Goal: Contribute content: Add original content to the website for others to see

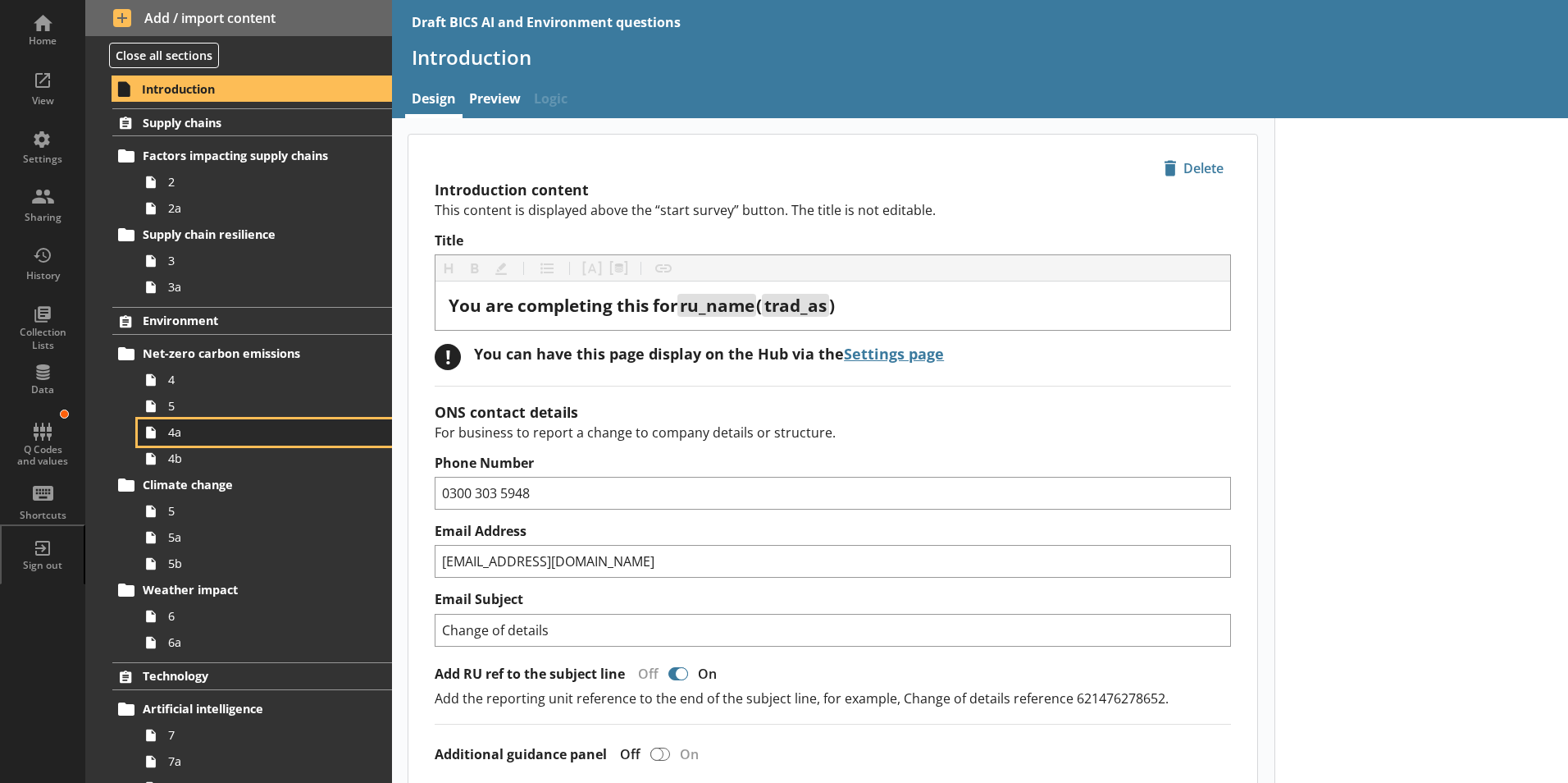
drag, startPoint x: 0, startPoint y: 0, endPoint x: 179, endPoint y: 436, distance: 471.3
click at [179, 436] on span "4a" at bounding box center [259, 432] width 182 height 15
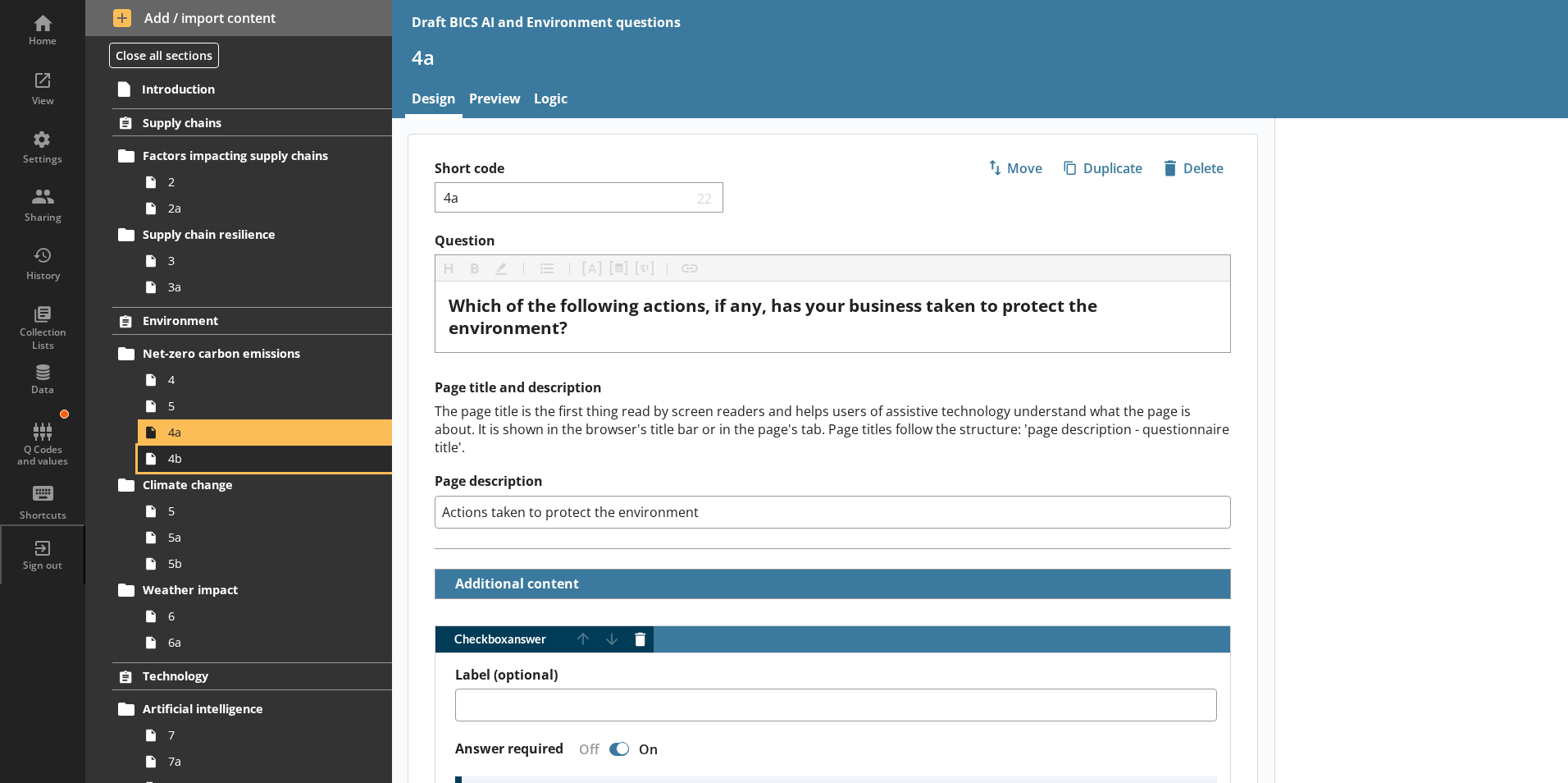
click at [178, 461] on span "4b" at bounding box center [259, 458] width 182 height 15
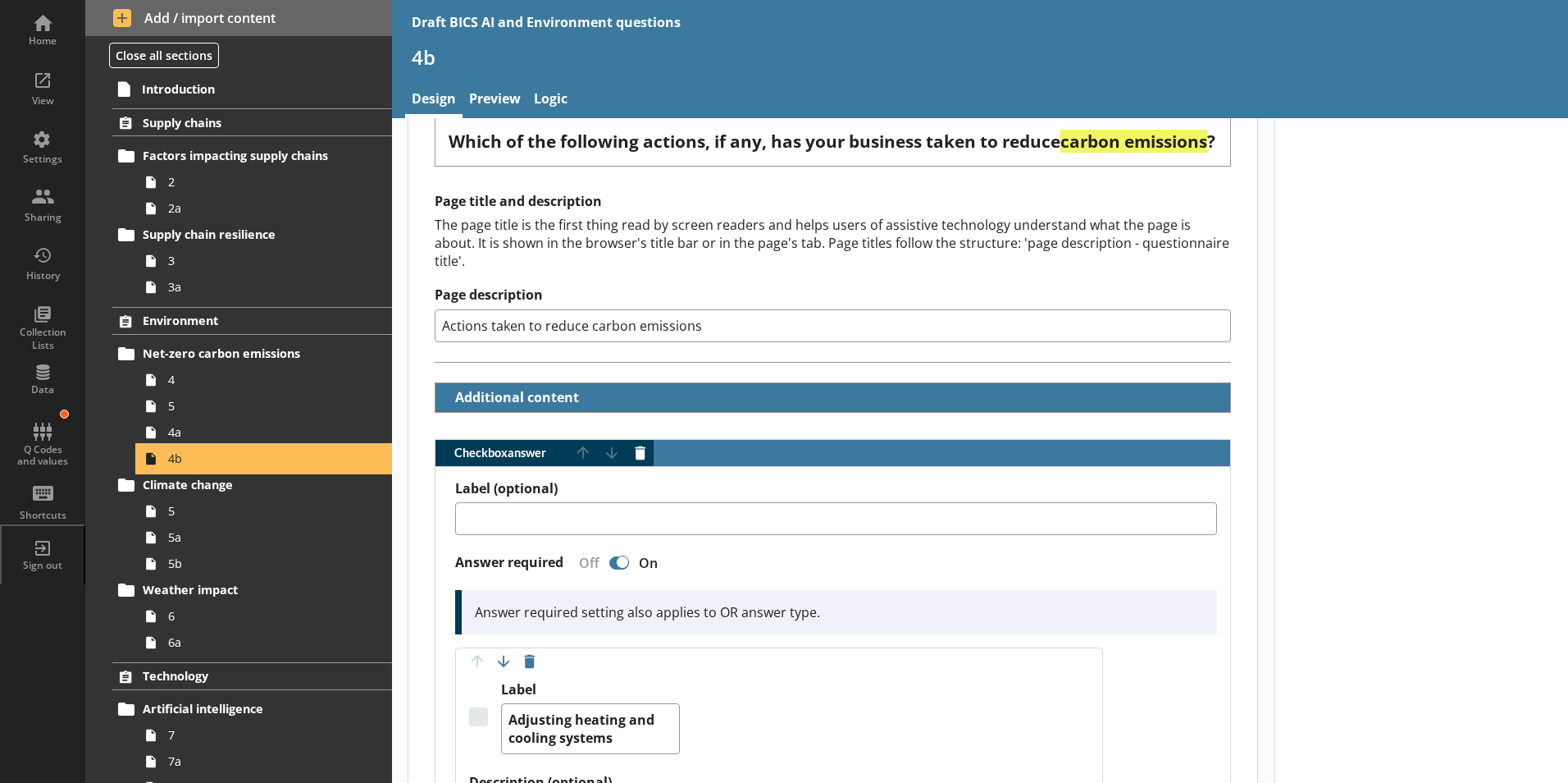
scroll to position [246, 0]
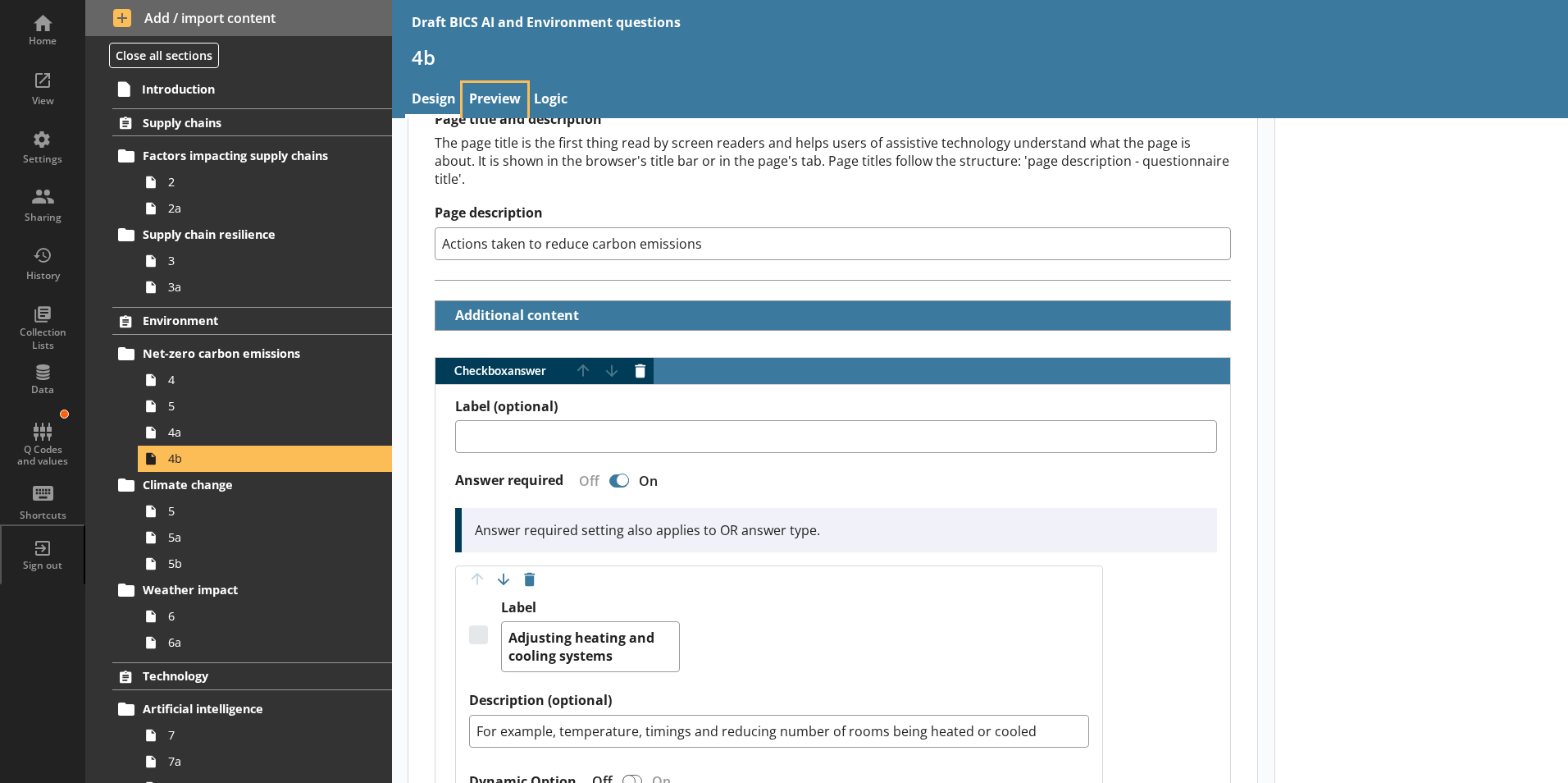
click at [493, 105] on link "Preview" at bounding box center [494, 100] width 65 height 35
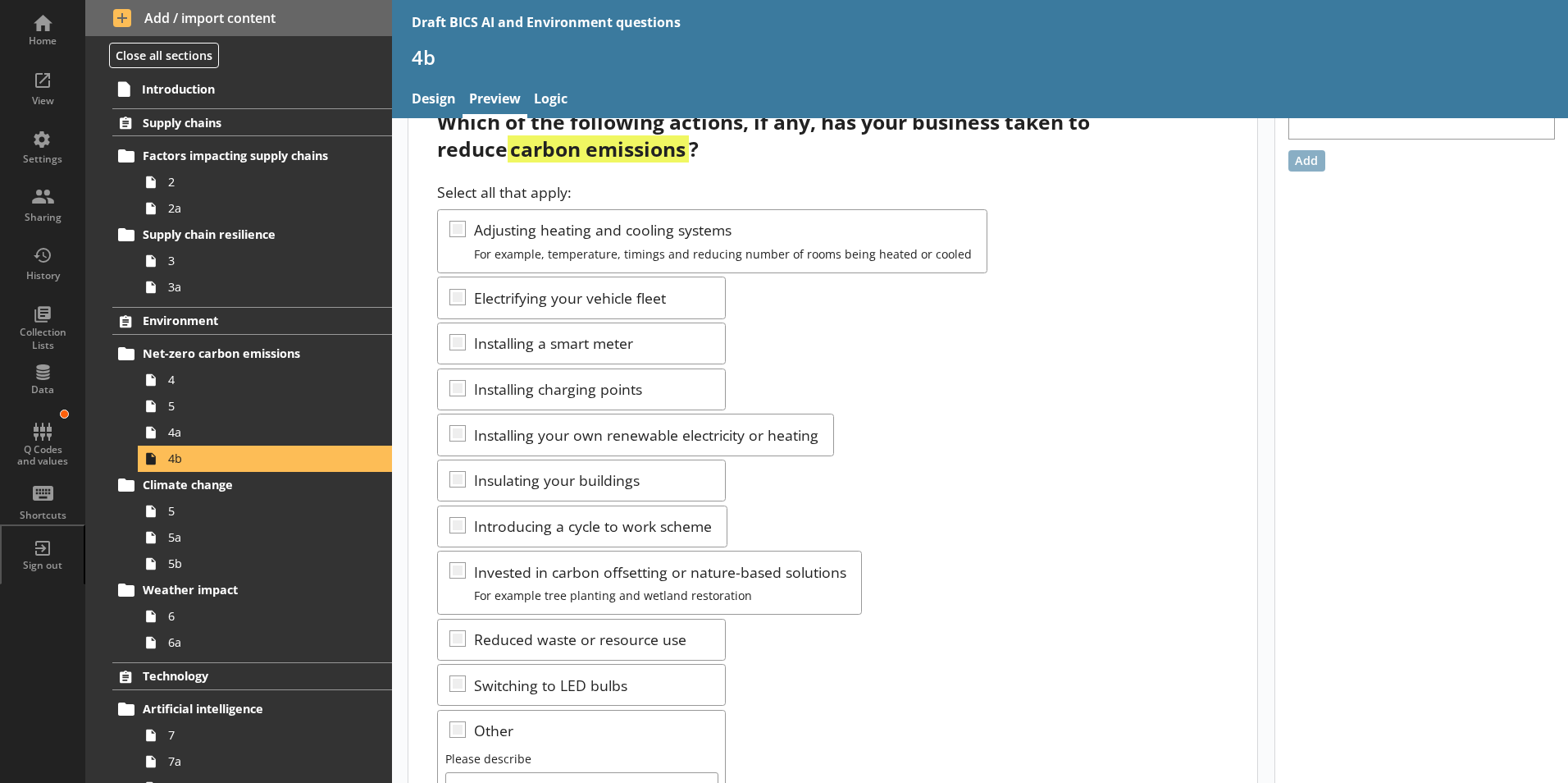
scroll to position [82, 0]
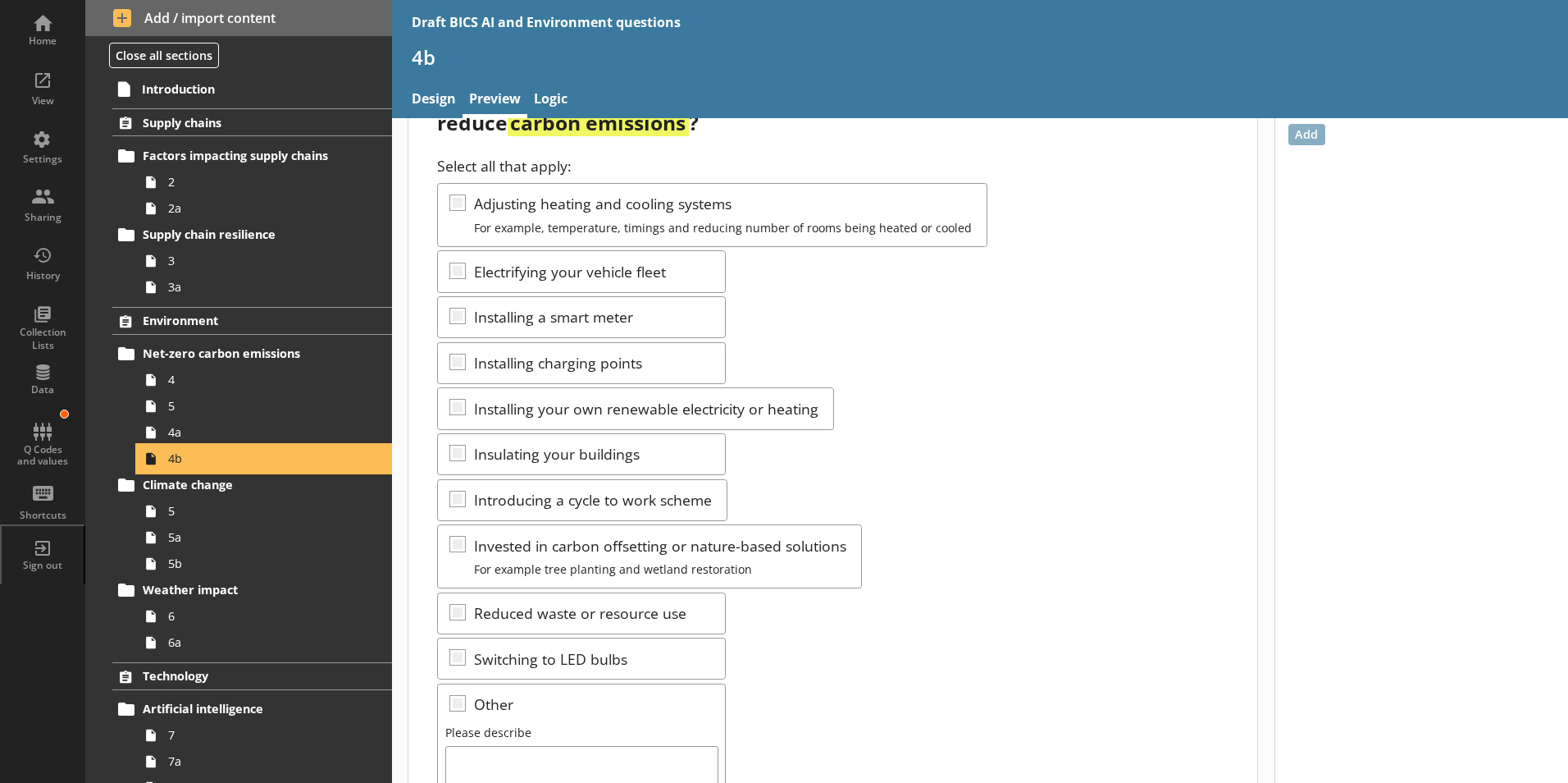
click at [183, 458] on span "4b" at bounding box center [259, 458] width 182 height 15
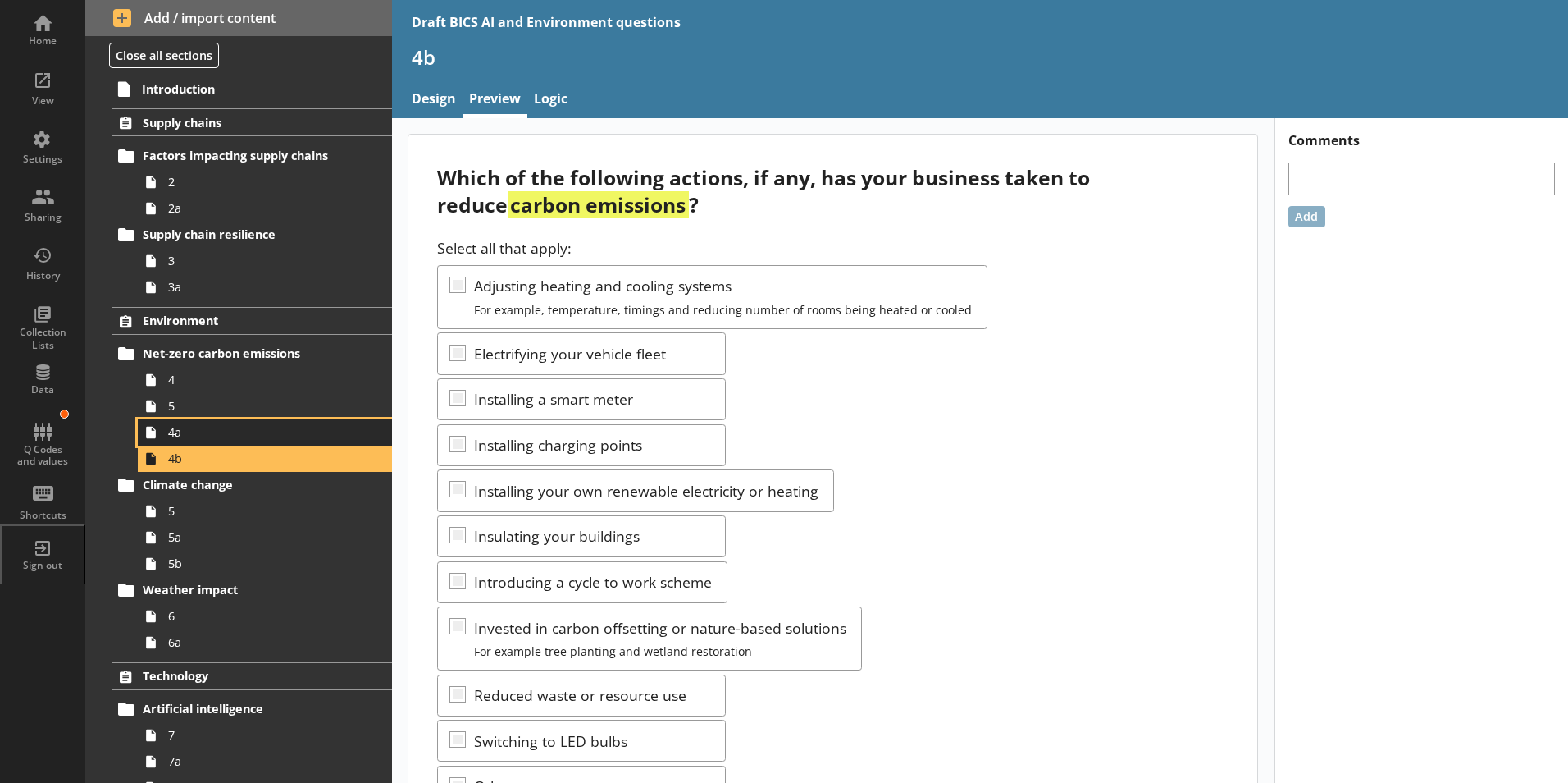
click at [177, 436] on span "4a" at bounding box center [259, 432] width 182 height 15
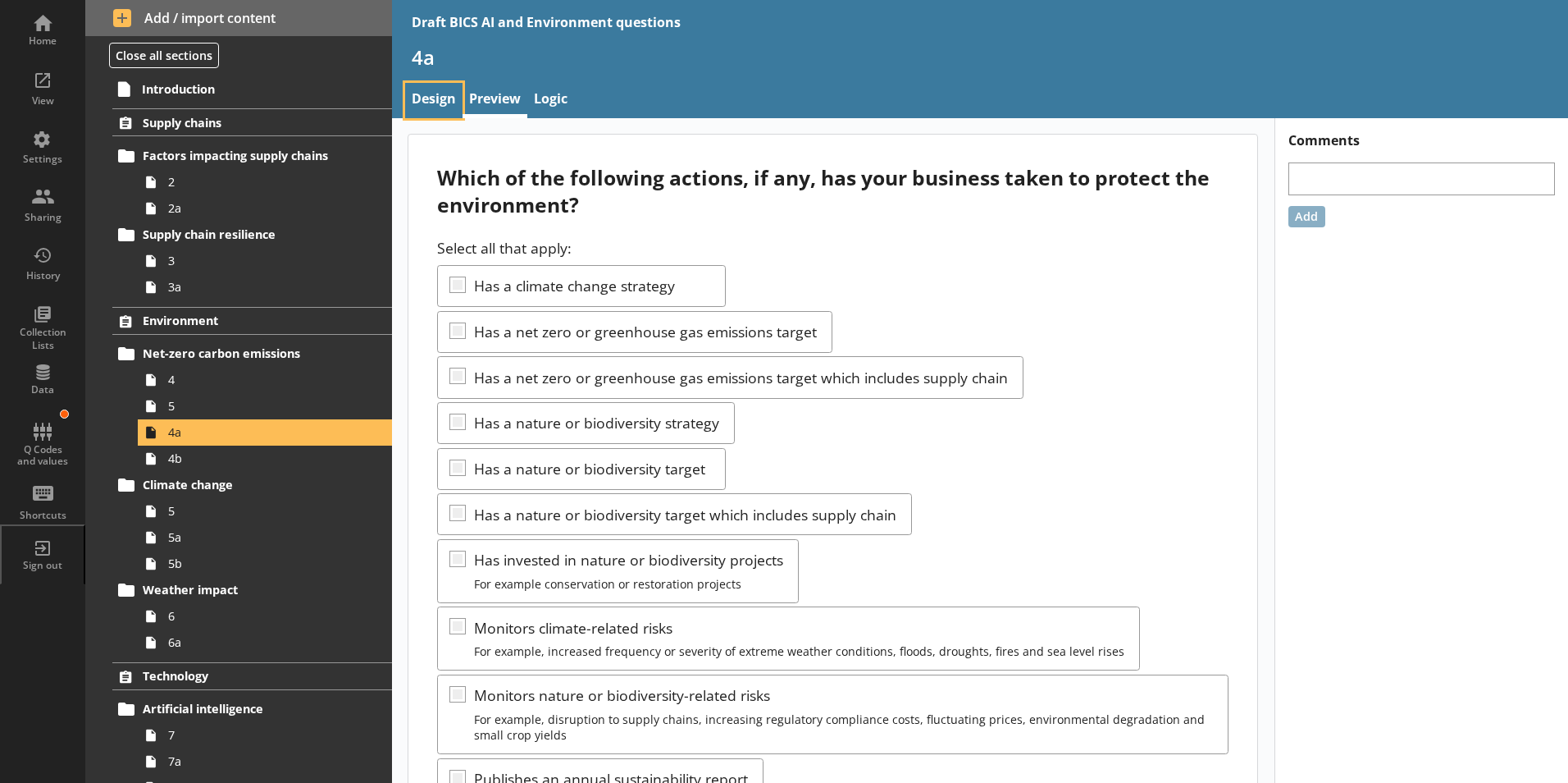
click at [439, 106] on link "Design" at bounding box center [434, 100] width 57 height 35
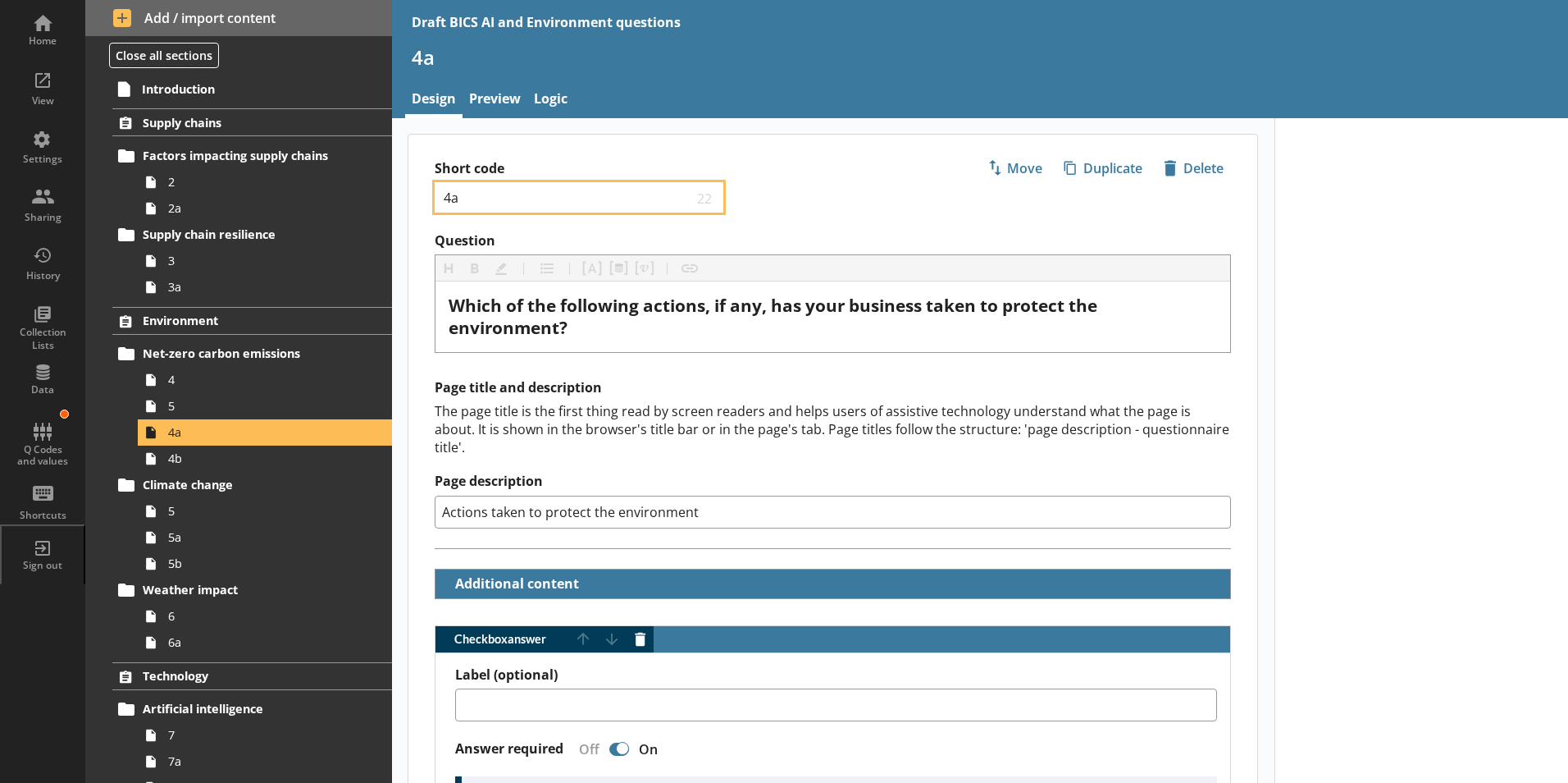
click at [450, 200] on input "4a" at bounding box center [568, 197] width 251 height 15
type textarea "x"
type input "a"
type textarea "x"
type input "5a"
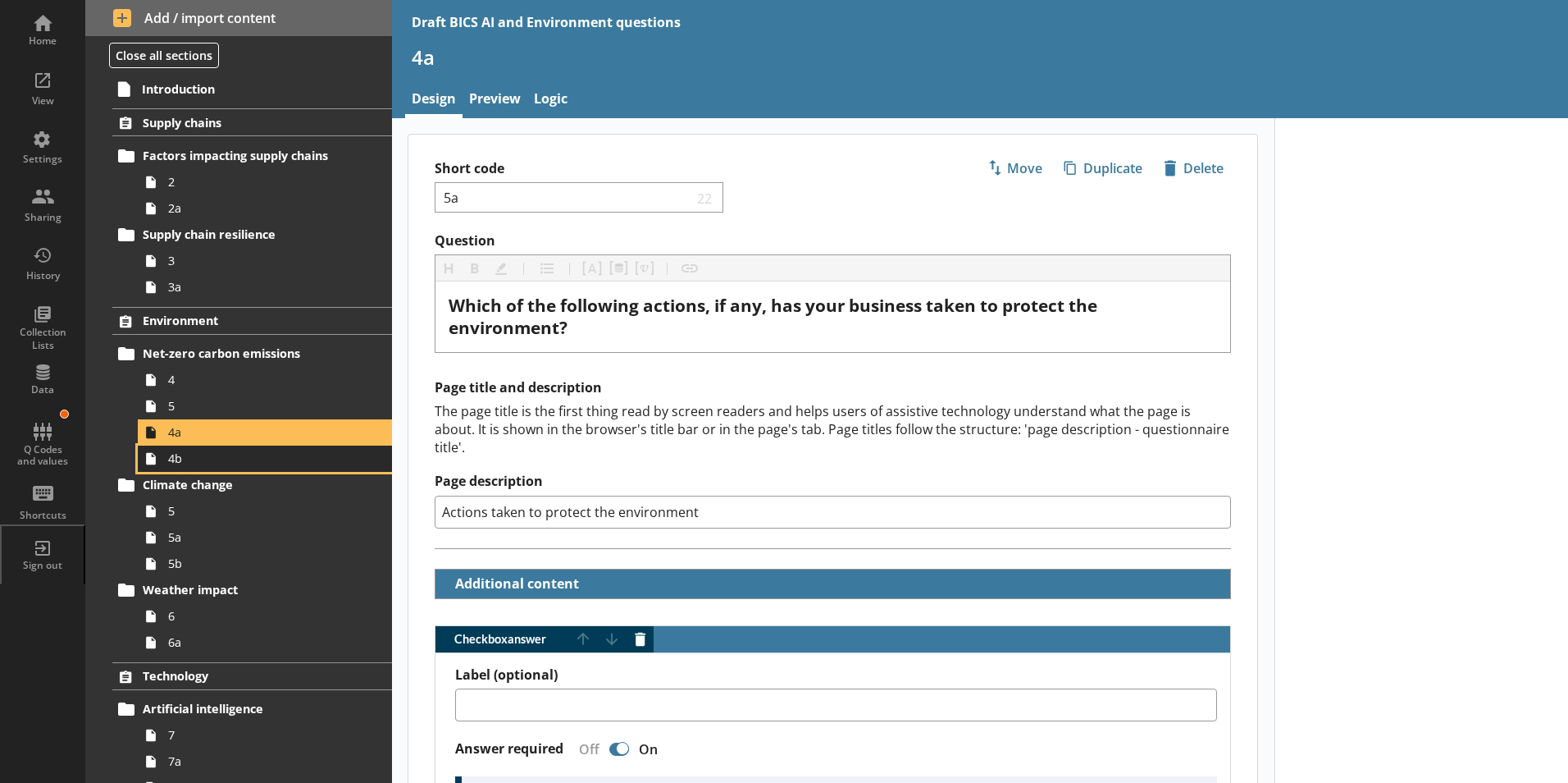
click at [175, 462] on span "4b" at bounding box center [259, 458] width 182 height 15
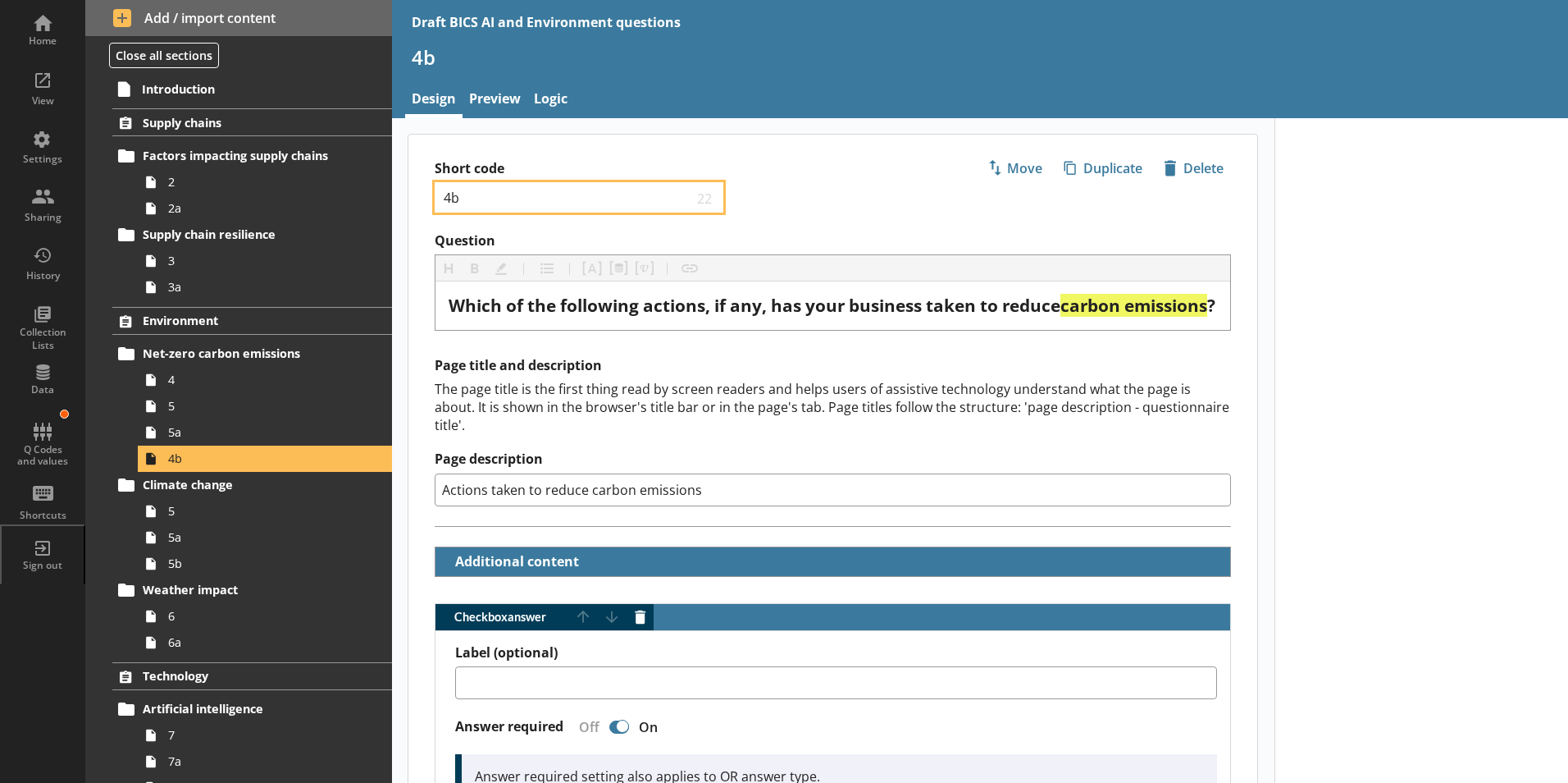
click at [452, 202] on input "4b" at bounding box center [568, 197] width 251 height 15
type textarea "x"
type input "b"
type textarea "x"
type input "5b"
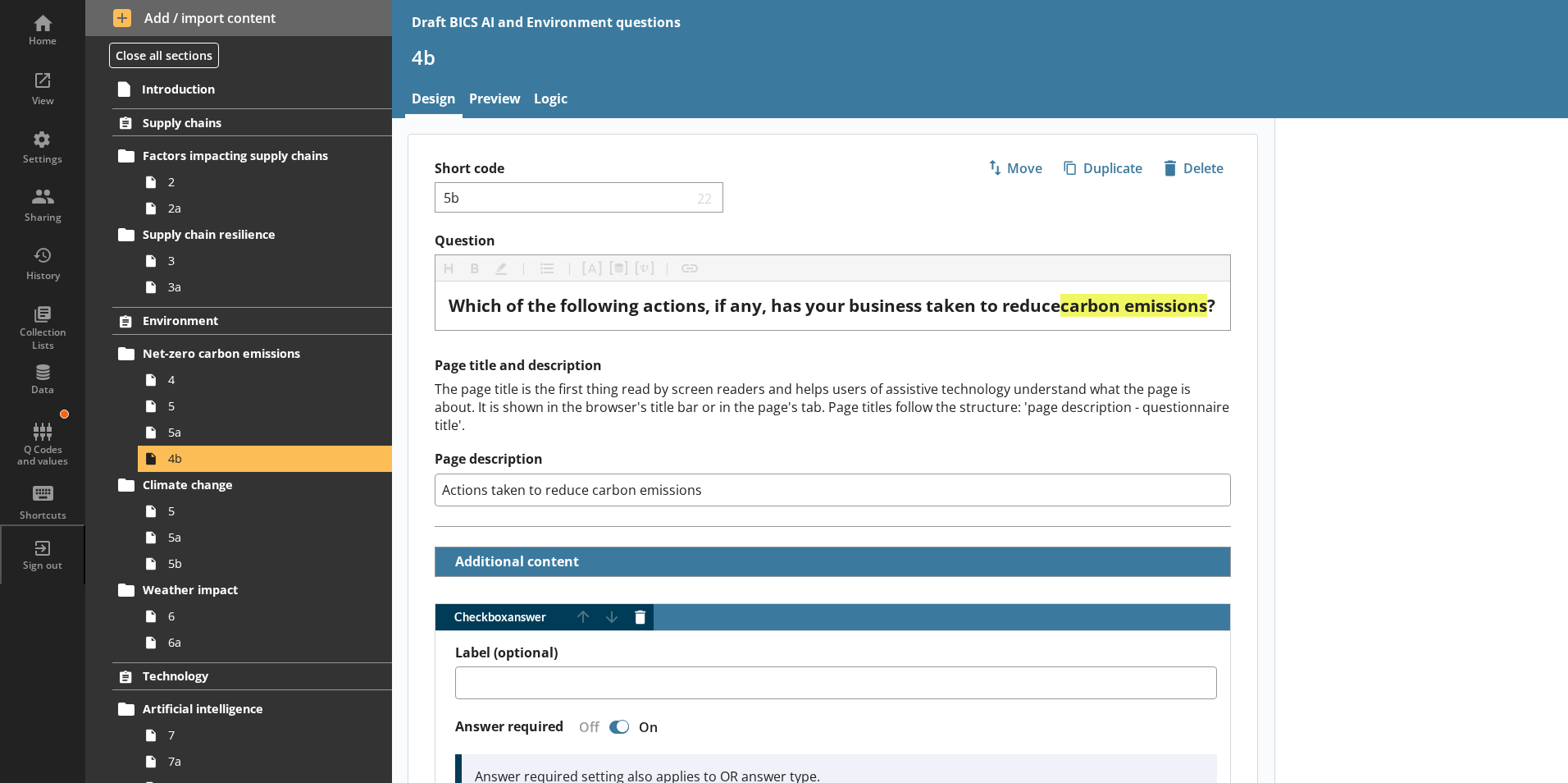
click at [788, 209] on div "Short code 5b 22 Move icon-copy Duplicate icon-delete Created with Sketch. Dele…" at bounding box center [832, 183] width 849 height 98
click at [159, 17] on span "Add / import content" at bounding box center [239, 18] width 252 height 18
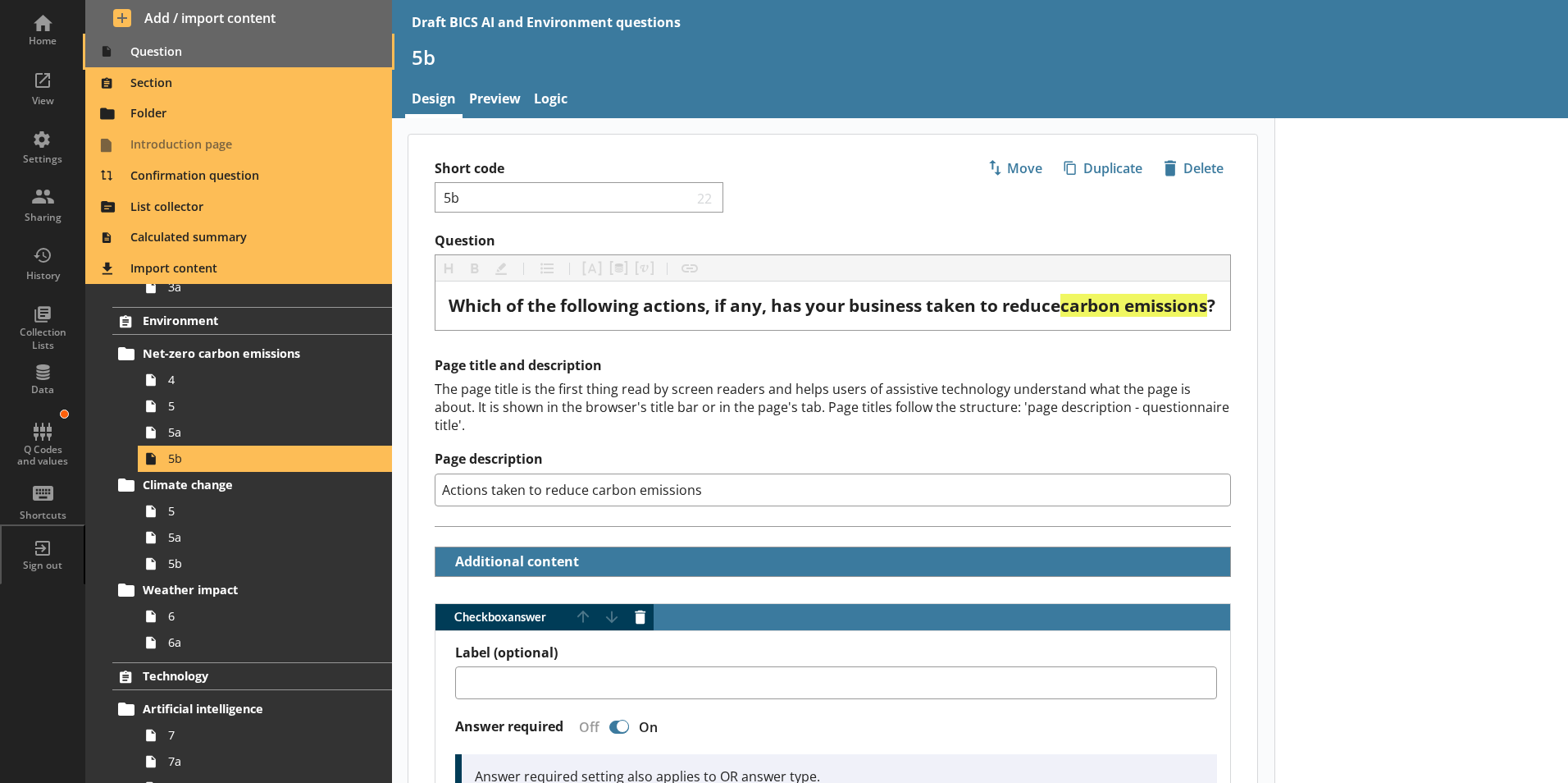
click at [154, 50] on span "Question" at bounding box center [239, 51] width 288 height 26
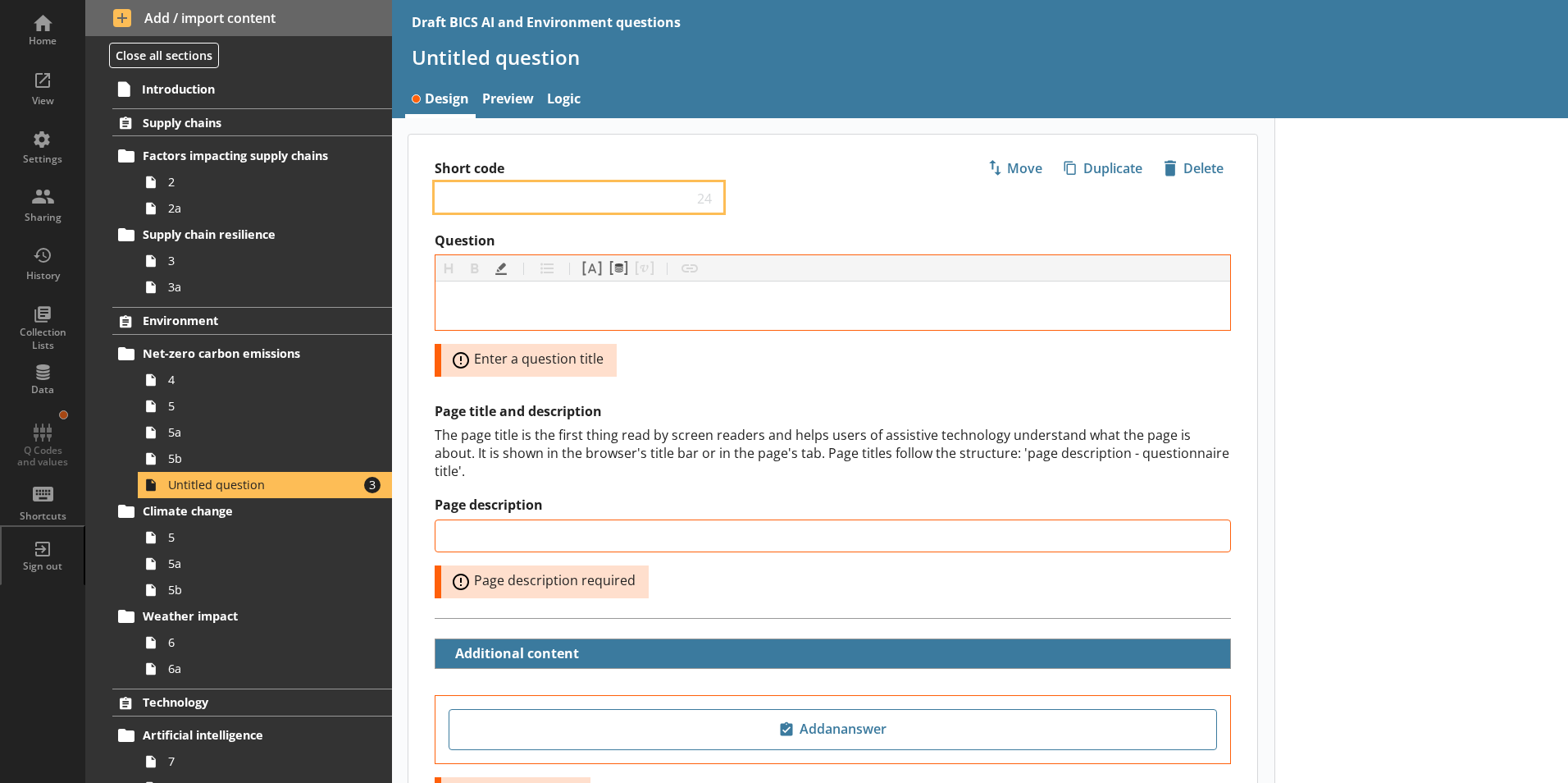
click at [473, 196] on input "Short code" at bounding box center [568, 197] width 251 height 15
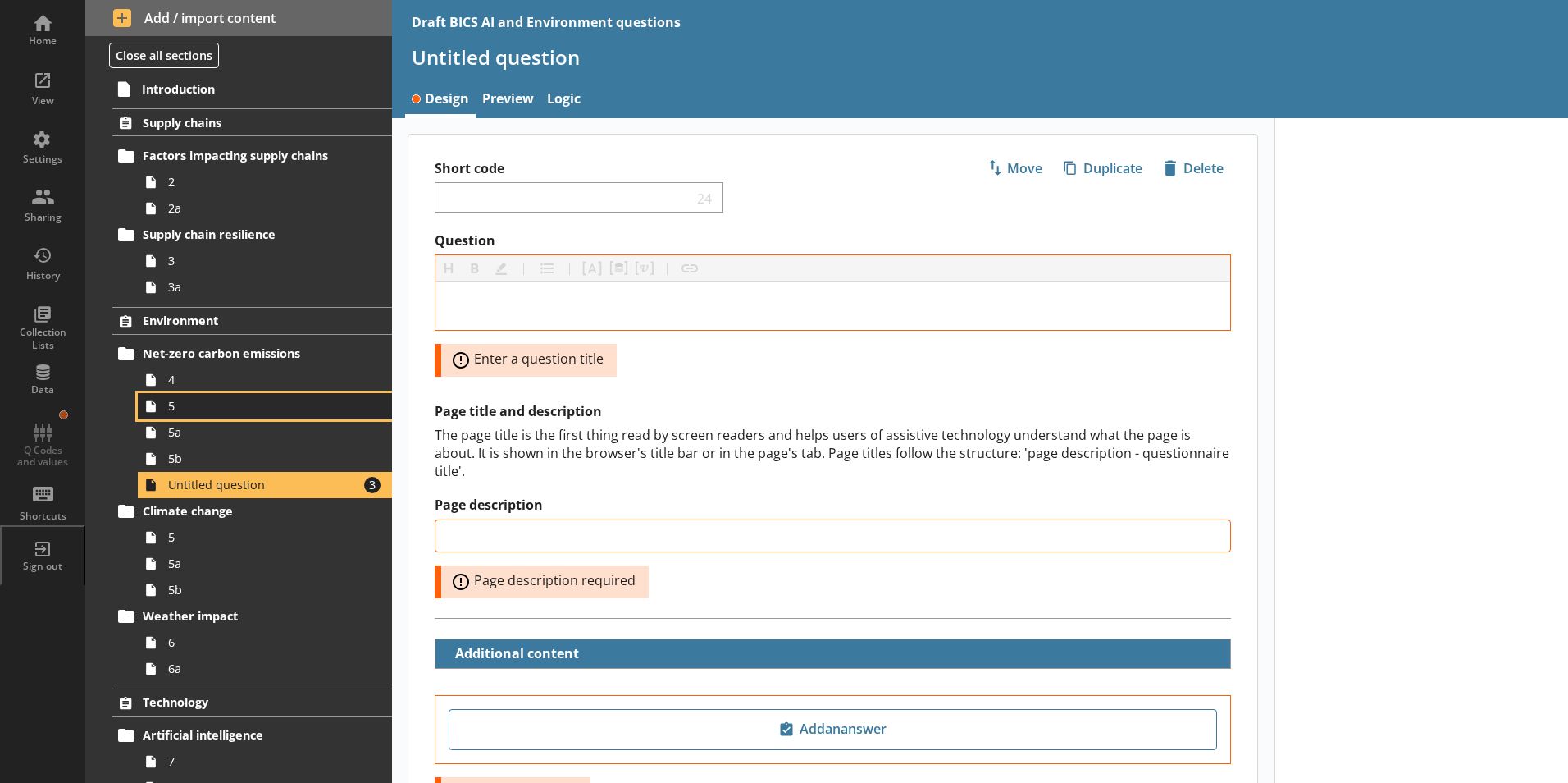
click at [172, 413] on span "5" at bounding box center [259, 406] width 182 height 15
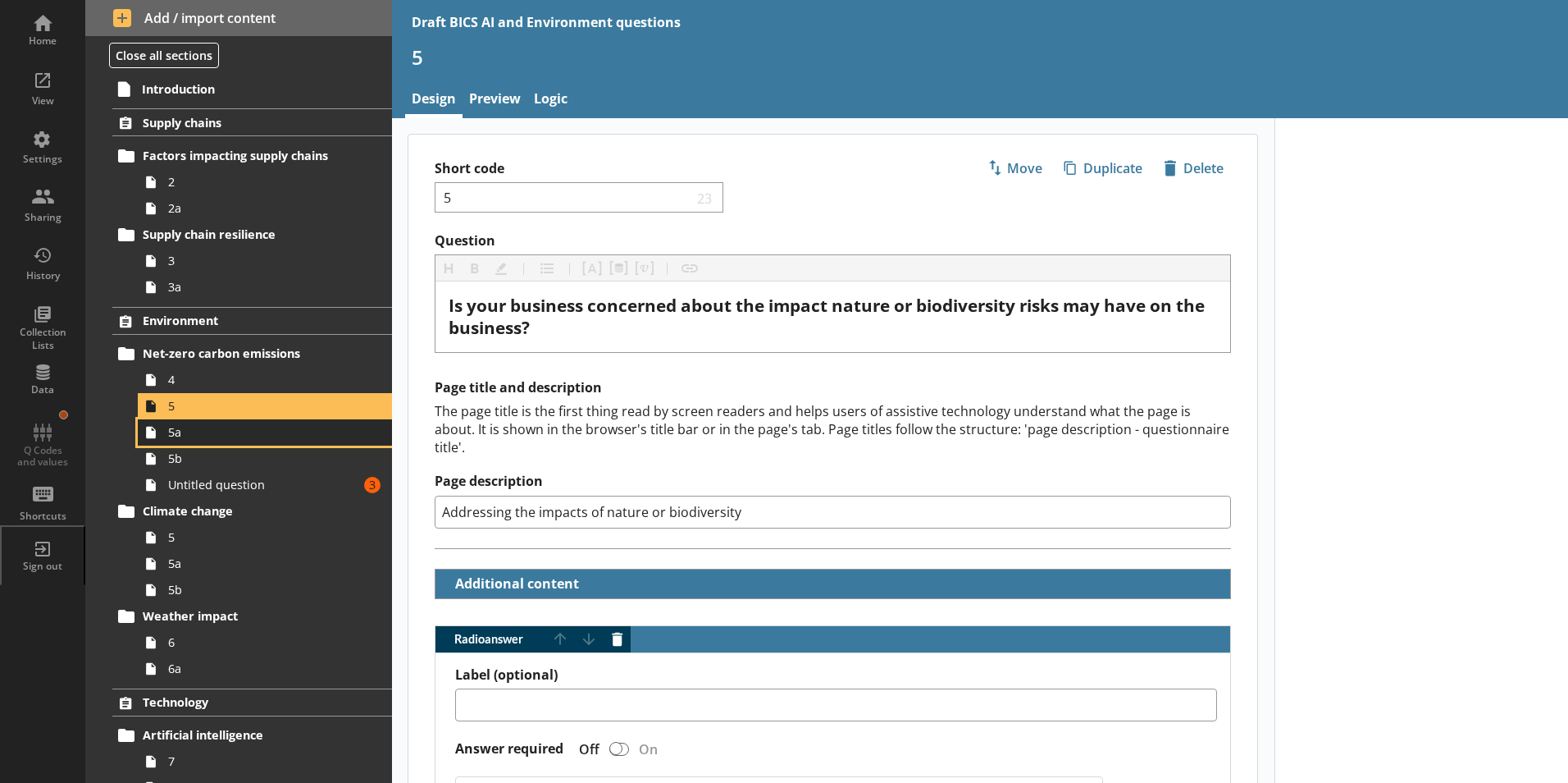
click at [166, 440] on link "5a" at bounding box center [264, 432] width 254 height 26
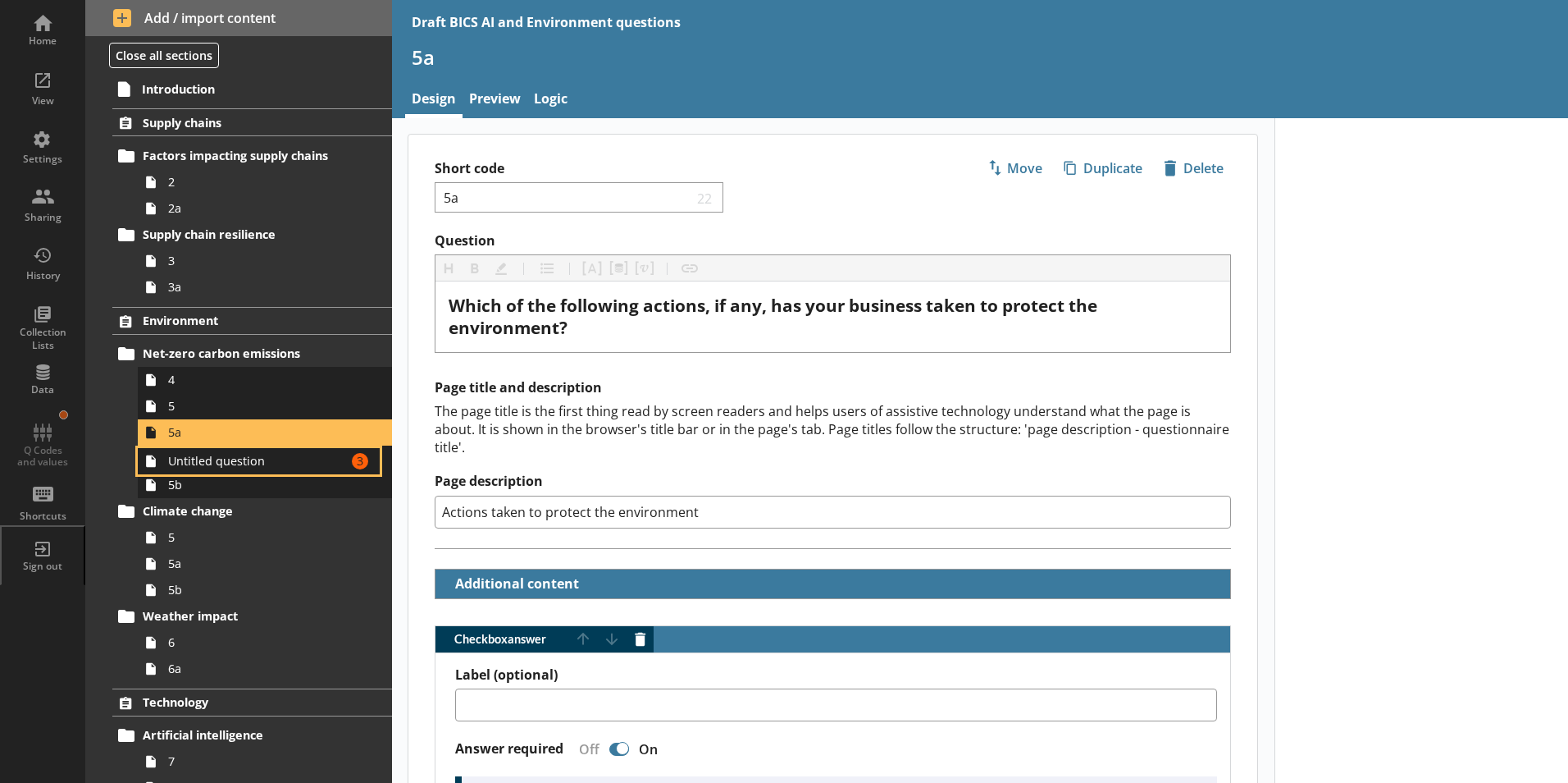
drag, startPoint x: 190, startPoint y: 490, endPoint x: 192, endPoint y: 461, distance: 29.1
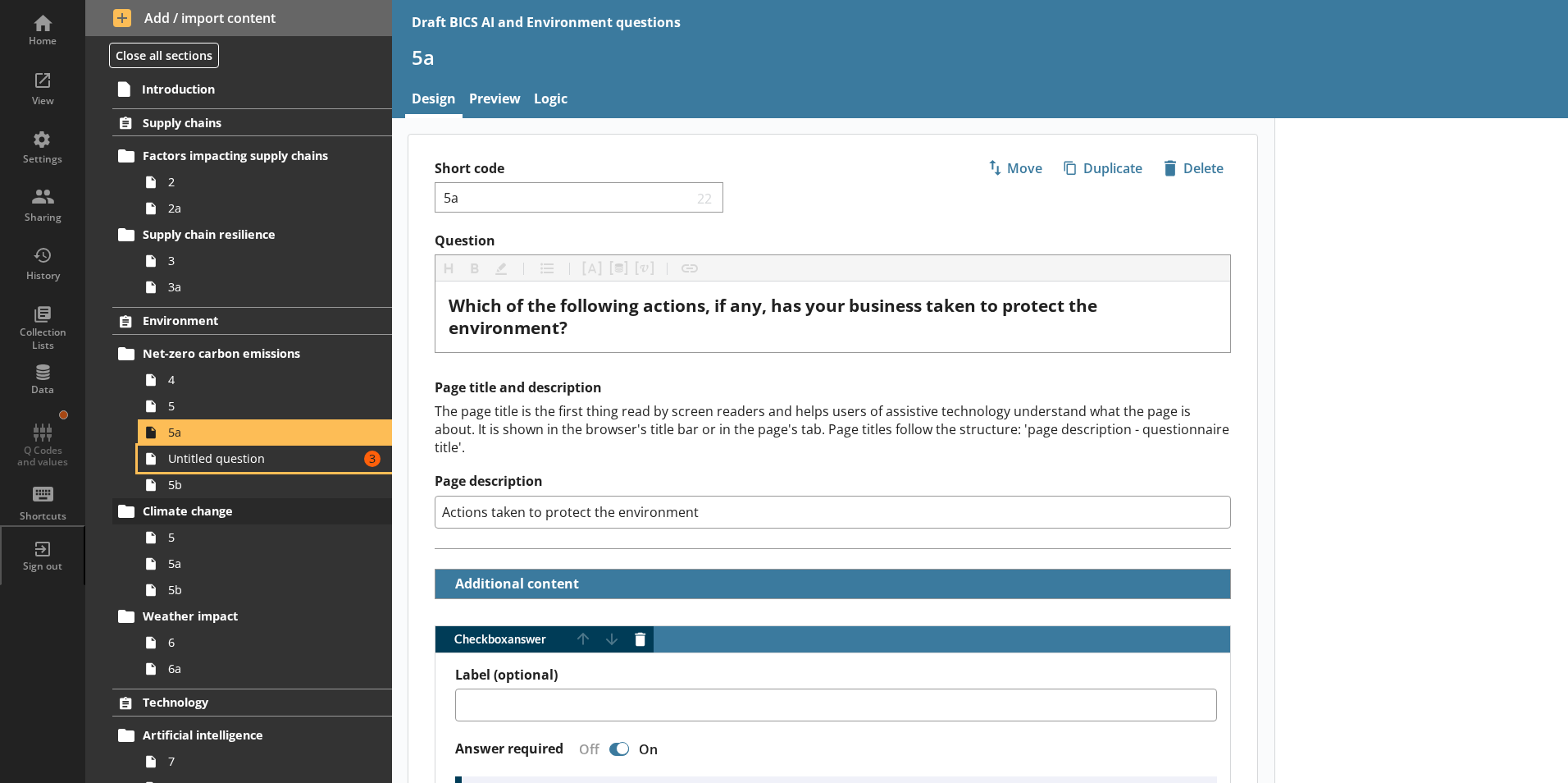
type textarea "x"
click at [293, 469] on link "Untitled question Amount of errors: 3" at bounding box center [264, 458] width 254 height 26
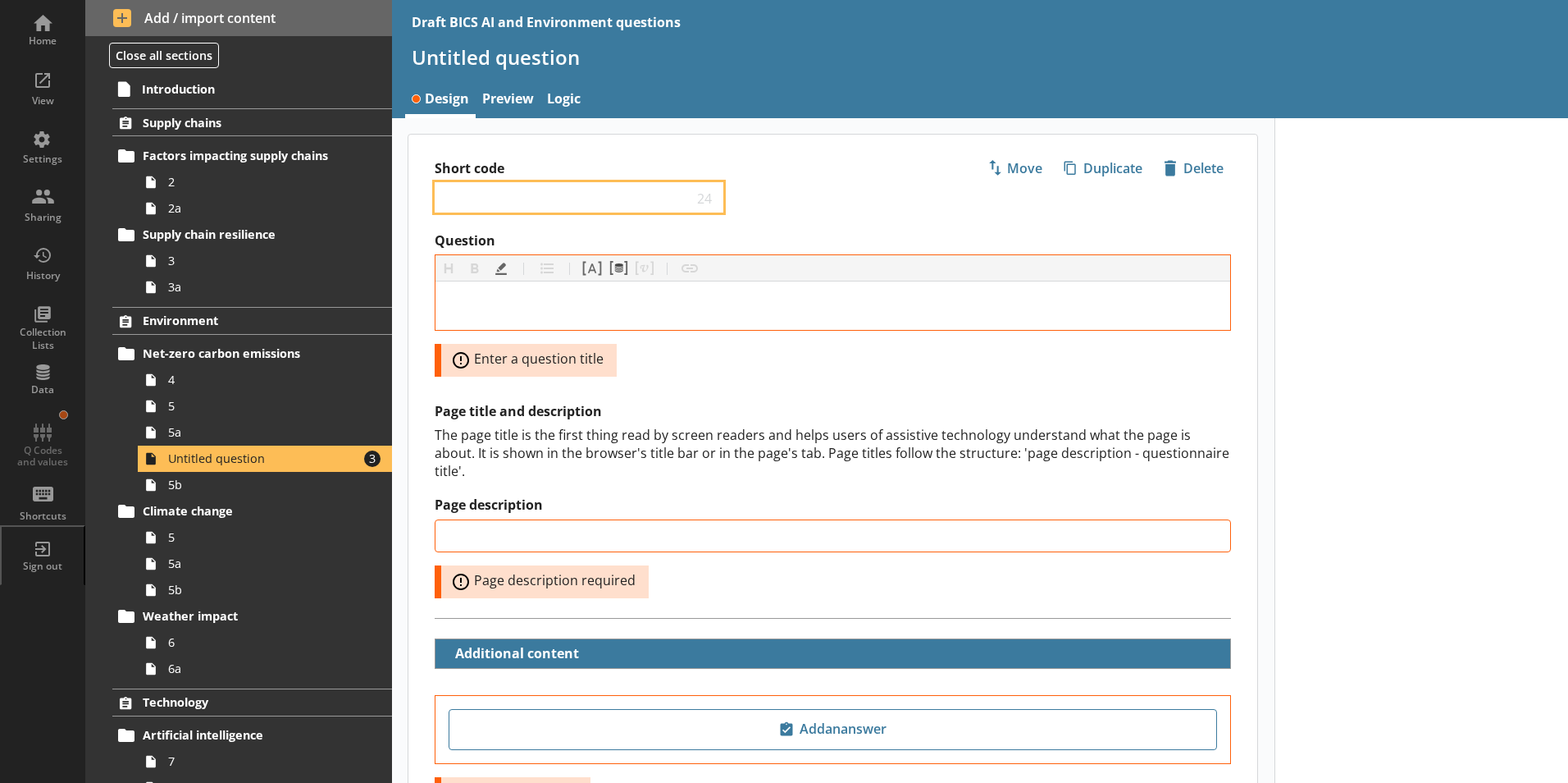
click at [458, 197] on input "Short code" at bounding box center [568, 197] width 251 height 15
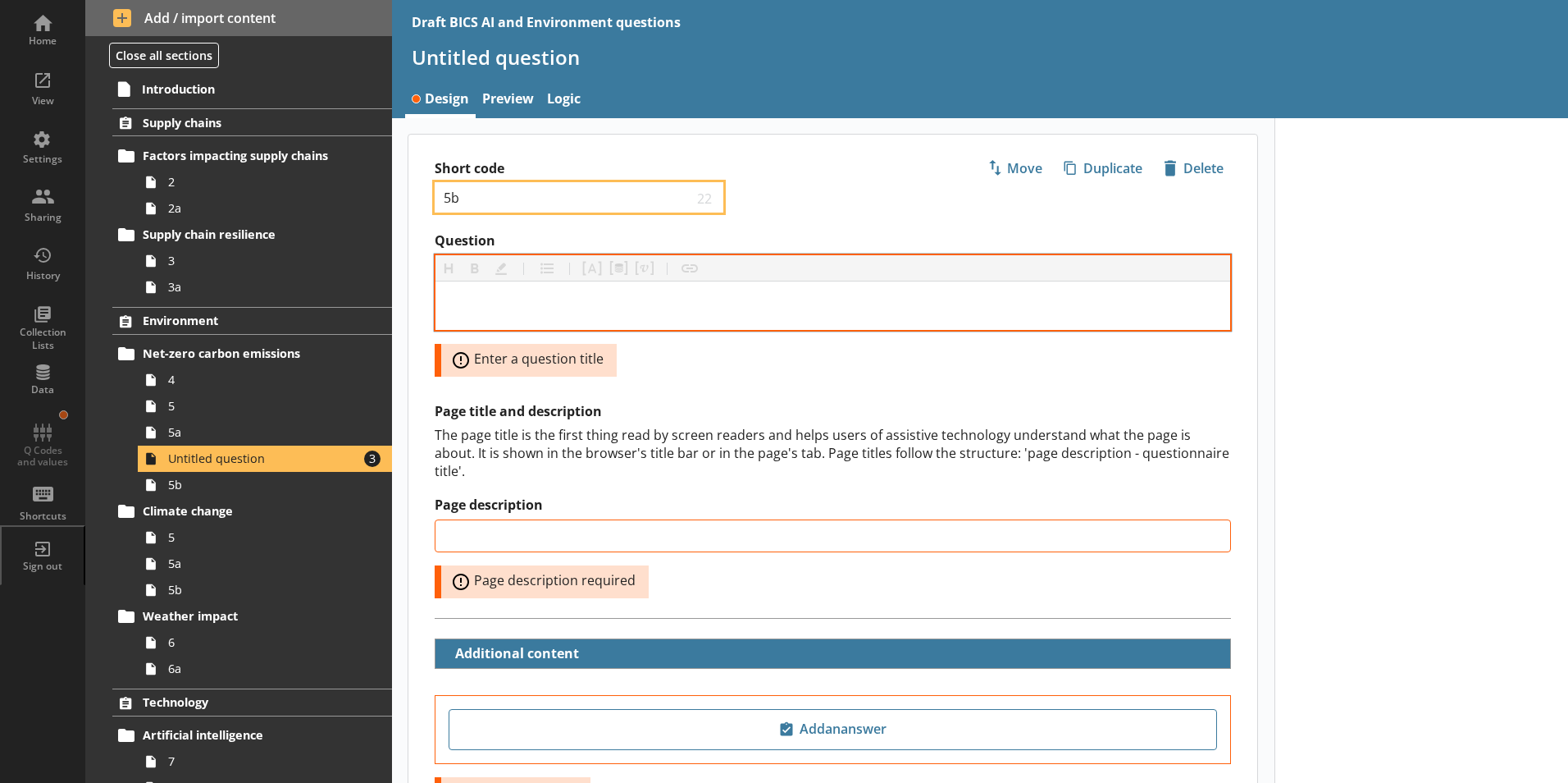
type input "5b"
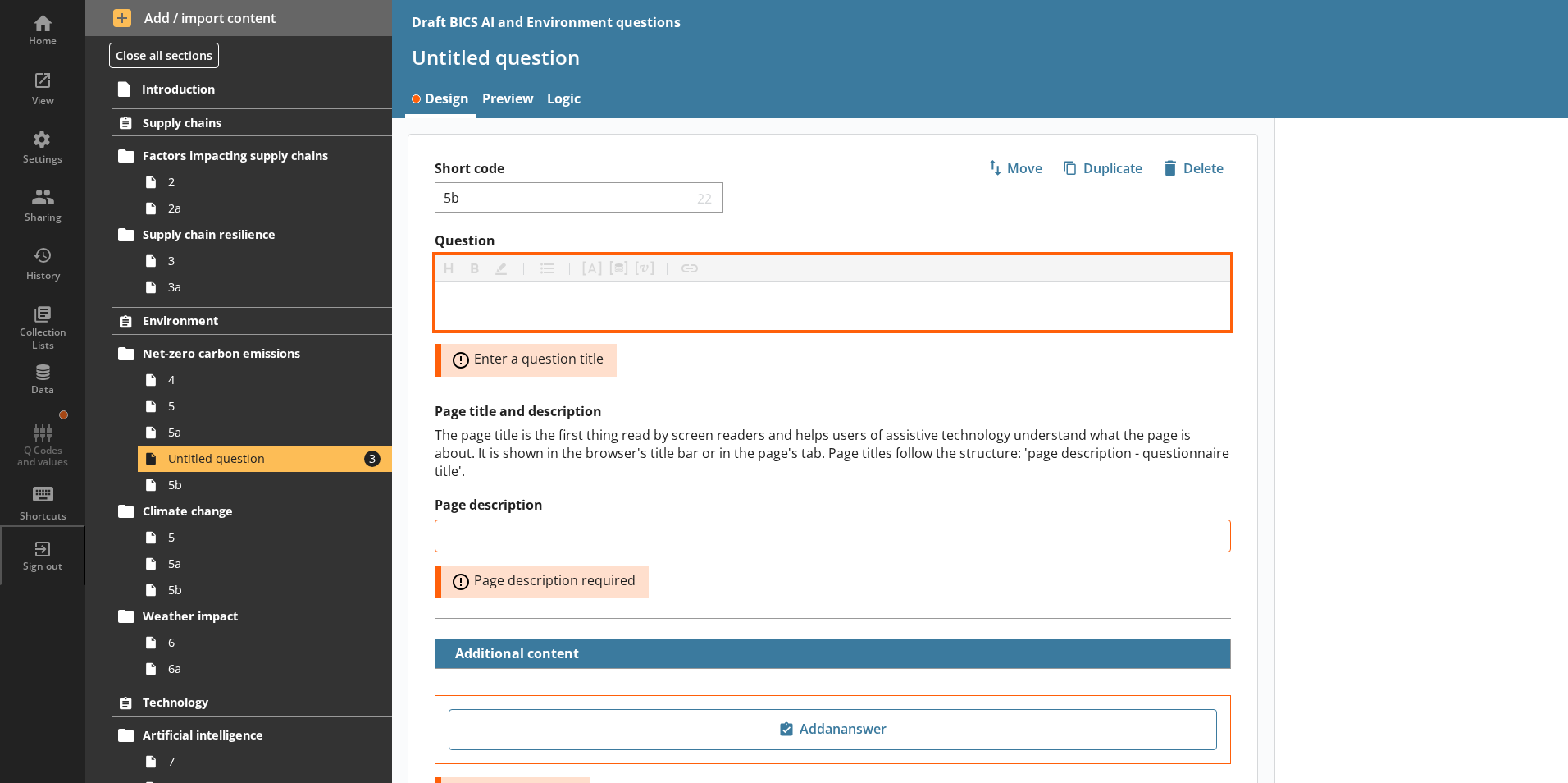
click at [461, 315] on div "Question" at bounding box center [832, 305] width 768 height 22
click at [475, 304] on div "Question" at bounding box center [832, 305] width 768 height 22
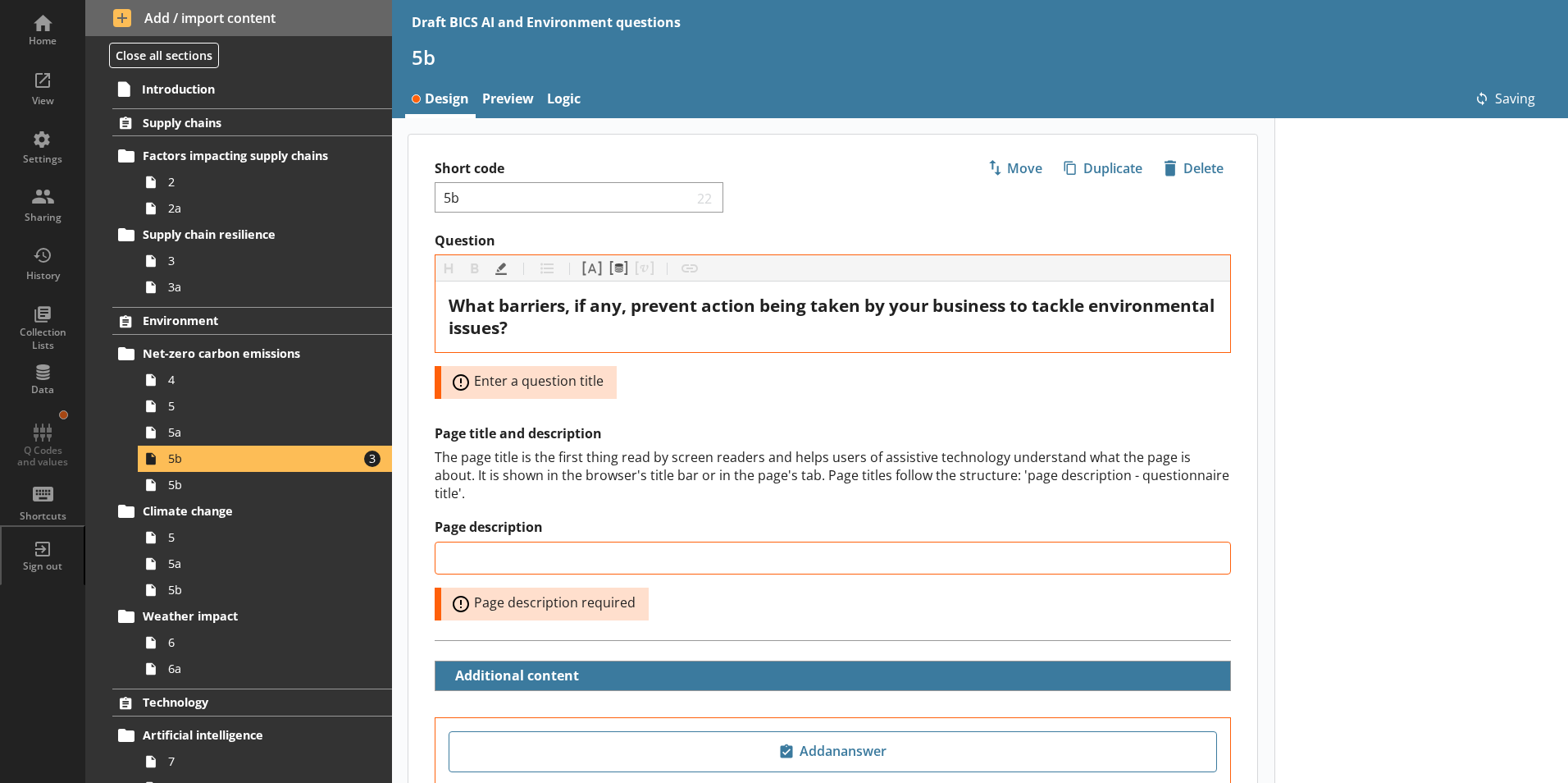
click at [747, 408] on div "Question Heading Heading Bold Bold Highlight Highlight List List Pipe answer Pi…" at bounding box center [832, 462] width 849 height 459
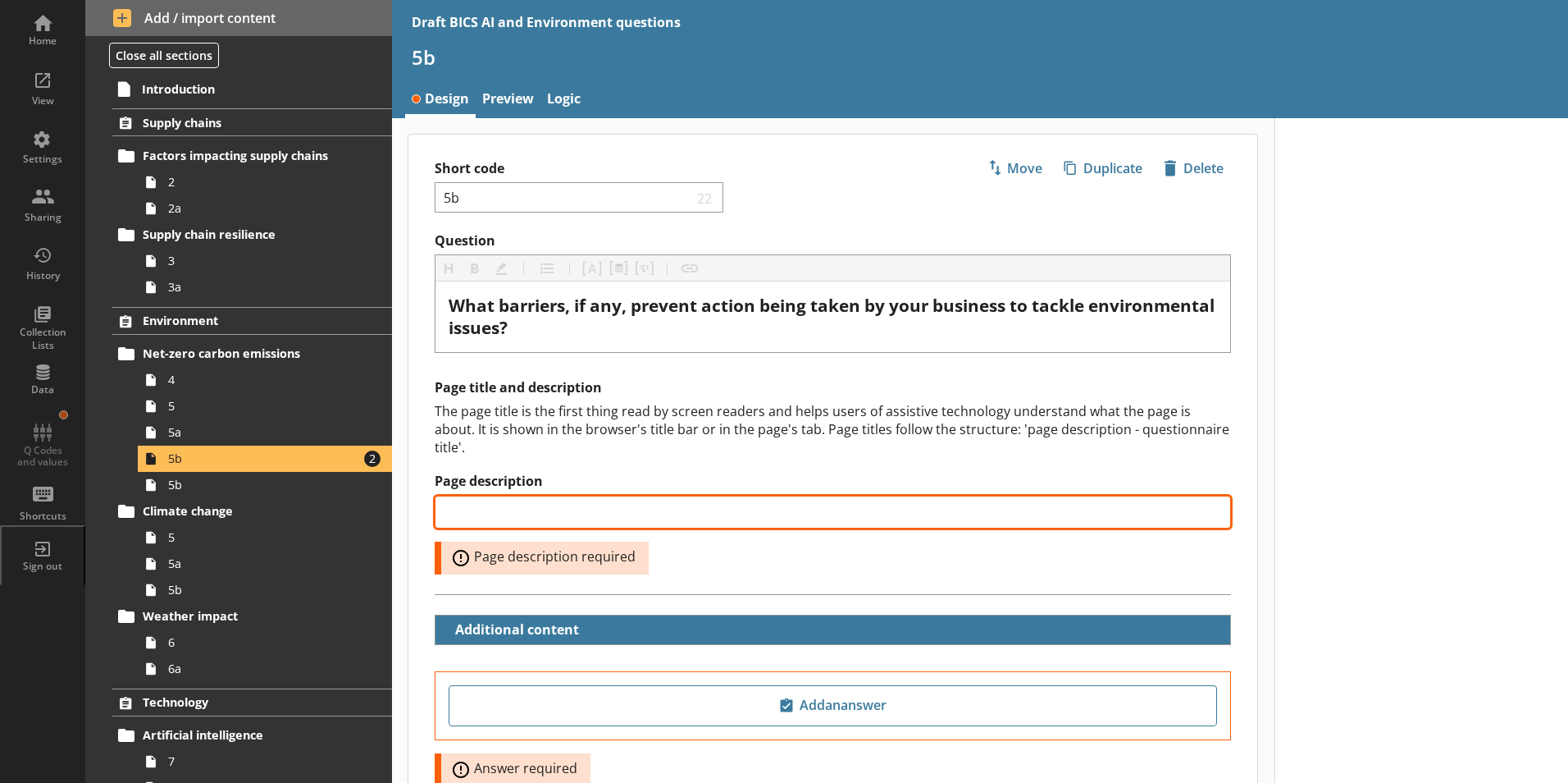
click at [510, 495] on input "Page description" at bounding box center [832, 511] width 796 height 33
type input "Barriers to tackling environmental issues"
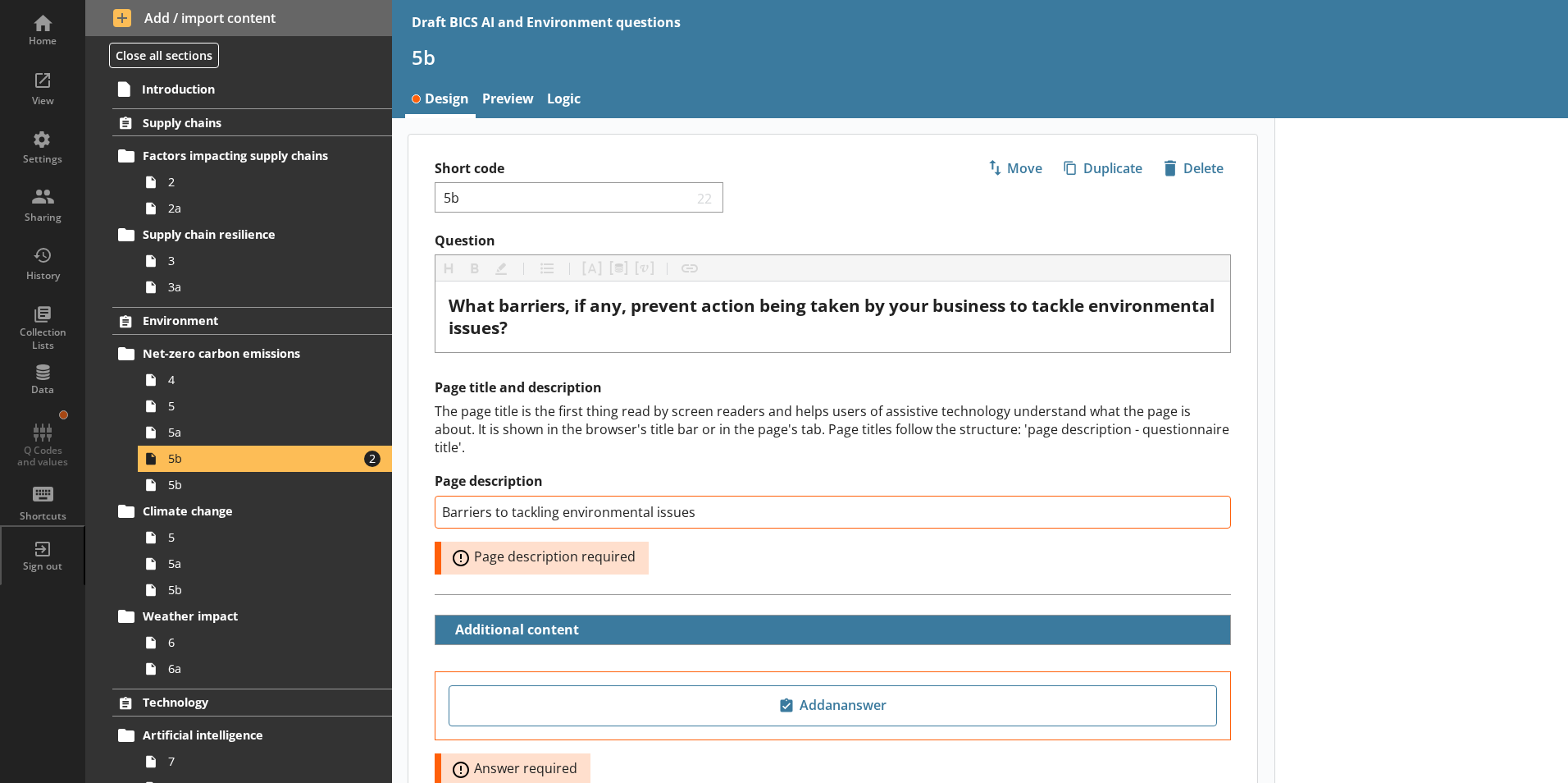
click at [804, 544] on div "Page description Barriers to tackling environmental issues Error: Page descript…" at bounding box center [832, 523] width 796 height 101
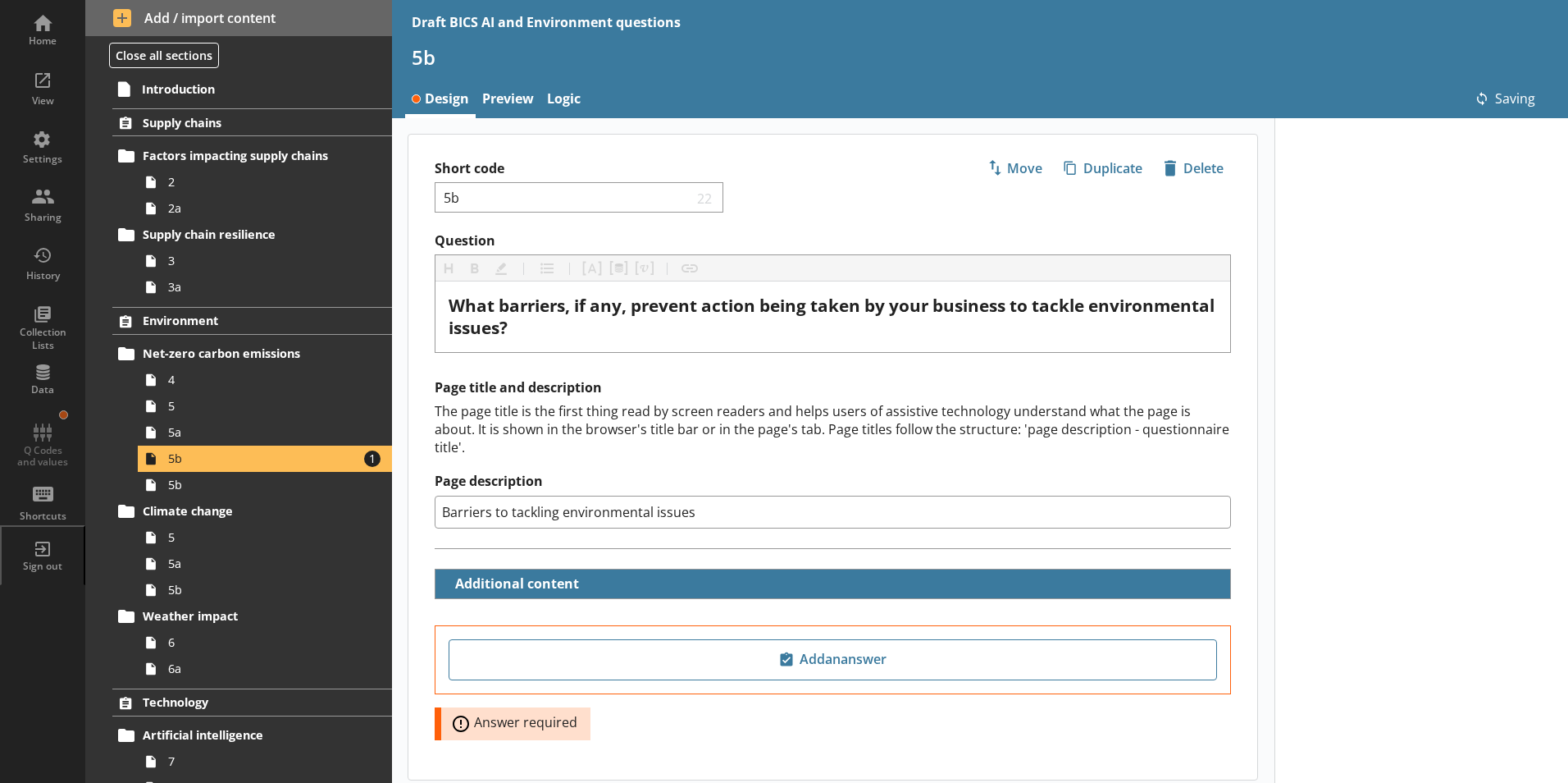
scroll to position [74, 0]
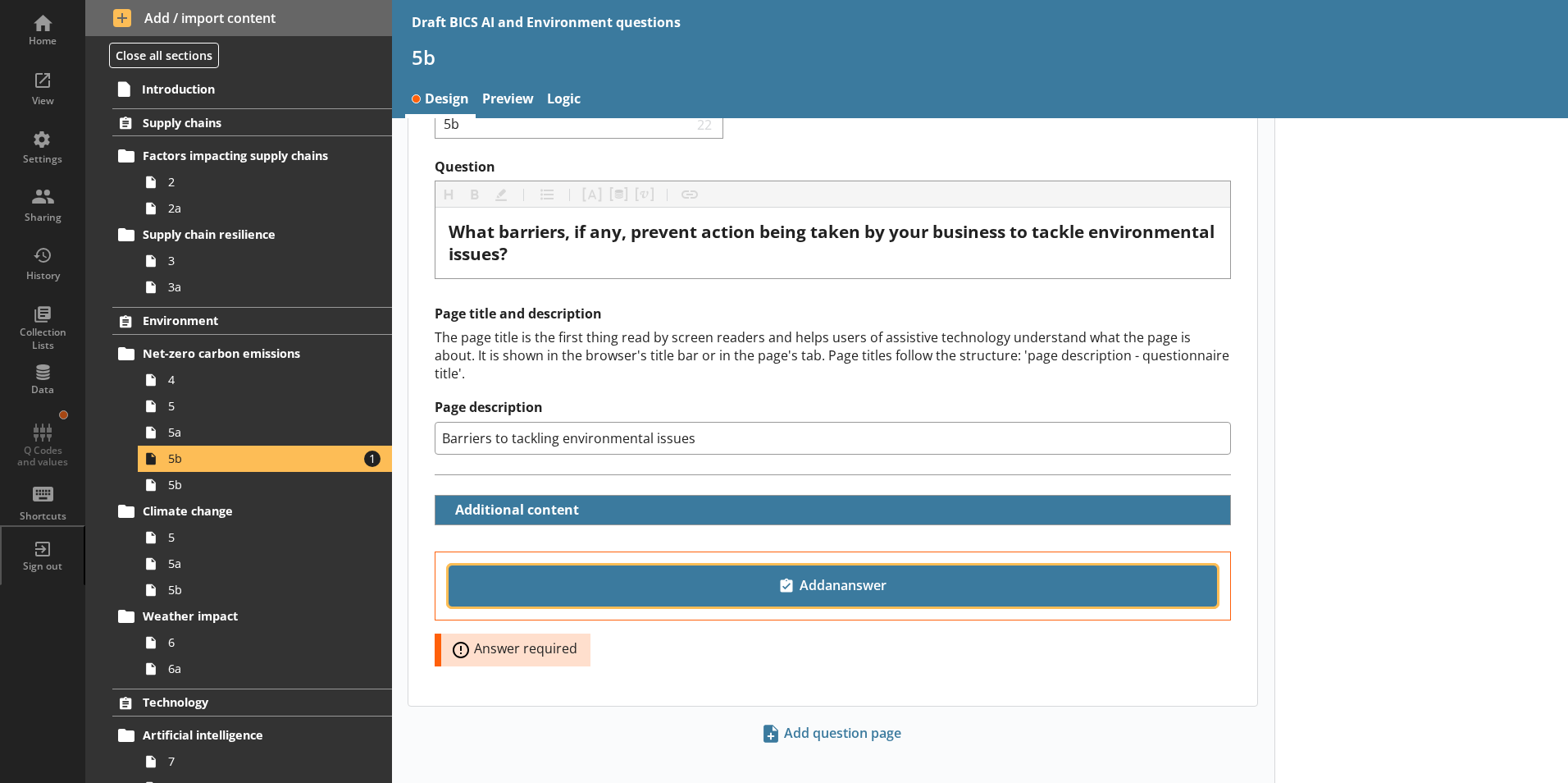
click at [891, 573] on span "Add an answer" at bounding box center [833, 586] width 754 height 26
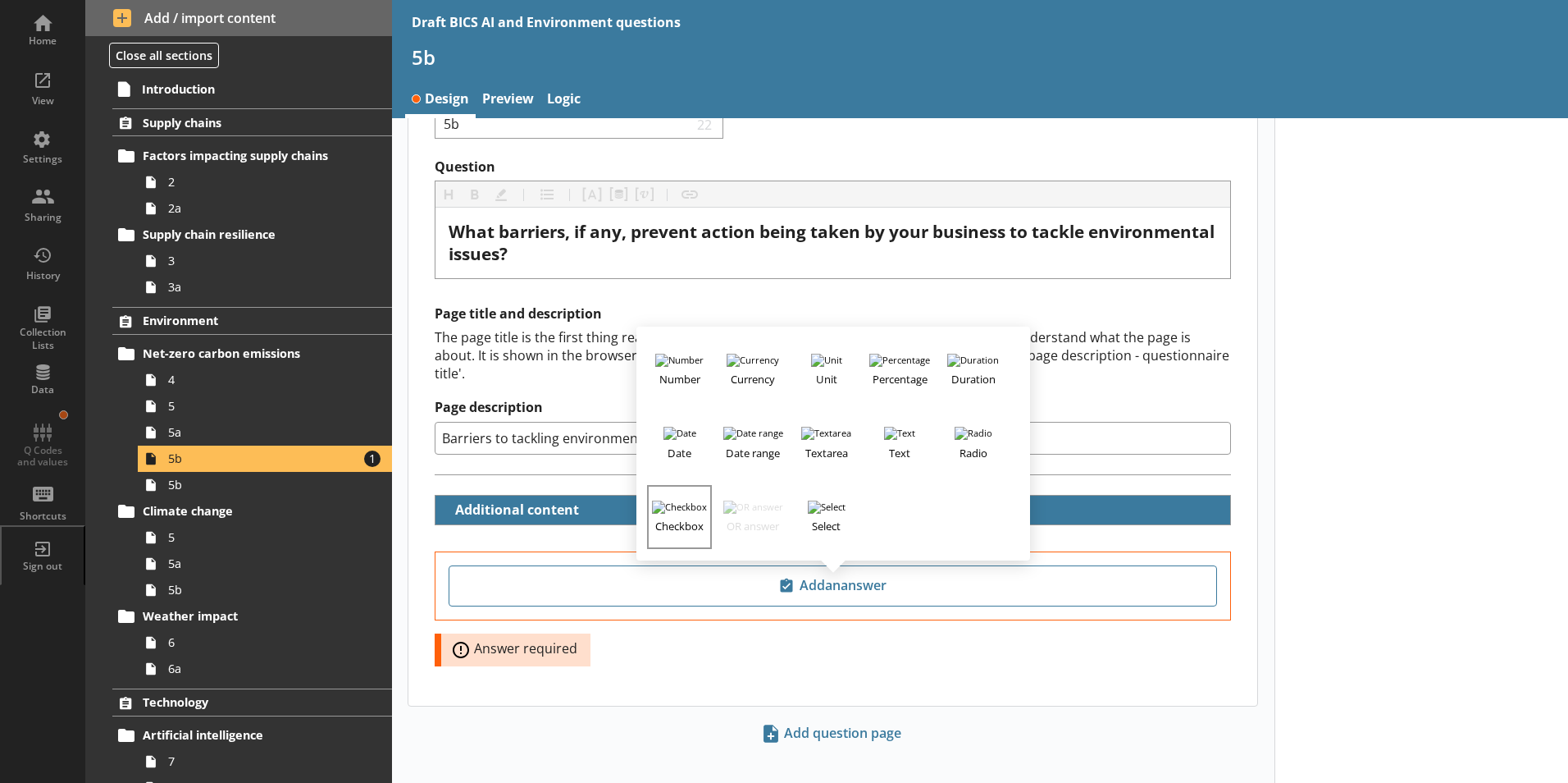
click at [667, 493] on button "Checkbox" at bounding box center [679, 517] width 64 height 64
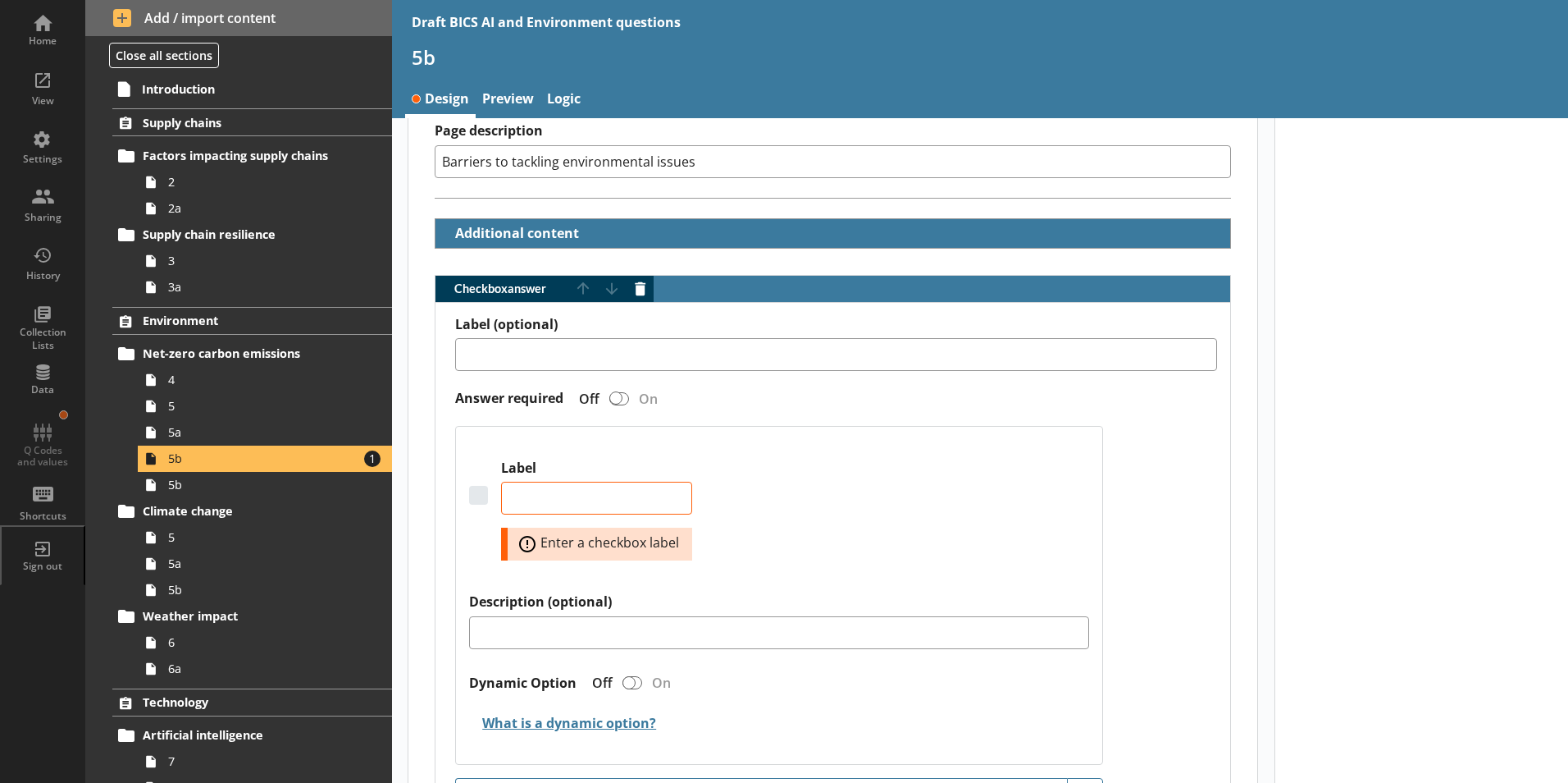
scroll to position [402, 0]
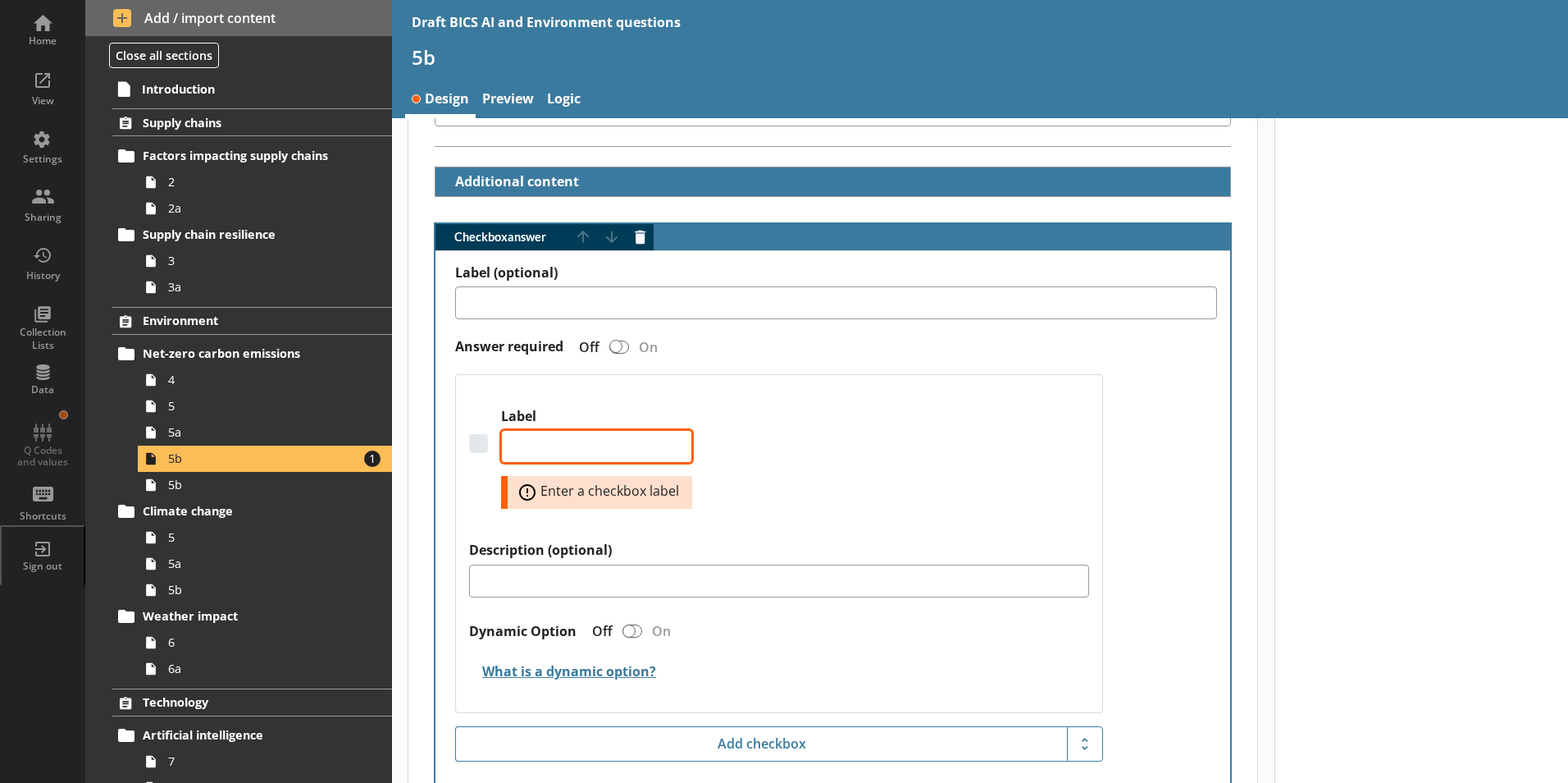
click at [565, 430] on textarea "Label" at bounding box center [596, 446] width 191 height 33
type textarea "x"
type textarea "C"
type textarea "x"
type textarea "Co"
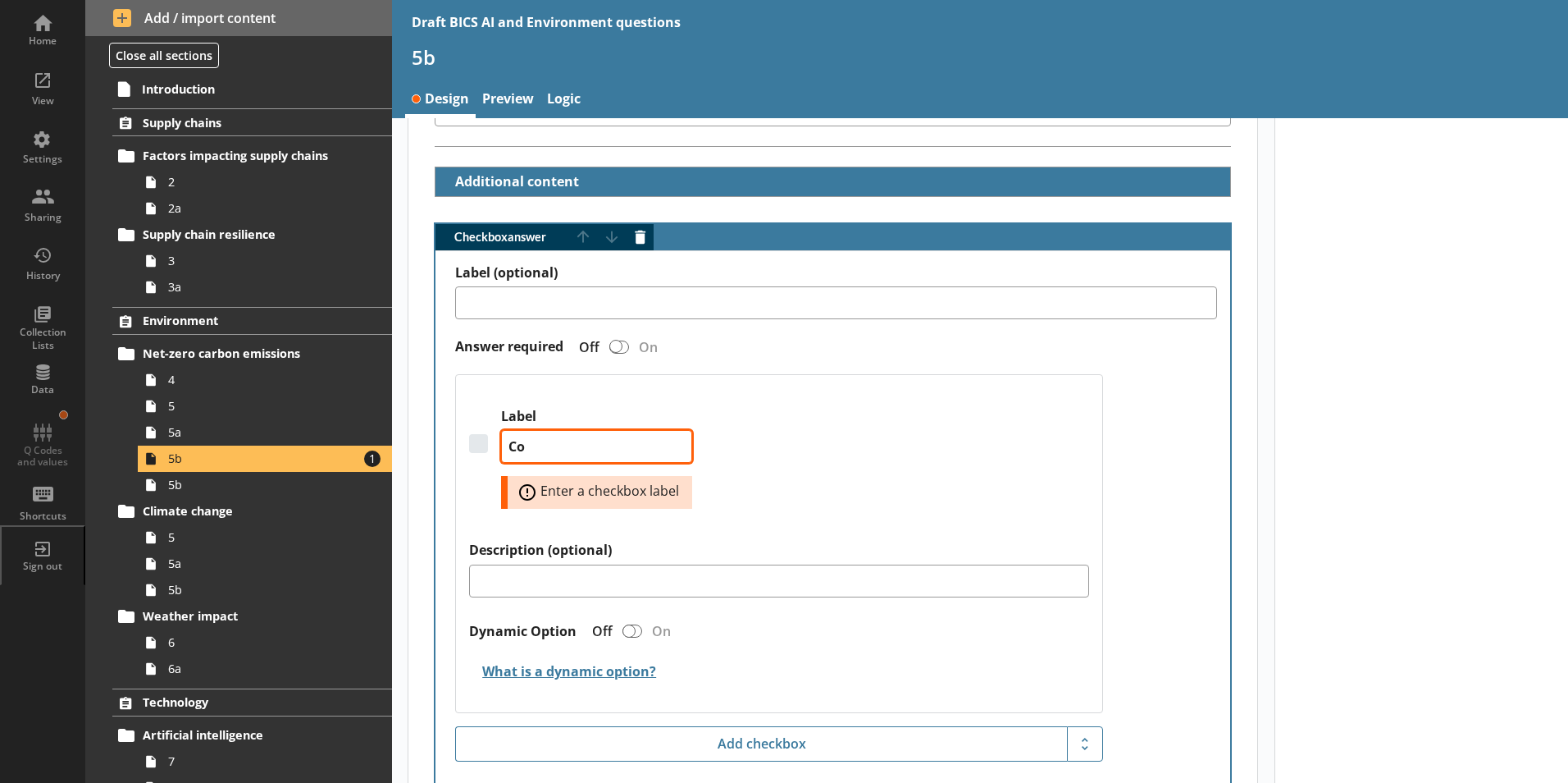
type textarea "x"
type textarea "Com"
type textarea "x"
type textarea "Comp"
type textarea "x"
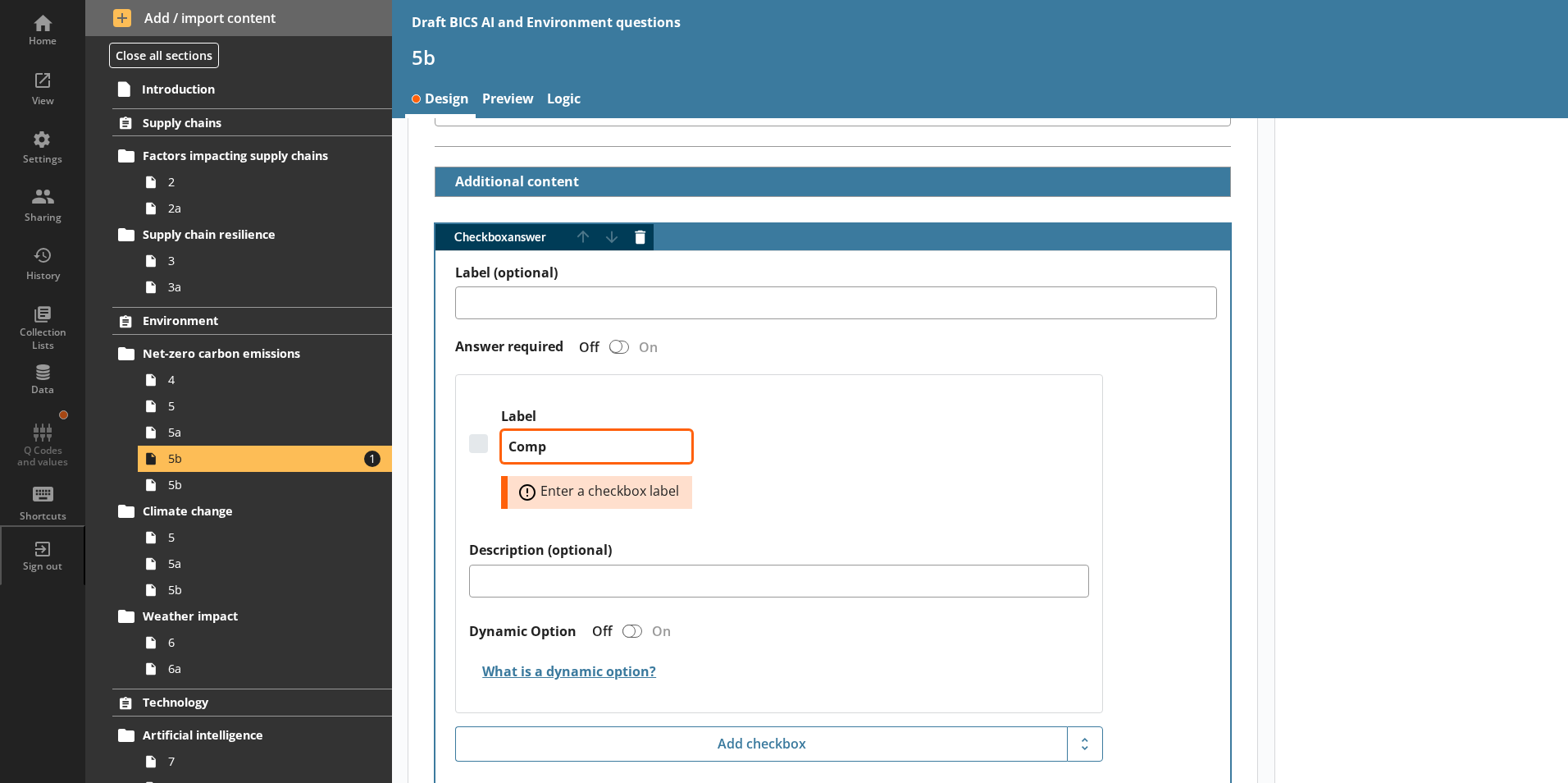
type textarea "Compe"
type textarea "x"
type textarea "Compet"
type textarea "x"
type textarea "Competi"
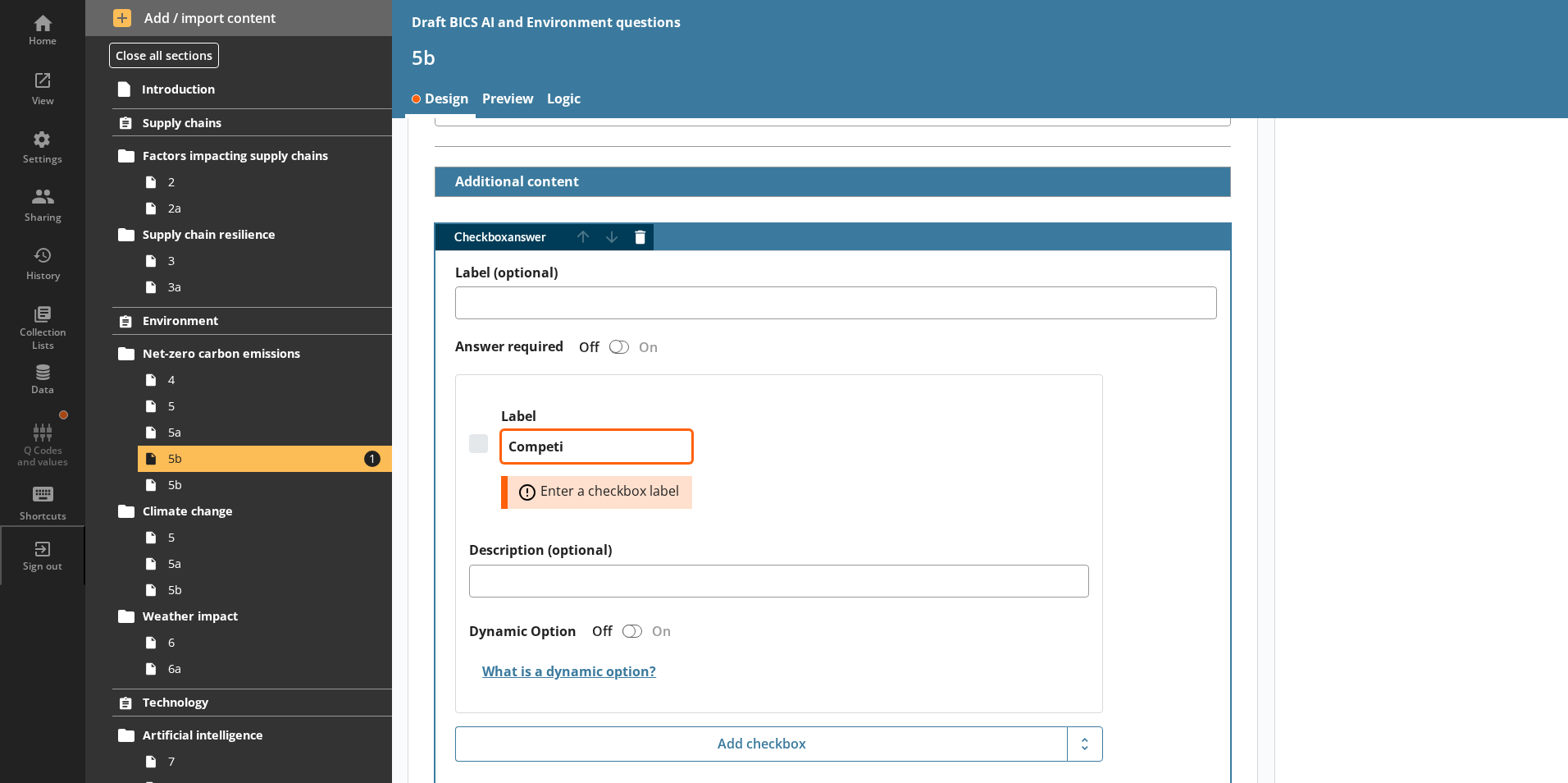
type textarea "x"
type textarea "Competin"
type textarea "x"
type textarea "Competing"
type textarea "x"
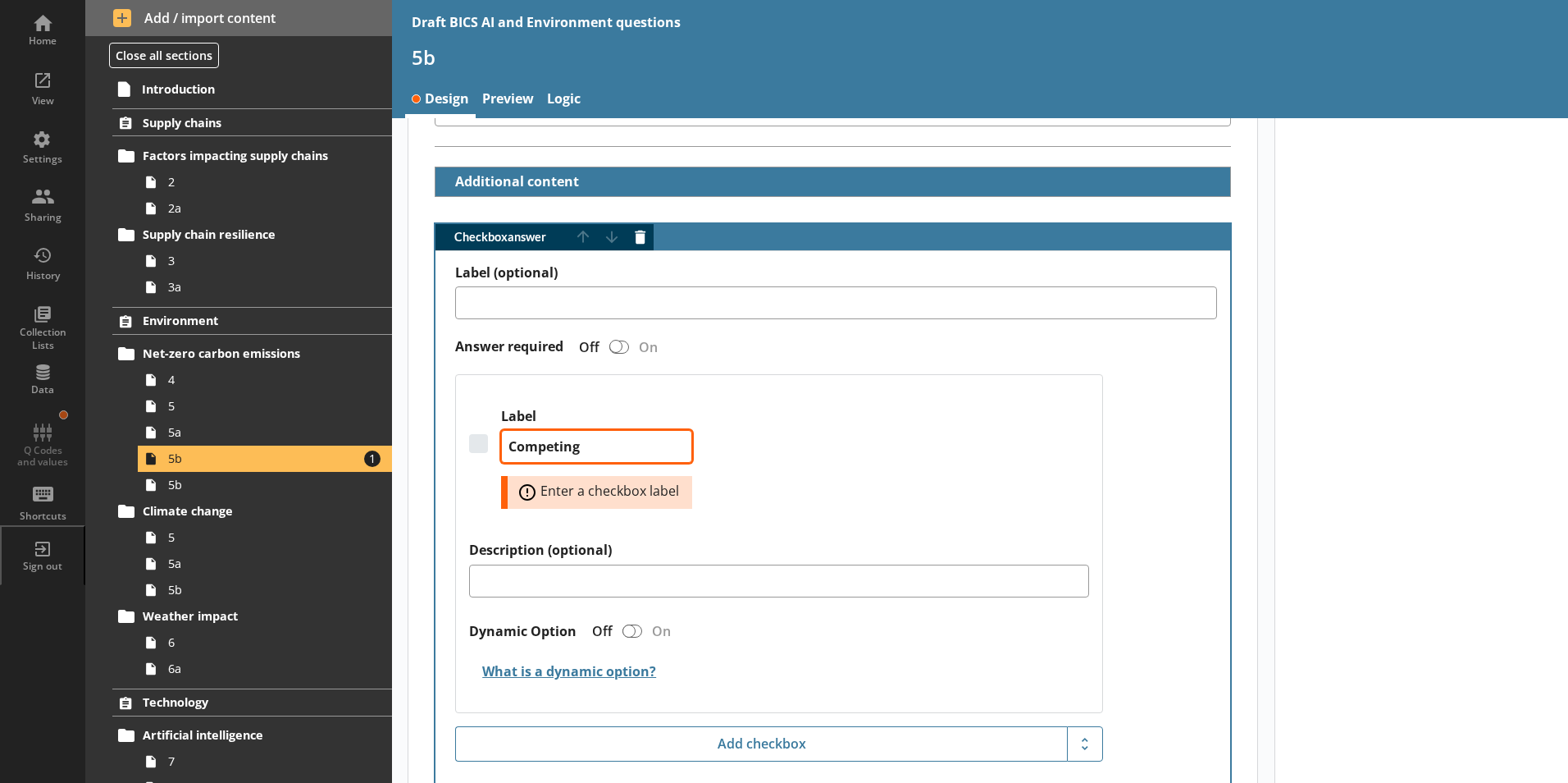
type textarea "Competing"
type textarea "x"
type textarea "Competing b"
type textarea "x"
type textarea "Competing bu"
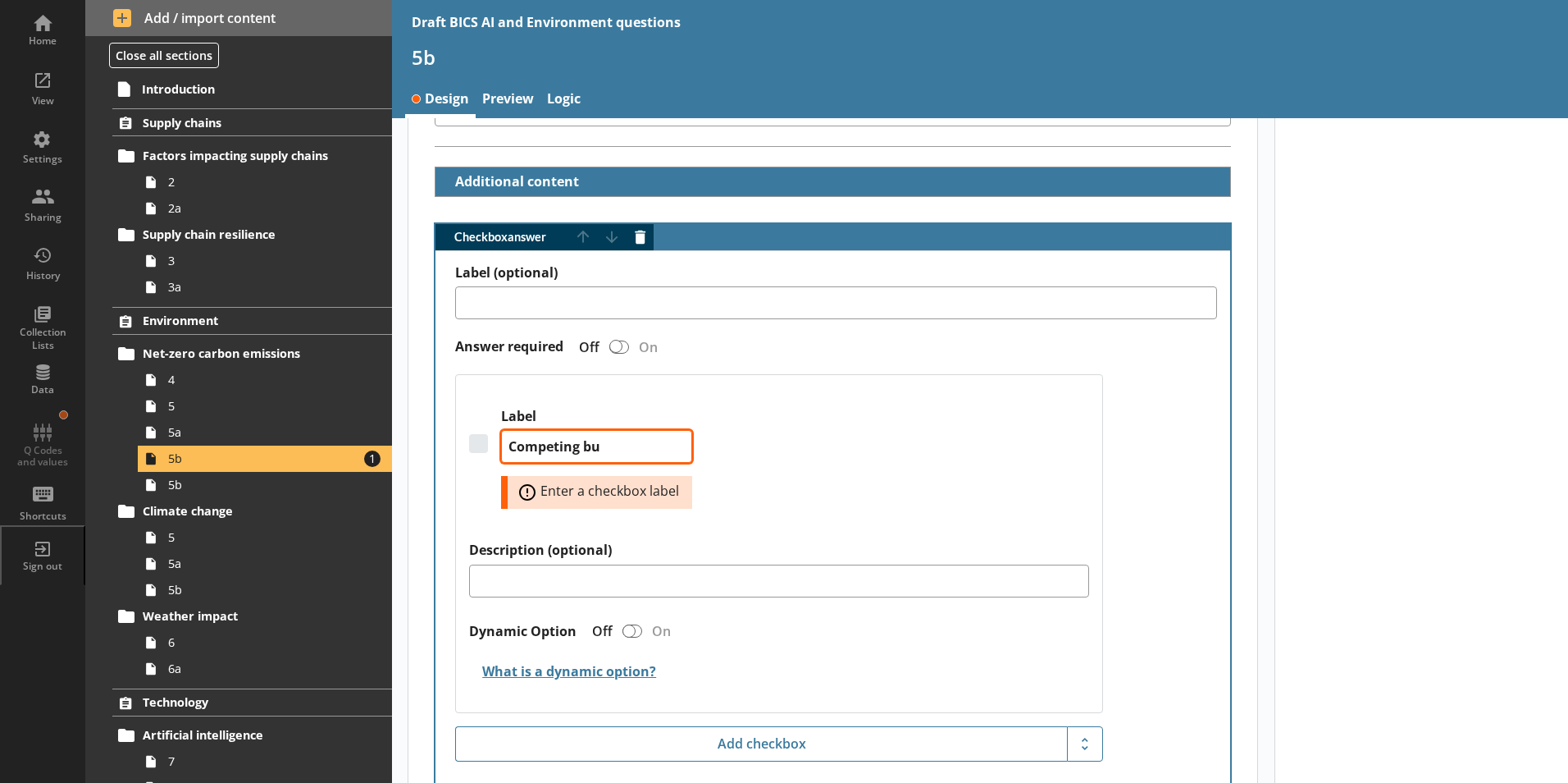
type textarea "x"
type textarea "Competing busi"
type textarea "x"
type textarea "Competing busin"
type textarea "x"
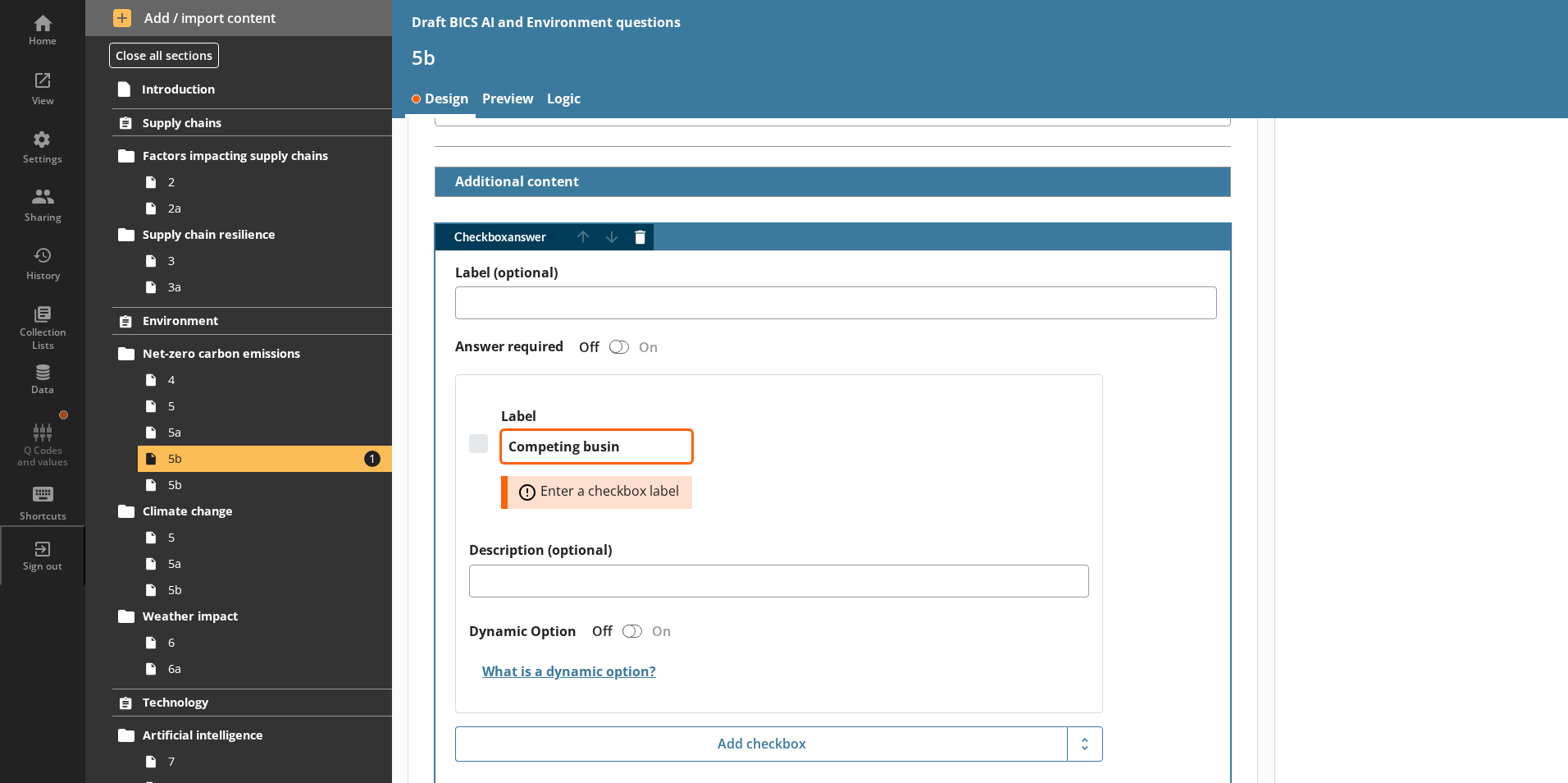
type textarea "Competing busine"
type textarea "x"
type textarea "Competing busines"
type textarea "x"
type textarea "Competing business"
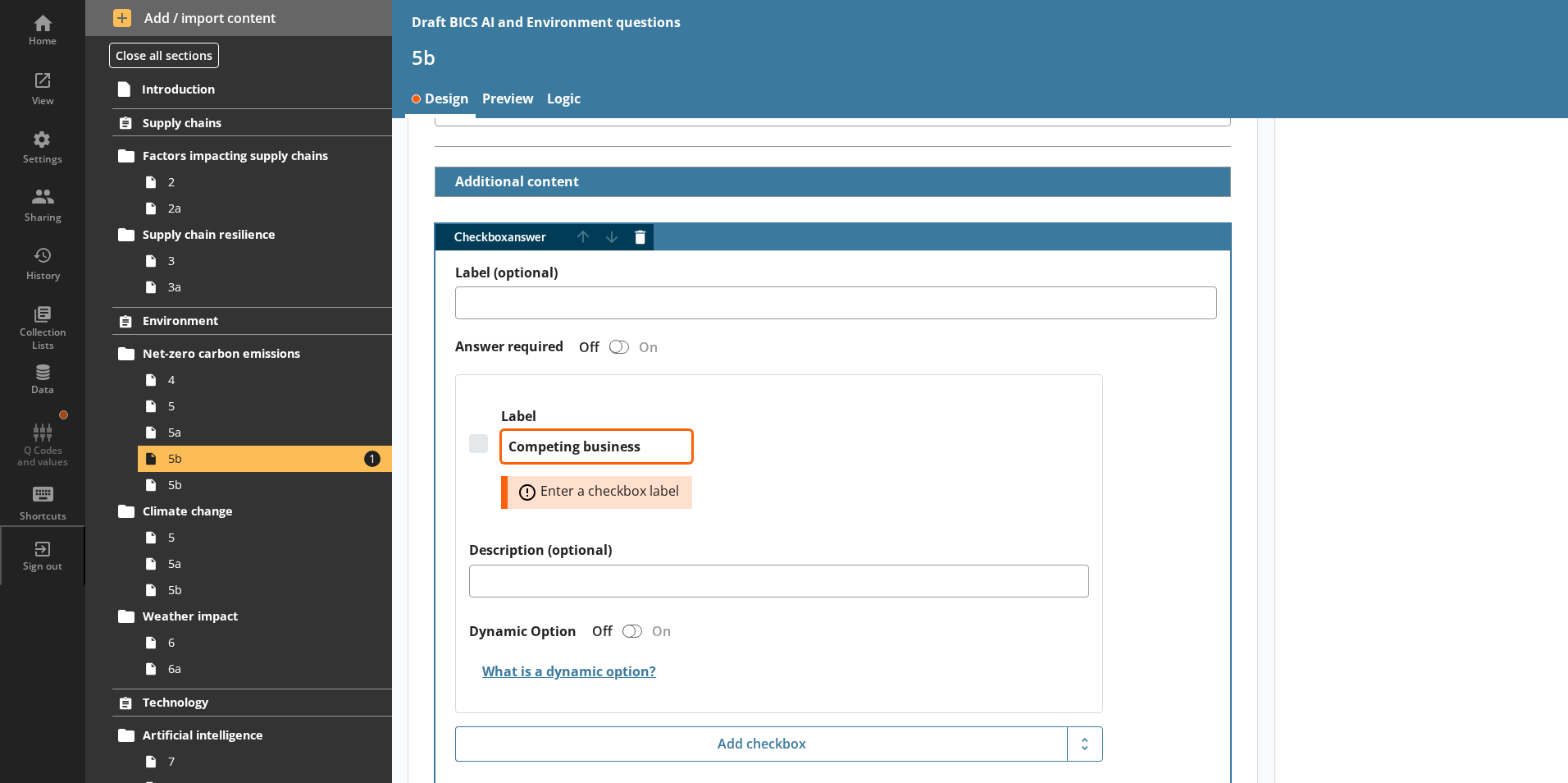
type textarea "x"
type textarea "Competing business"
type textarea "x"
type textarea "Competing business p"
type textarea "x"
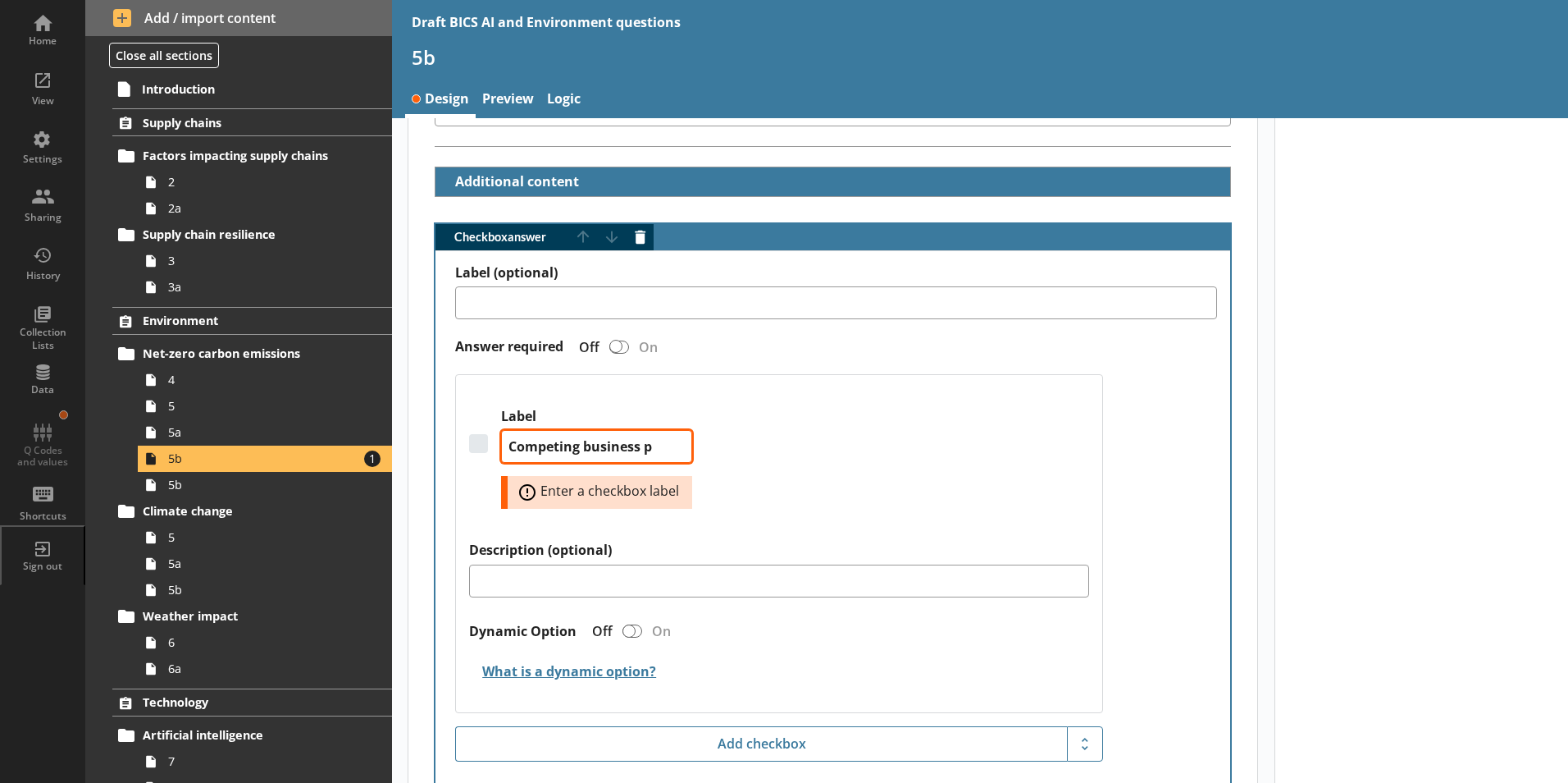
type textarea "Competing business pr"
type textarea "x"
type textarea "Competing business pro"
type textarea "x"
type textarea "Competing business pror"
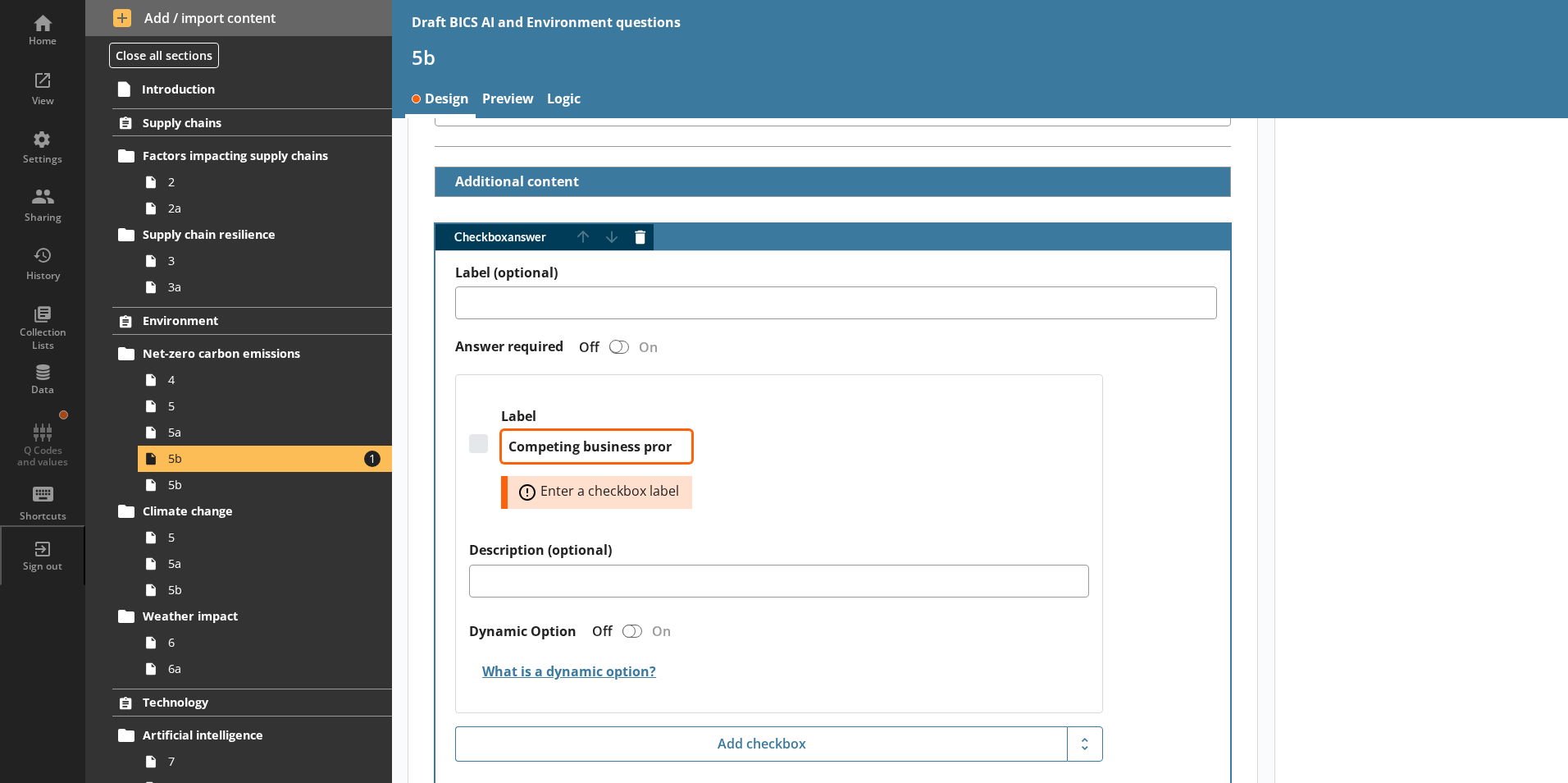
type textarea "x"
type textarea "Competing business prori"
type textarea "x"
type textarea "Competing business prorit"
type textarea "x"
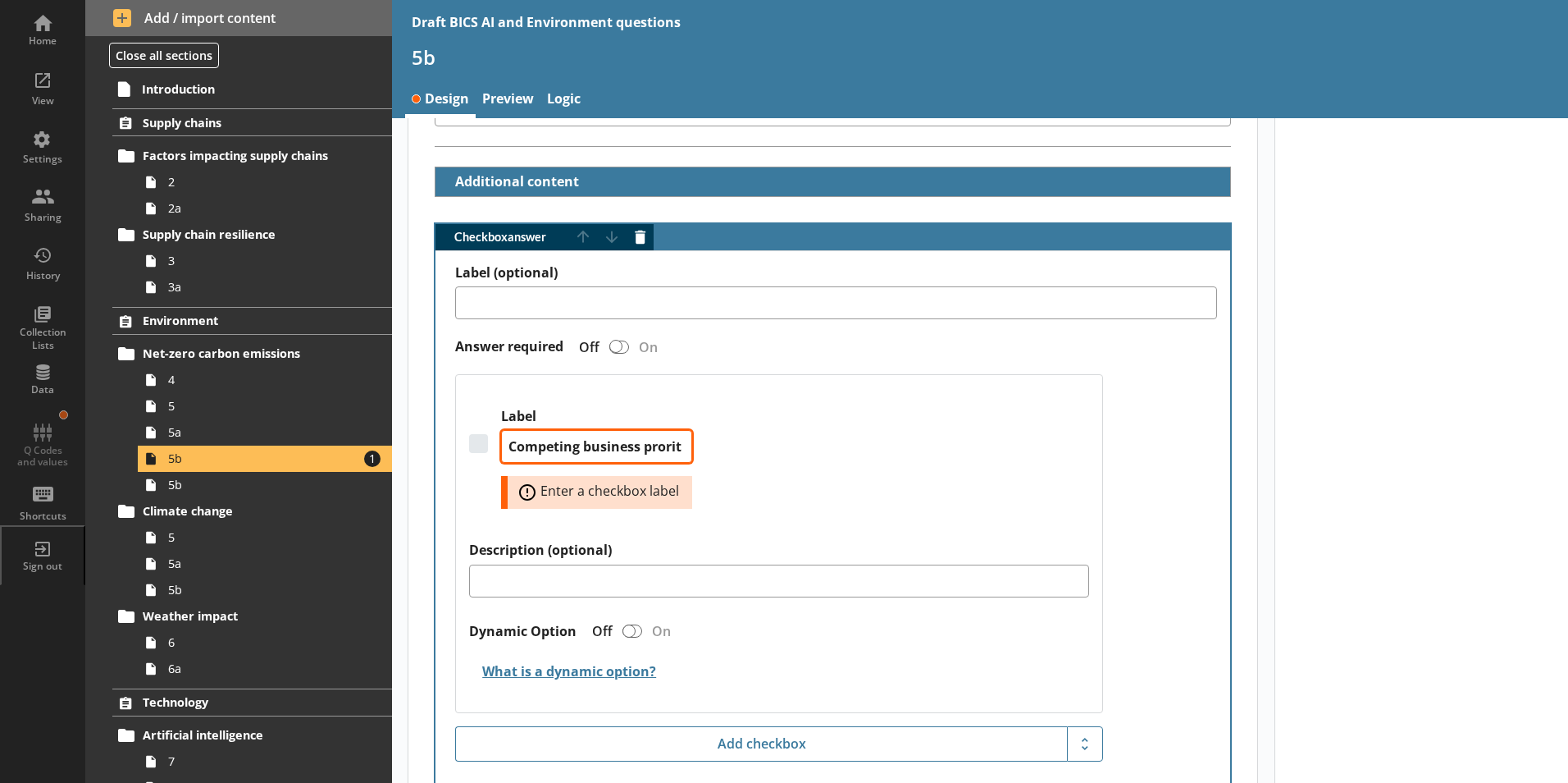
type textarea "Competing business proriti"
type textarea "x"
type textarea "Competing business proritie"
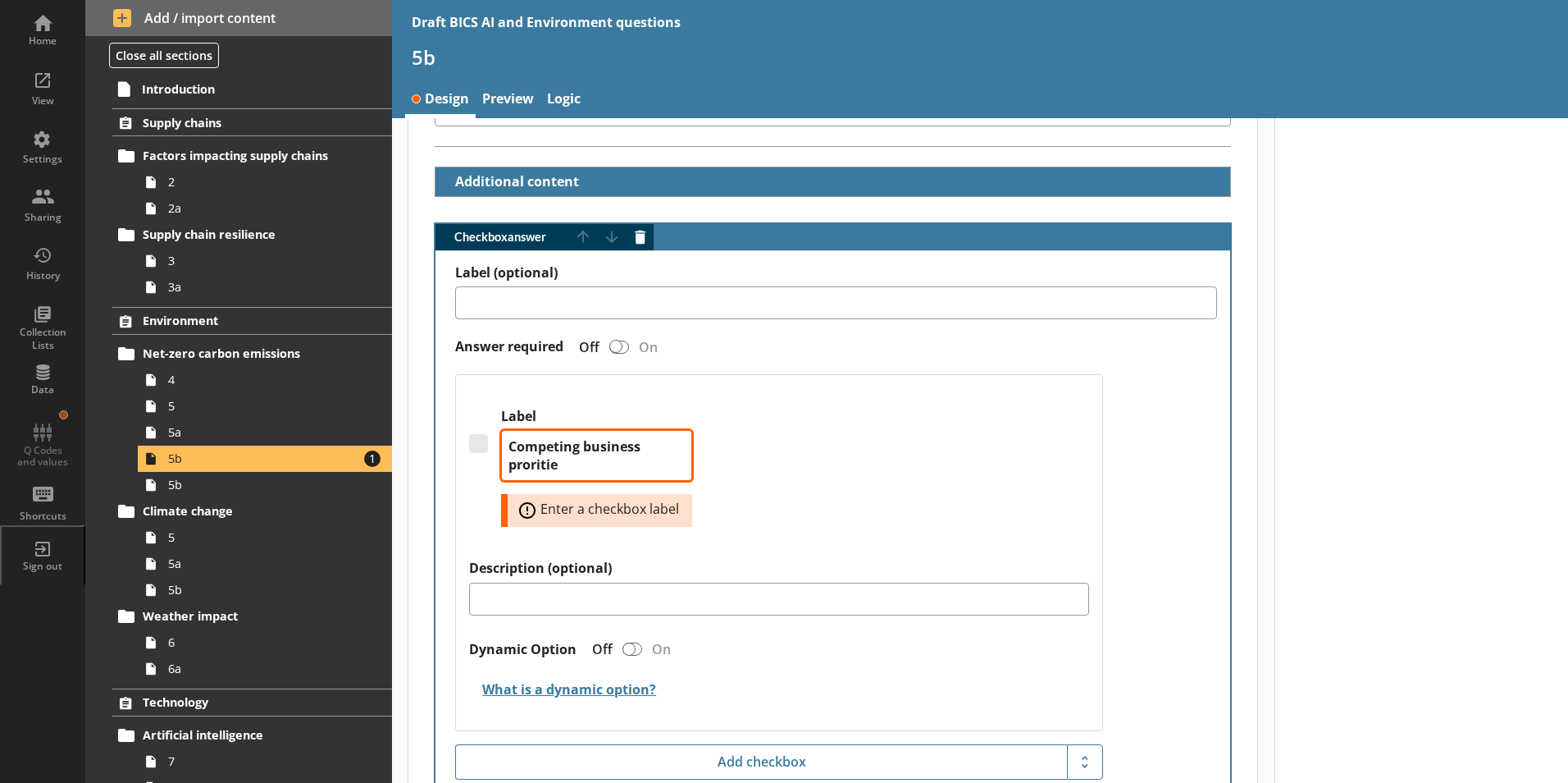
type textarea "x"
type textarea "Competing business prorities"
click at [524, 448] on textarea "Competing business prorities" at bounding box center [596, 456] width 191 height 51
type textarea "x"
type textarea "Competing business priorities"
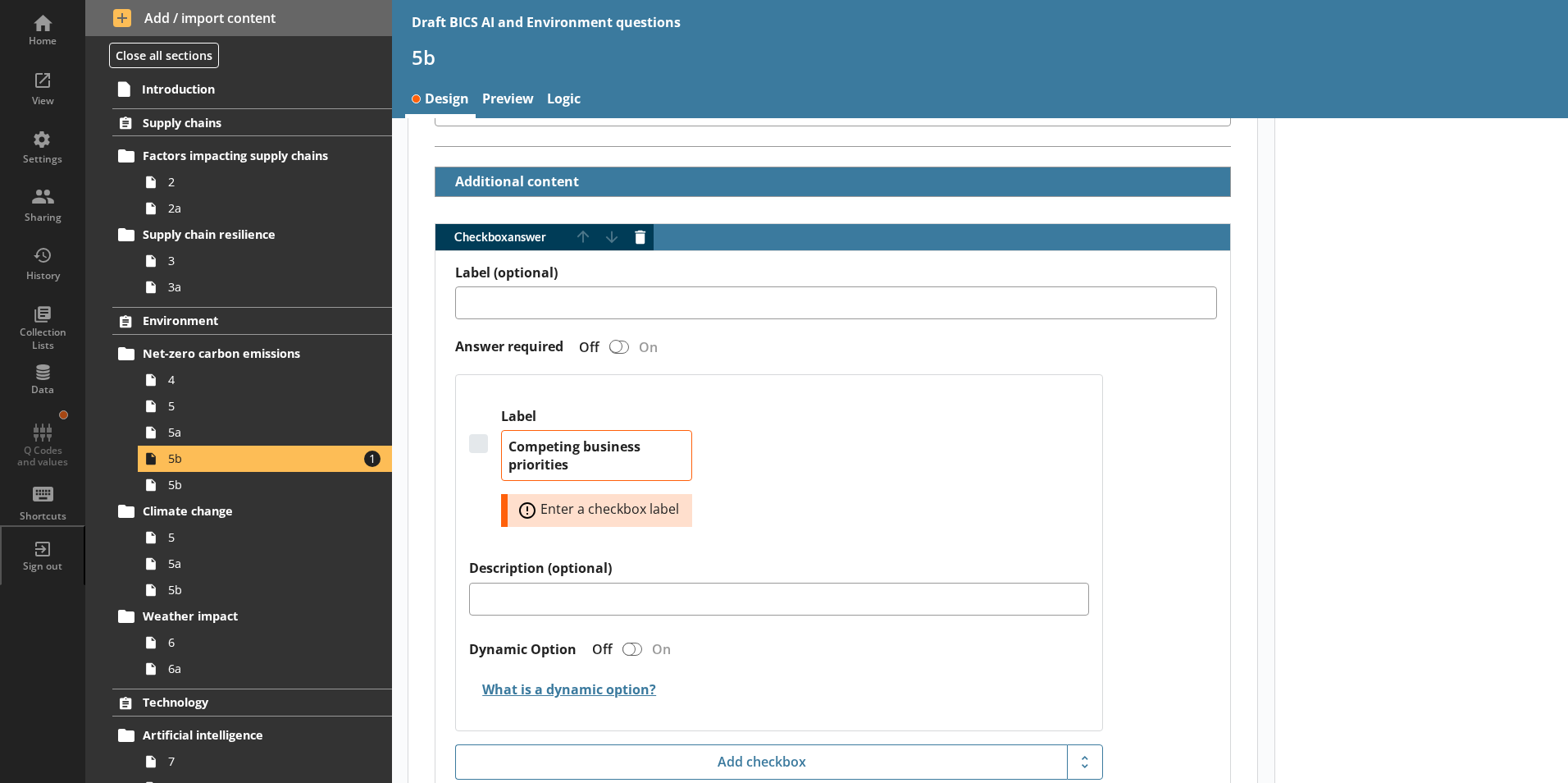
click at [822, 479] on div "Label Competing business priorities Error: Enter a checkbox label" at bounding box center [779, 483] width 620 height 152
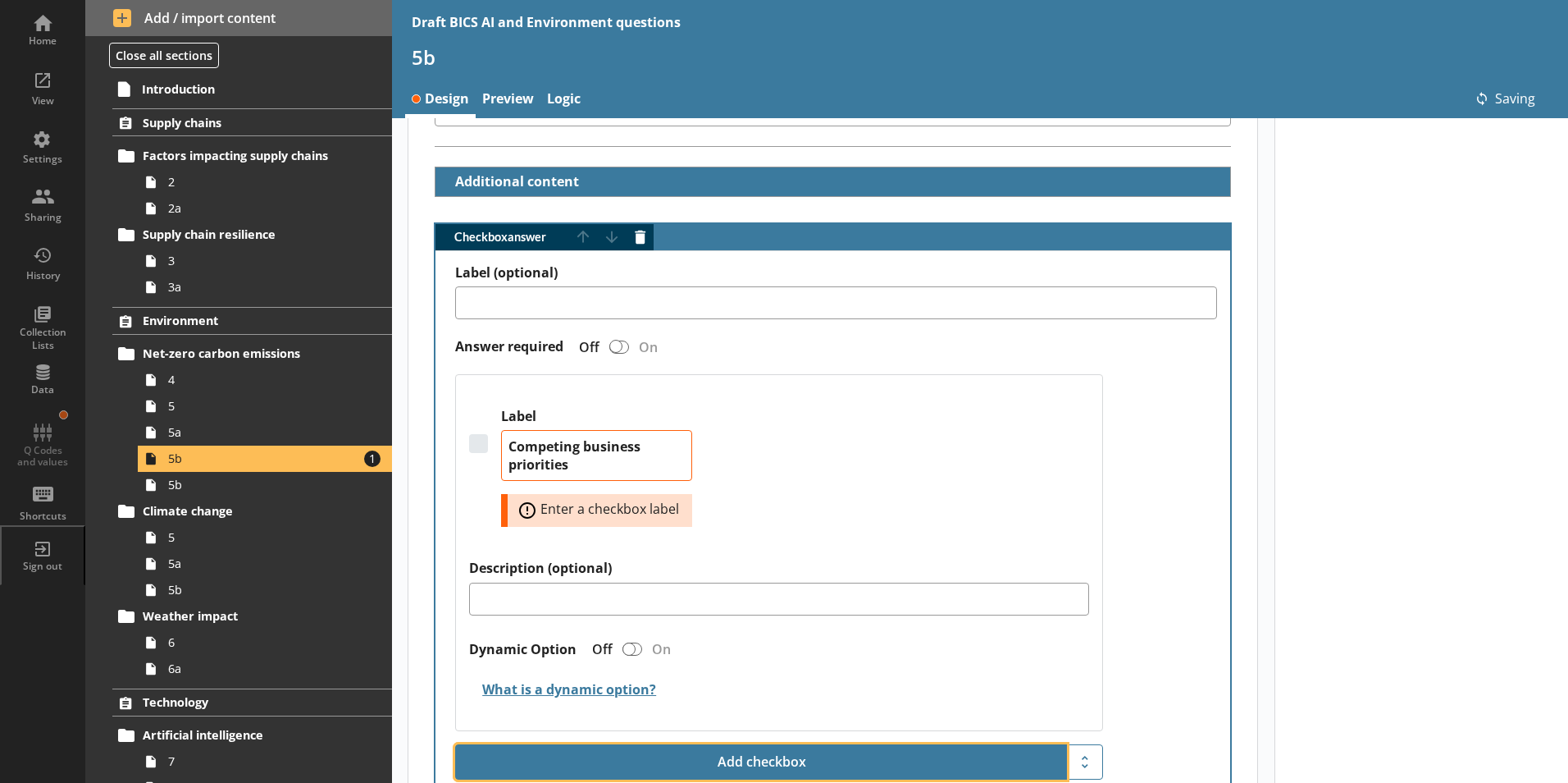
click at [735, 744] on button "Add checkbox" at bounding box center [761, 762] width 612 height 36
type textarea "x"
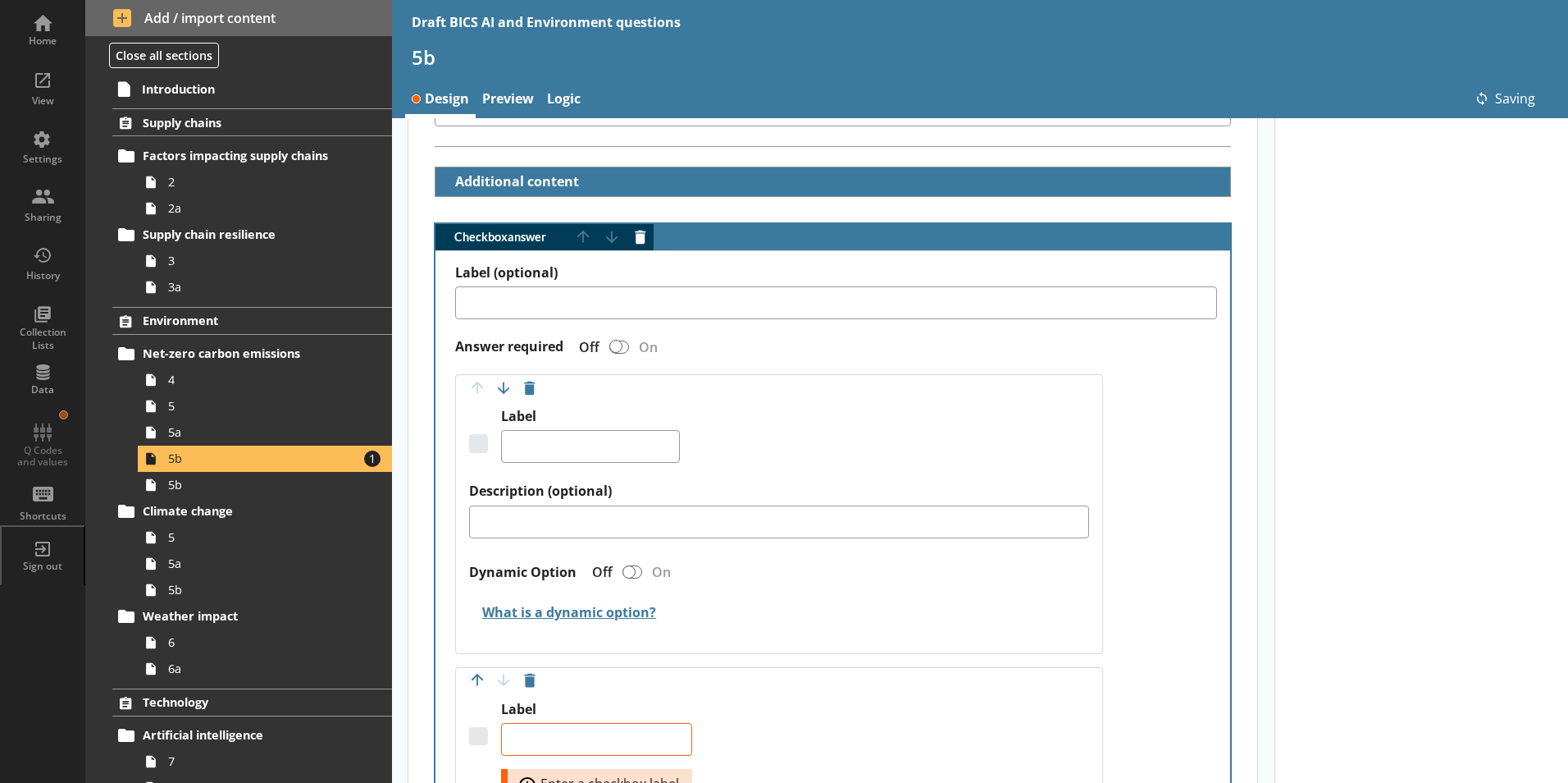
type textarea "x"
type textarea "Competing business priorities"
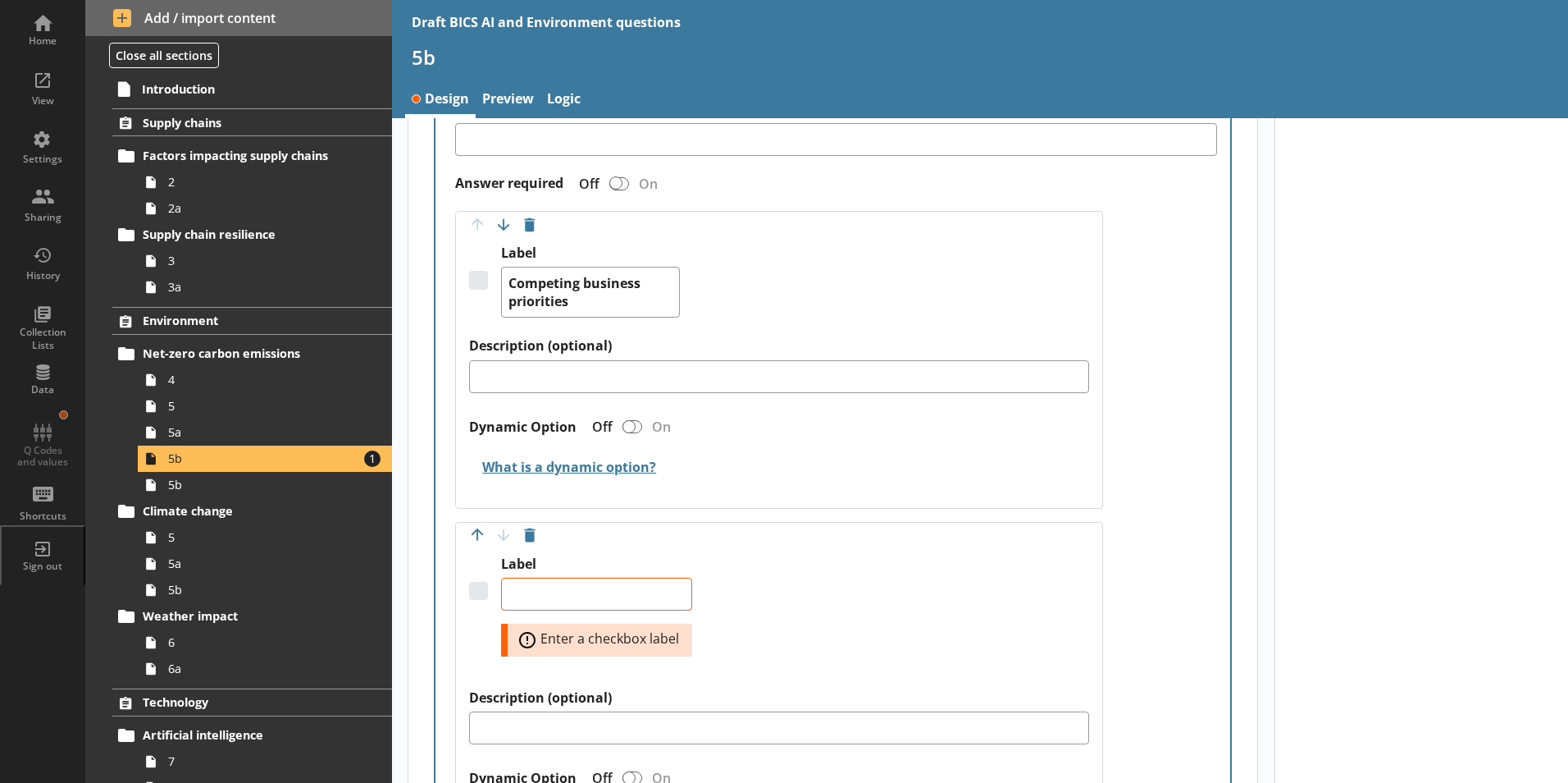
scroll to position [566, 0]
click at [569, 577] on textarea "Label" at bounding box center [596, 593] width 191 height 33
type textarea "x"
type textarea "H"
type textarea "x"
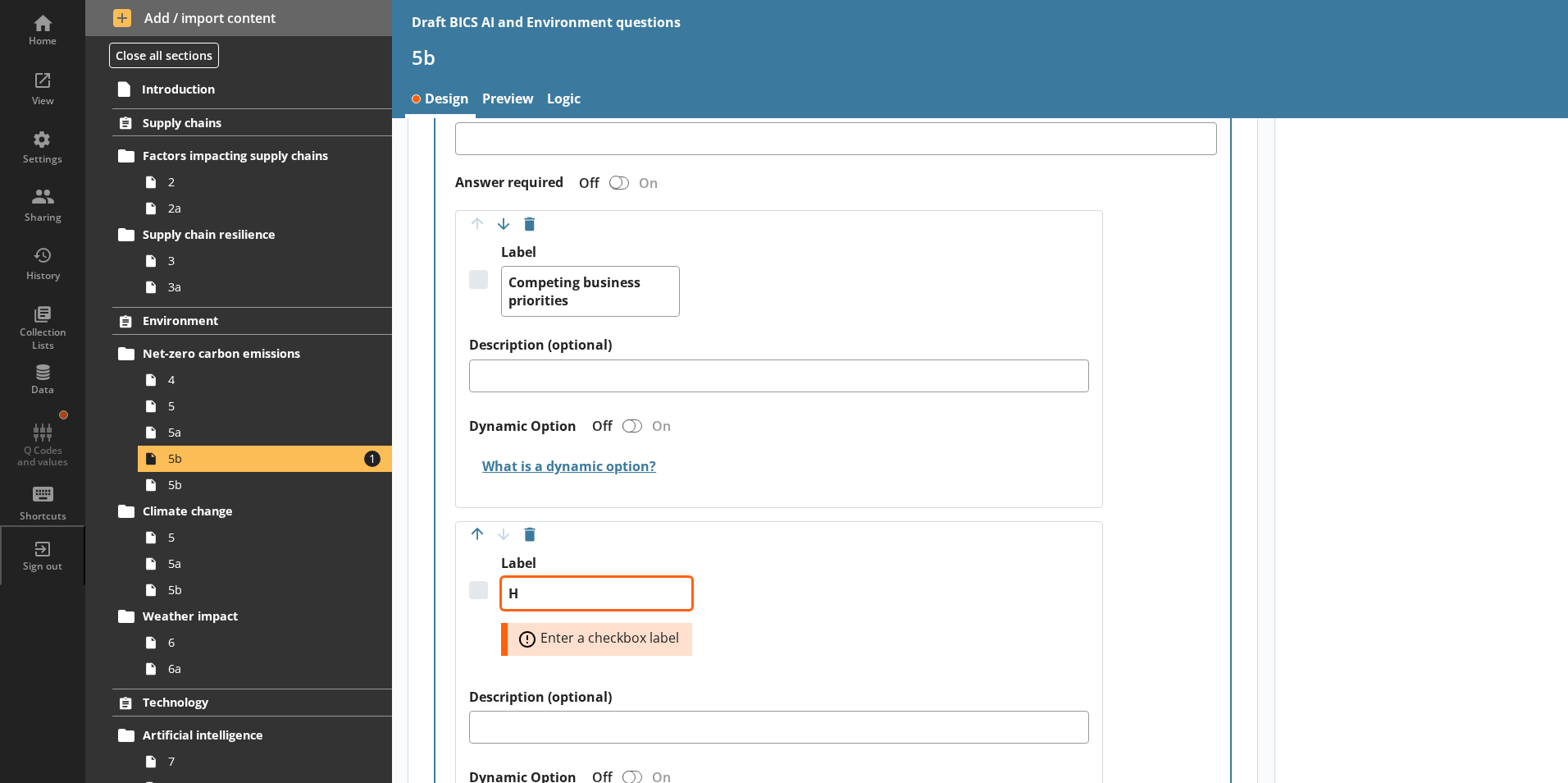
type textarea "Hu"
type textarea "x"
type textarea "H"
type textarea "x"
type textarea "Hi"
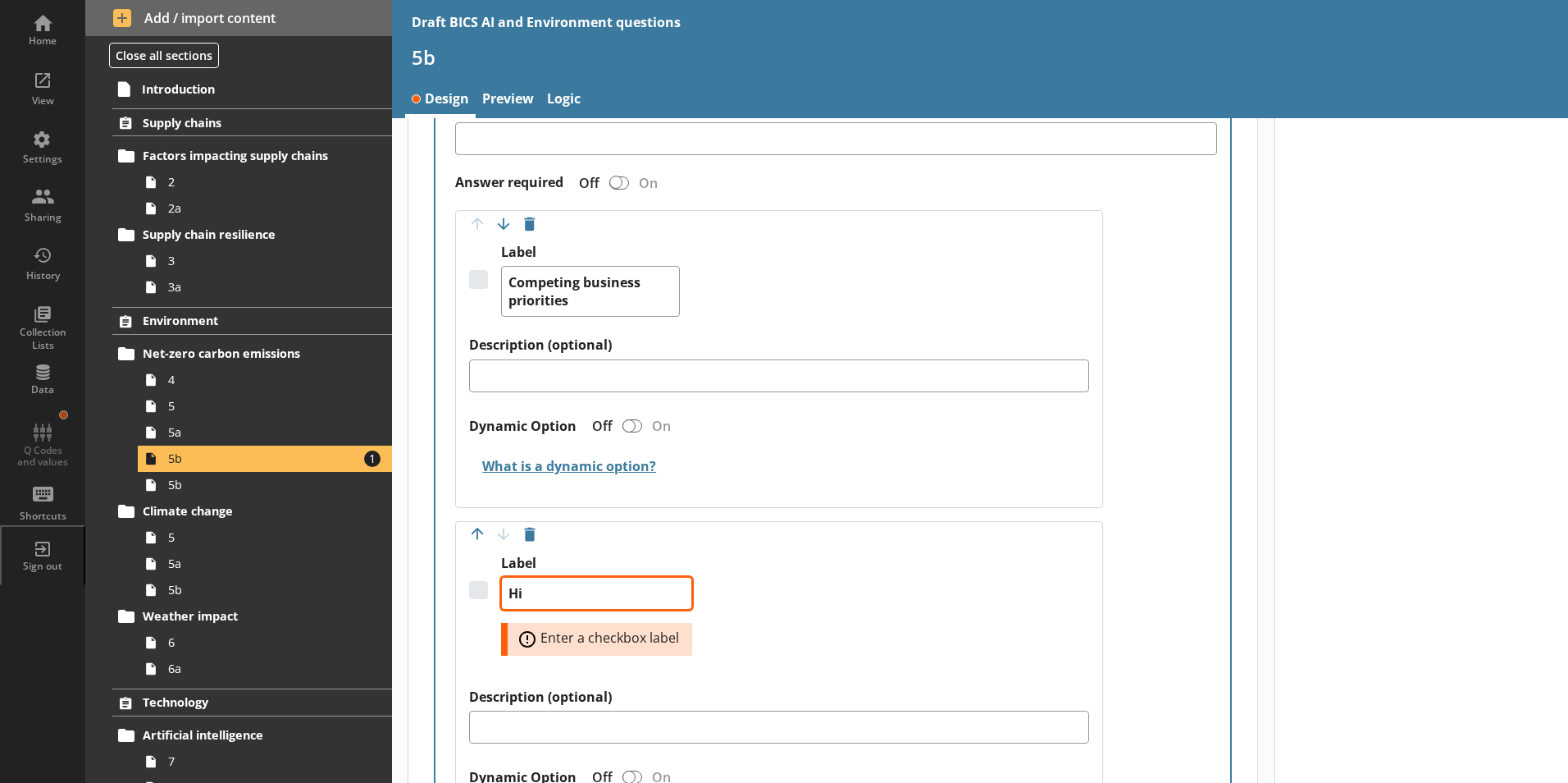
type textarea "x"
type textarea "Hig"
type textarea "x"
type textarea "High"
type textarea "x"
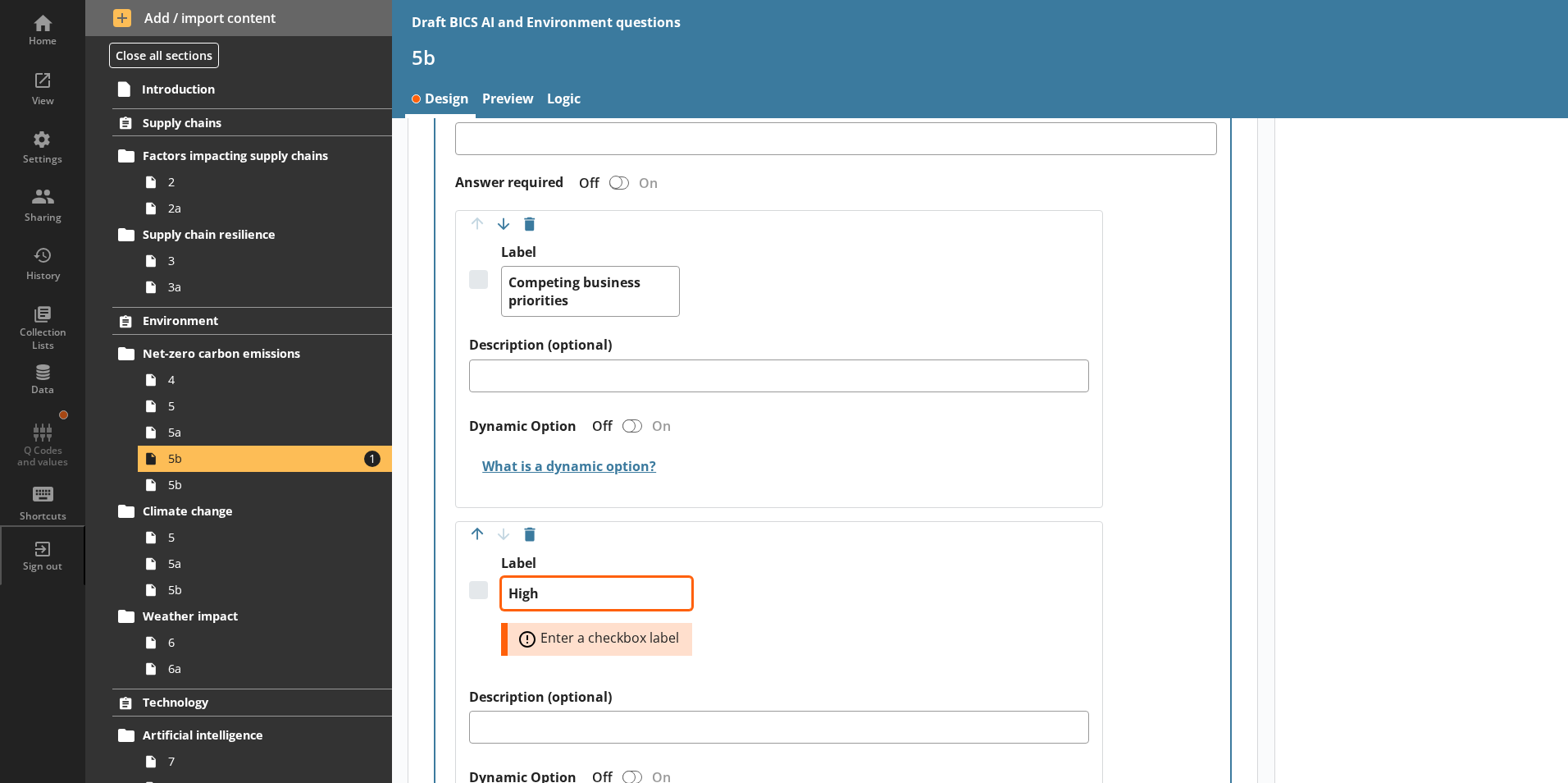
type textarea "High"
type textarea "x"
type textarea "High u"
type textarea "x"
type textarea "High up"
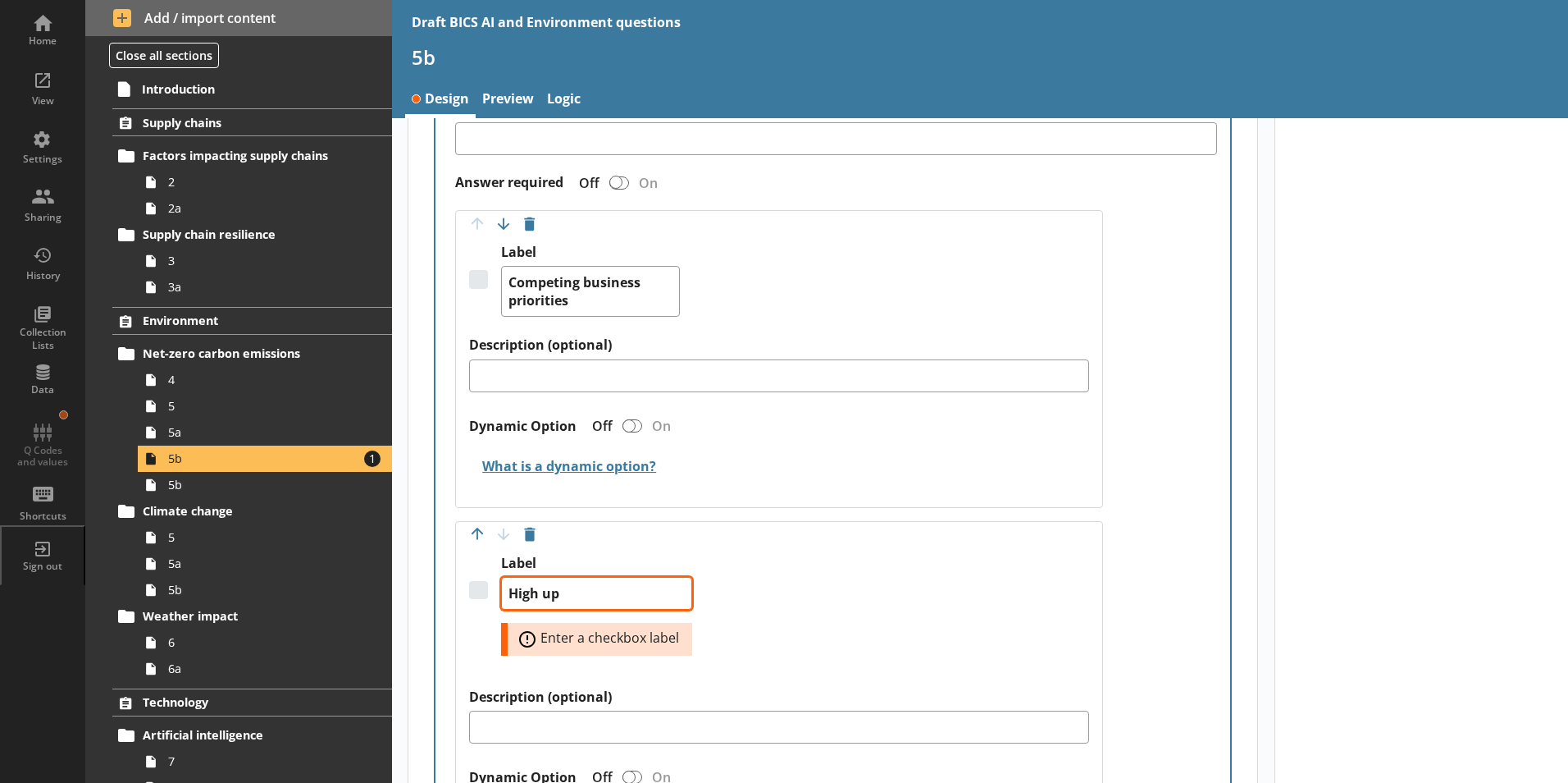
type textarea "x"
type textarea "High upf"
type textarea "x"
type textarea "High upft"
type textarea "x"
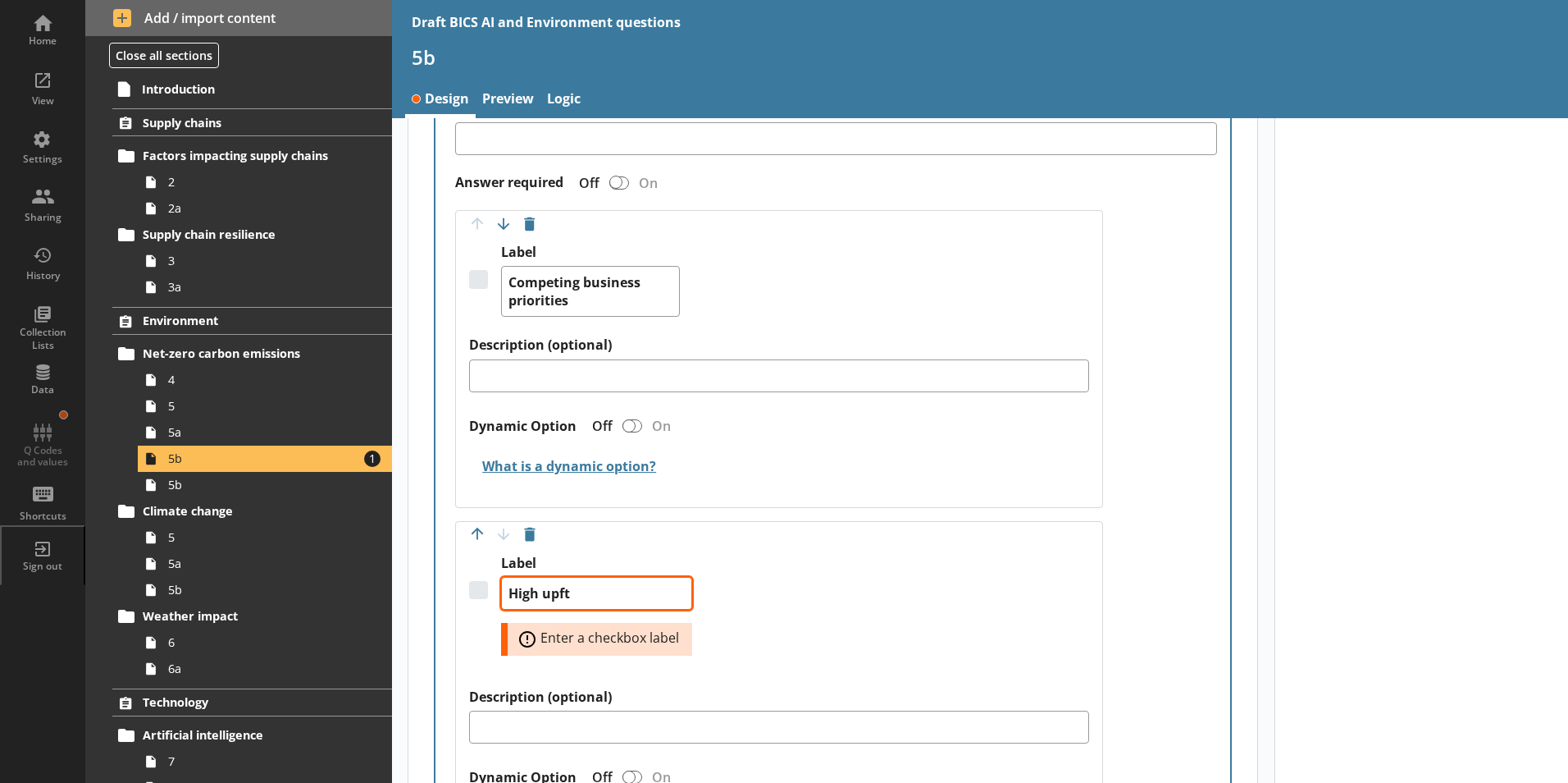
type textarea "High upf"
type textarea "x"
type textarea "High upfr"
type textarea "x"
type textarea "High upfro"
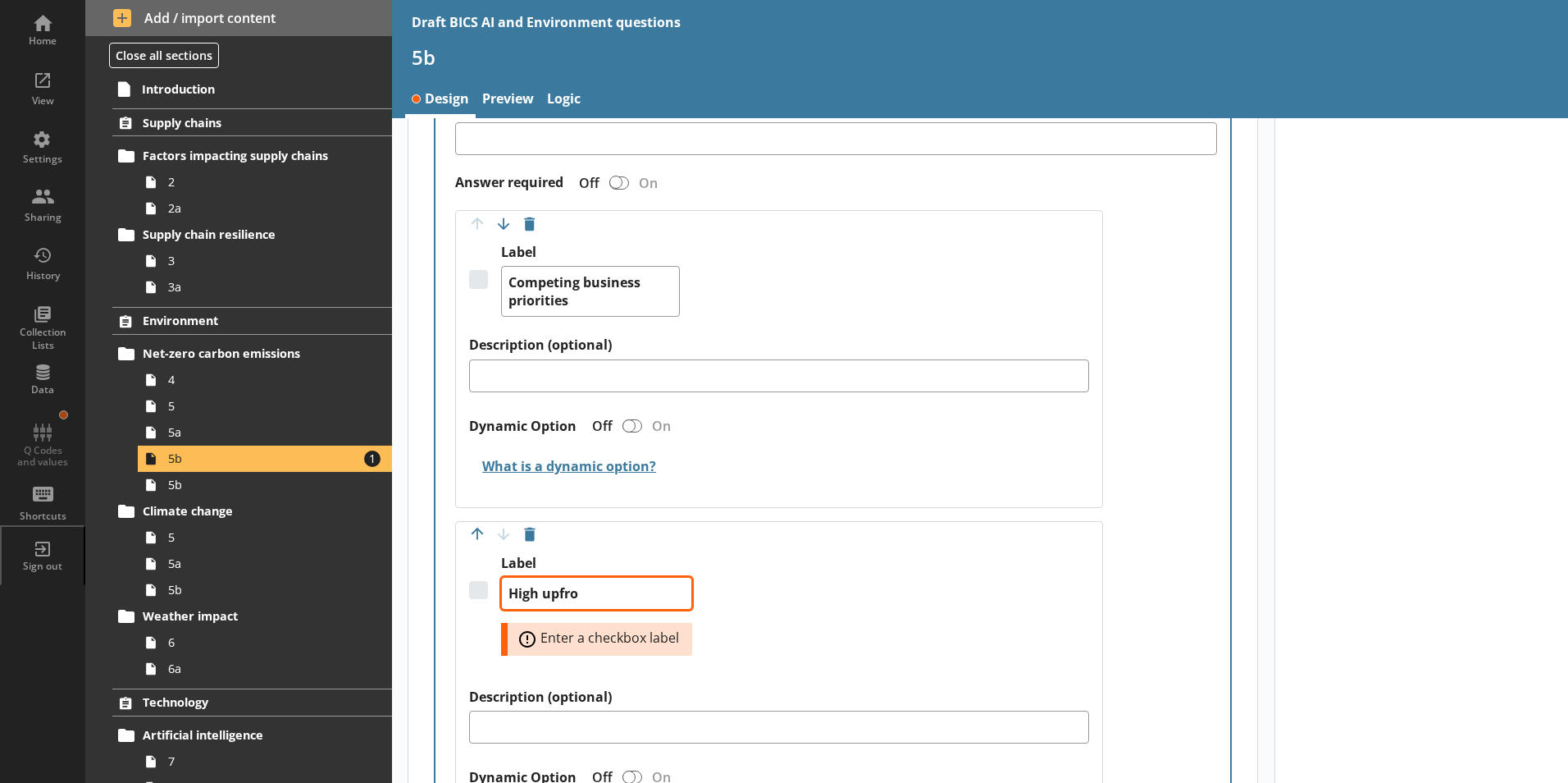
type textarea "x"
type textarea "High upfron"
type textarea "x"
type textarea "High upfront"
type textarea "x"
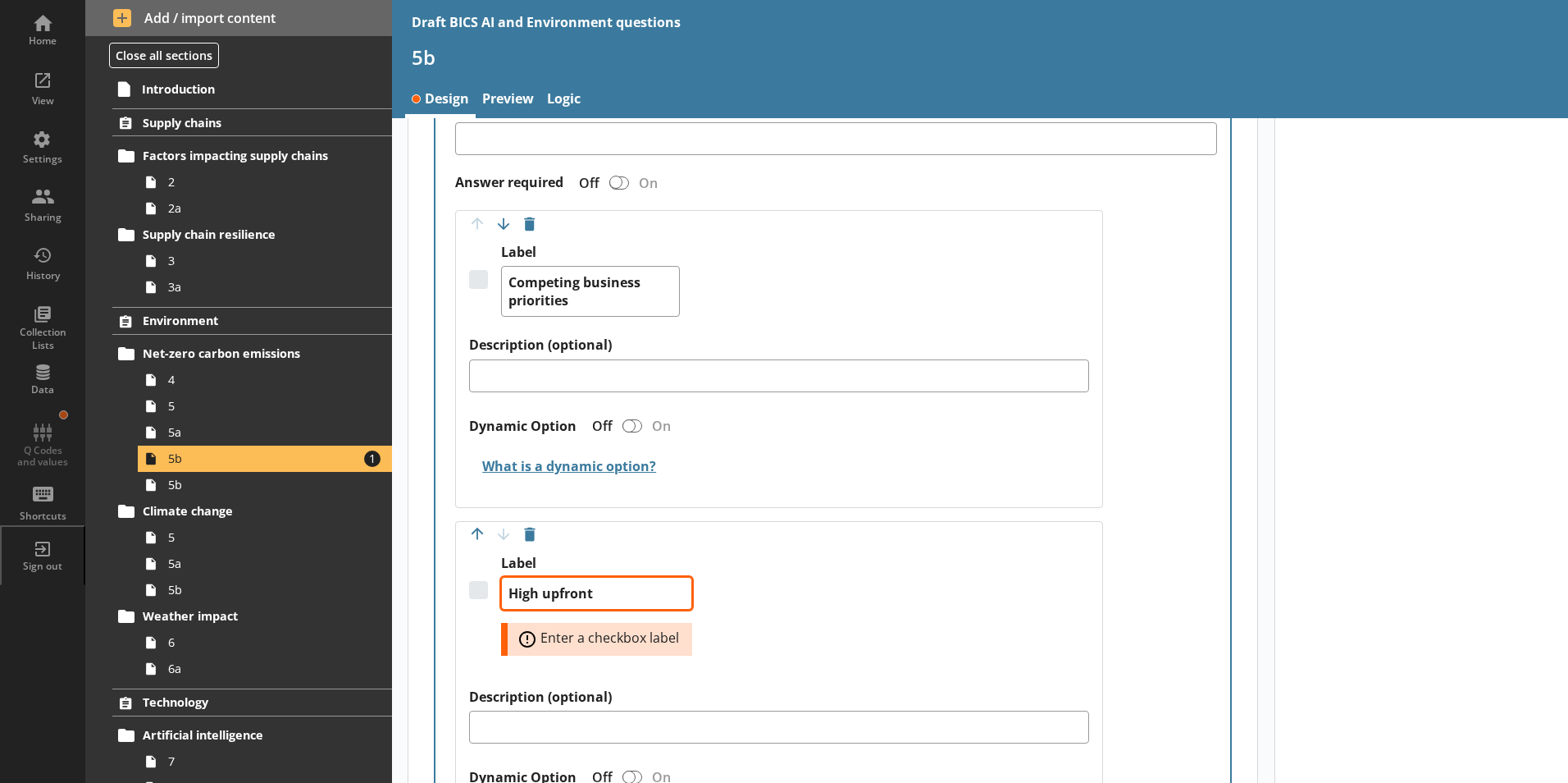
type textarea "High upfront"
type textarea "x"
type textarea "High upfront c"
type textarea "x"
type textarea "High upfront co"
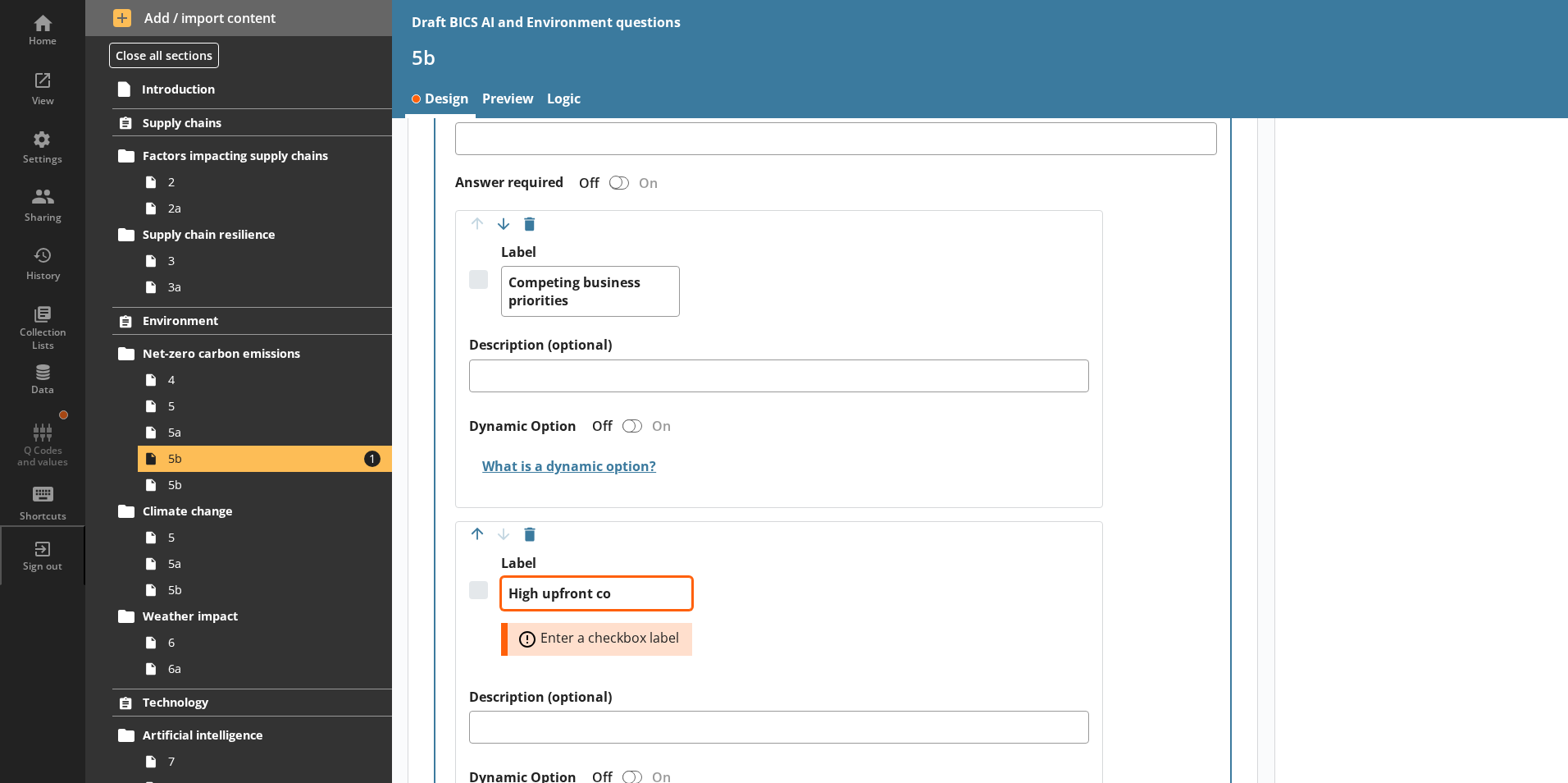
type textarea "x"
type textarea "High upfront cos"
type textarea "x"
type textarea "High upfront cost"
type textarea "x"
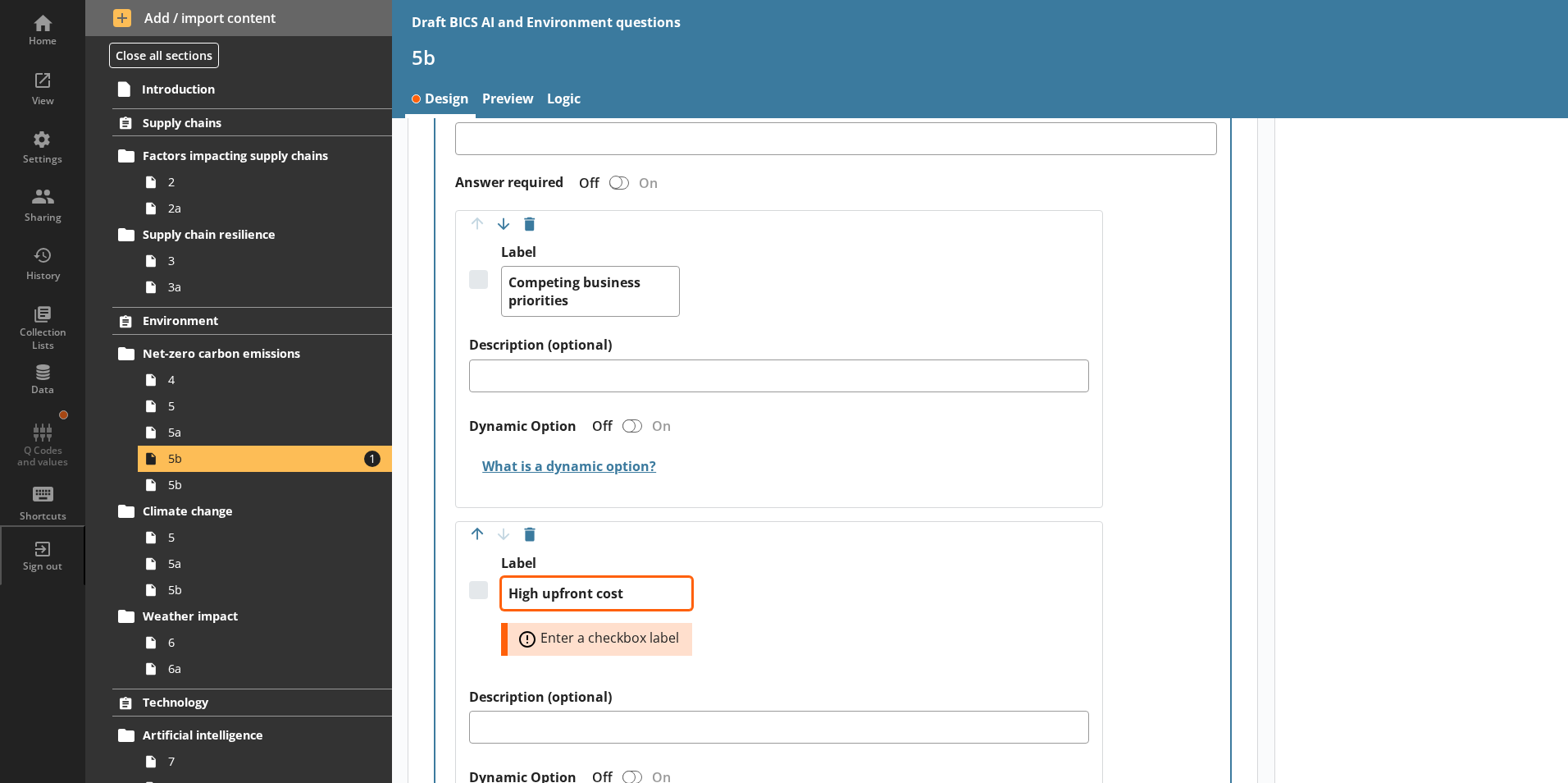
type textarea "High upfront costs"
type textarea "x"
type textarea "High upfront costs"
type textarea "x"
type textarea "High upfront costs o"
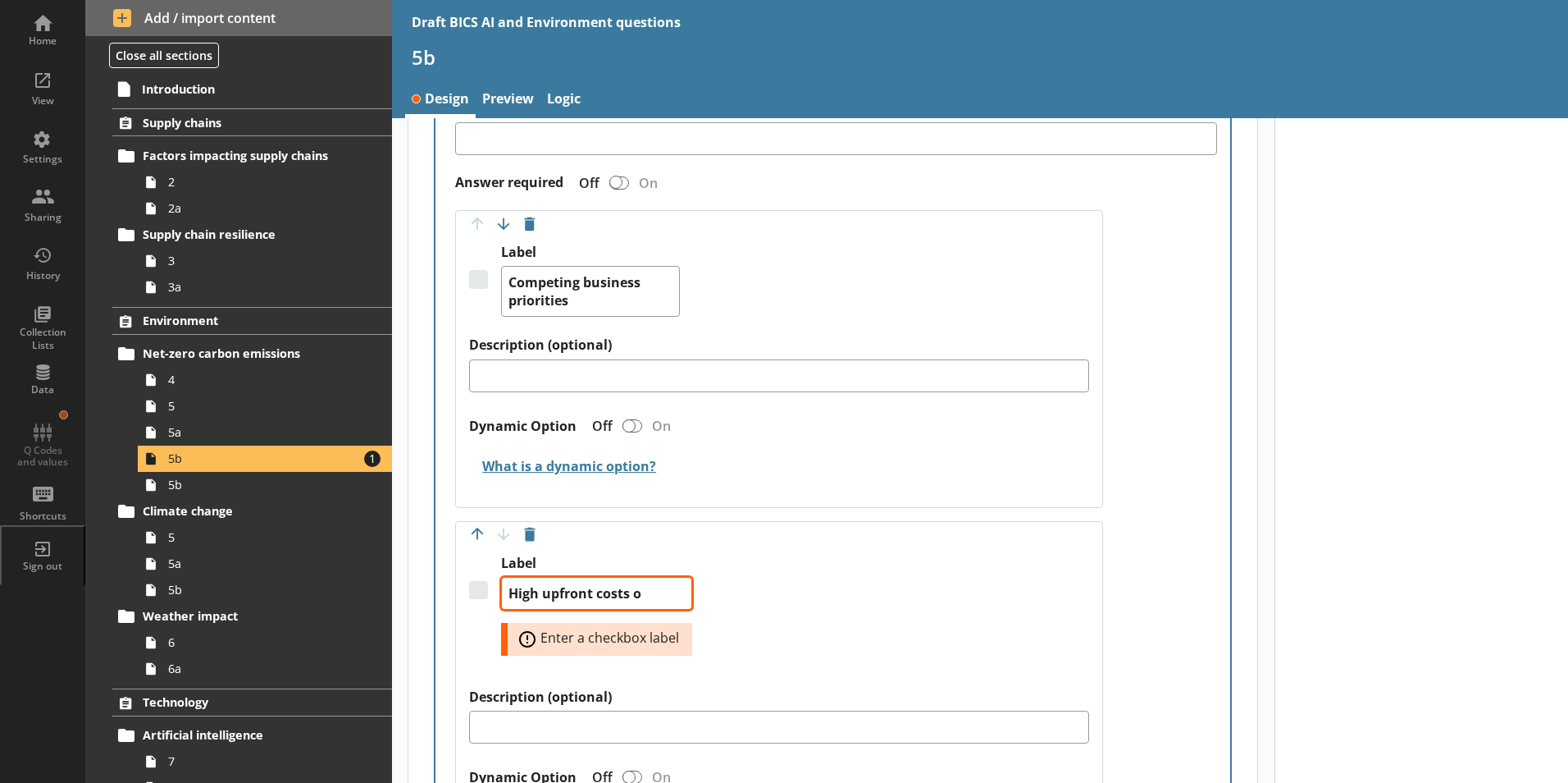
type textarea "x"
type textarea "High upfront costs or"
type textarea "x"
type textarea "High upfront costs or"
type textarea "x"
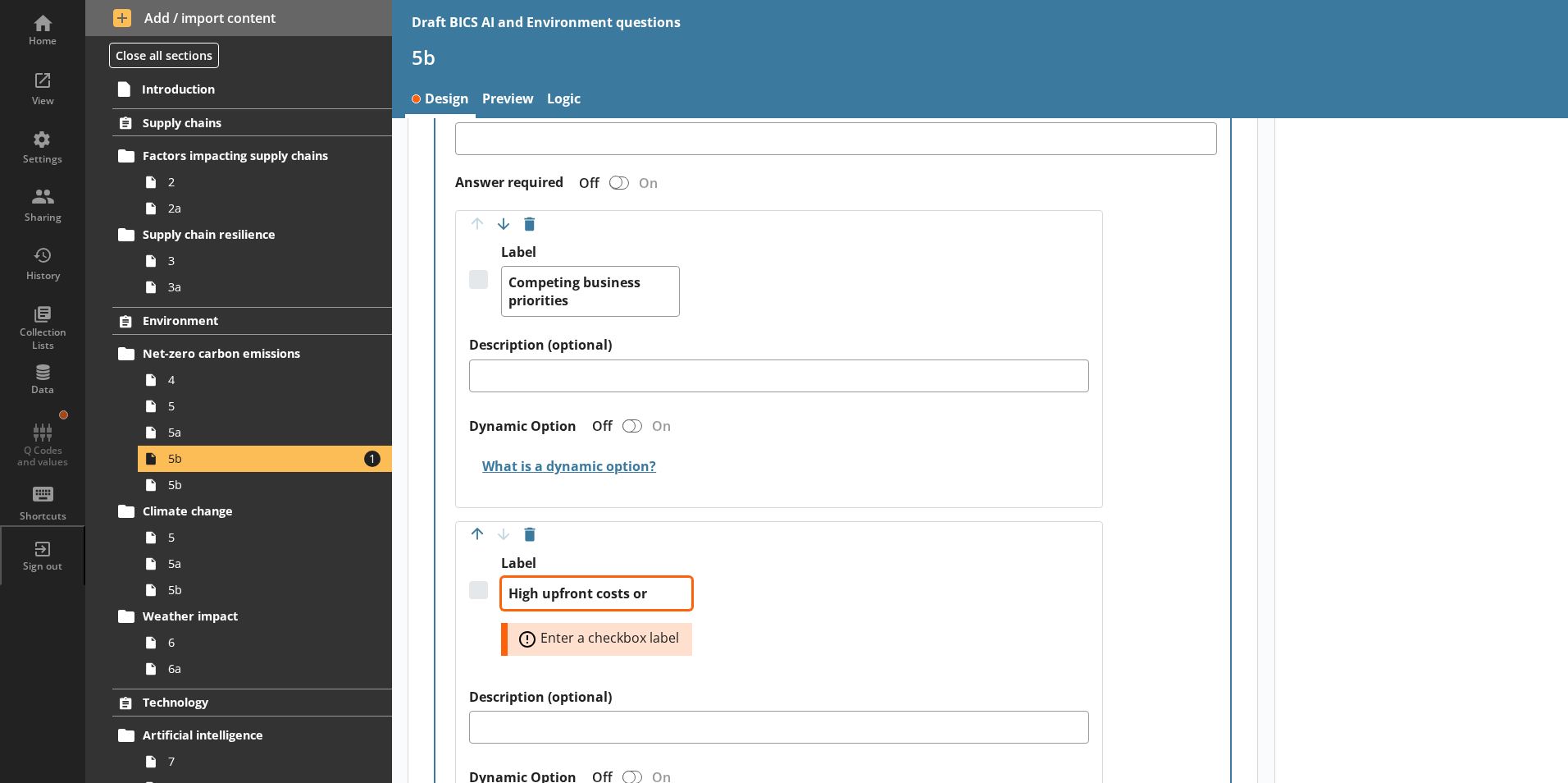
type textarea "High upfront costs or l"
type textarea "x"
type textarea "High upfront costs or li"
type textarea "x"
type textarea "High upfront costs or lim"
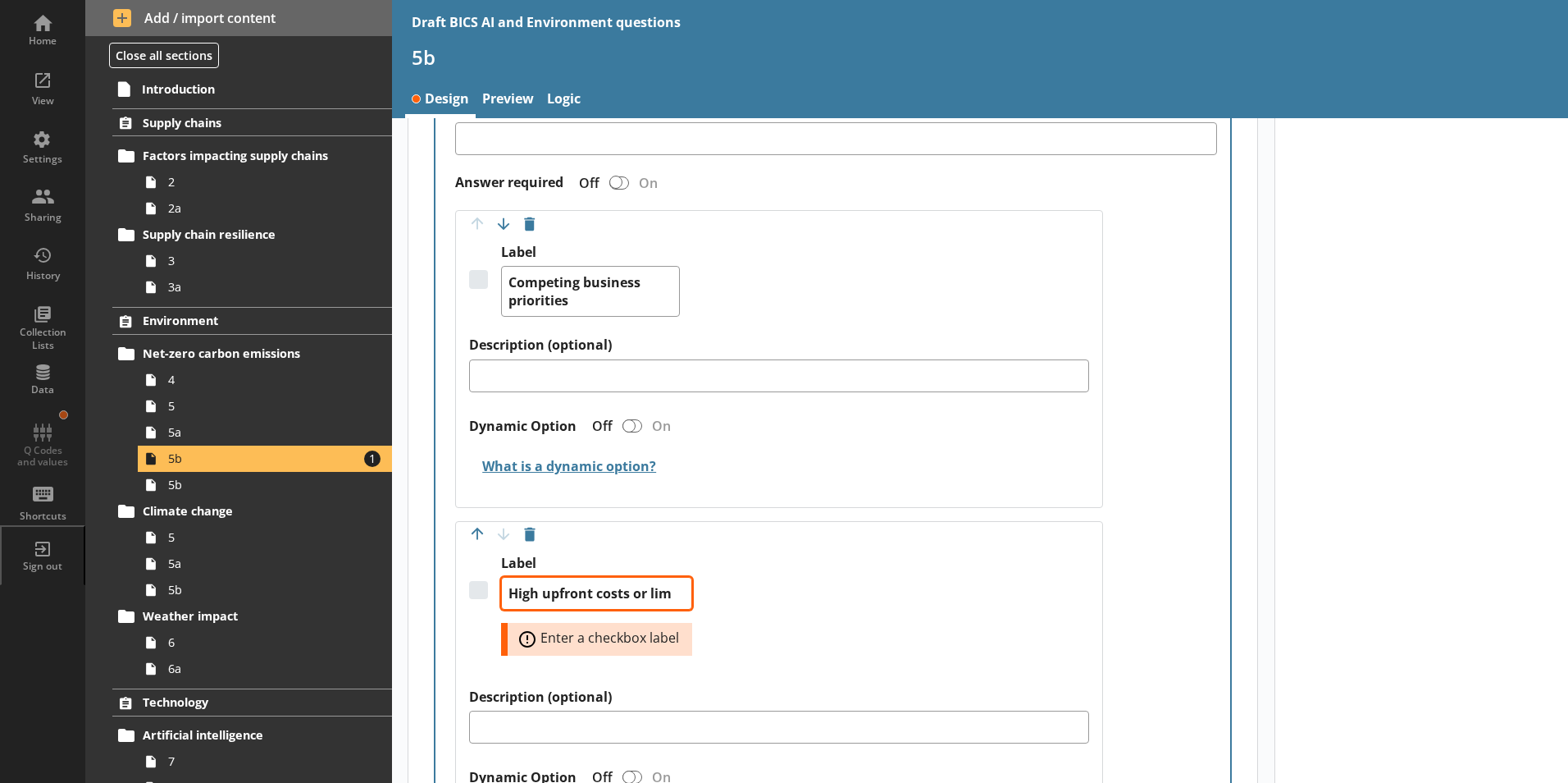
type textarea "x"
type textarea "High upfront costs or limi"
type textarea "x"
type textarea "High upfront costs or limit"
type textarea "x"
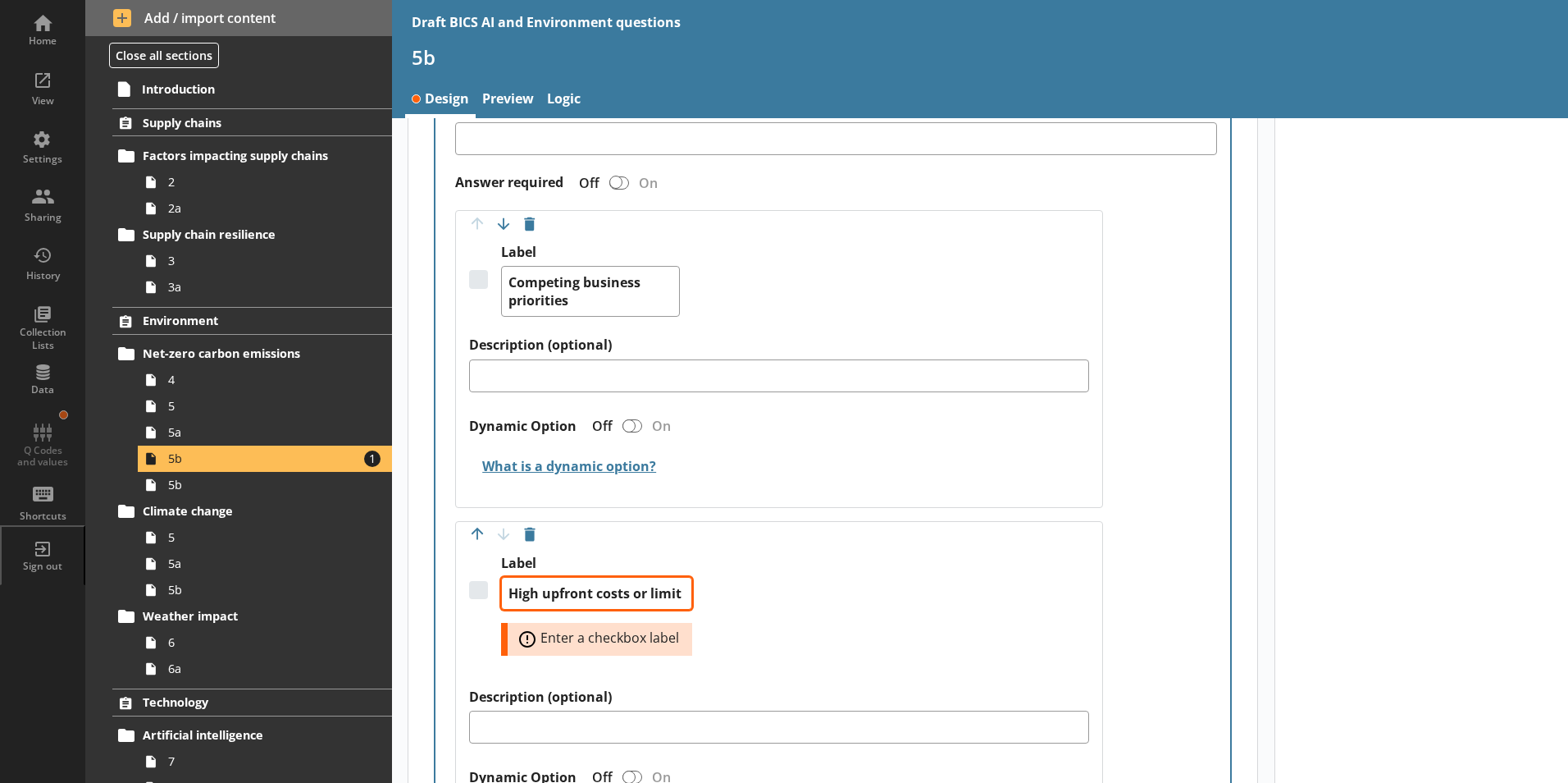
type textarea "High upfront costs or limite"
type textarea "x"
type textarea "High upfront costs or limited"
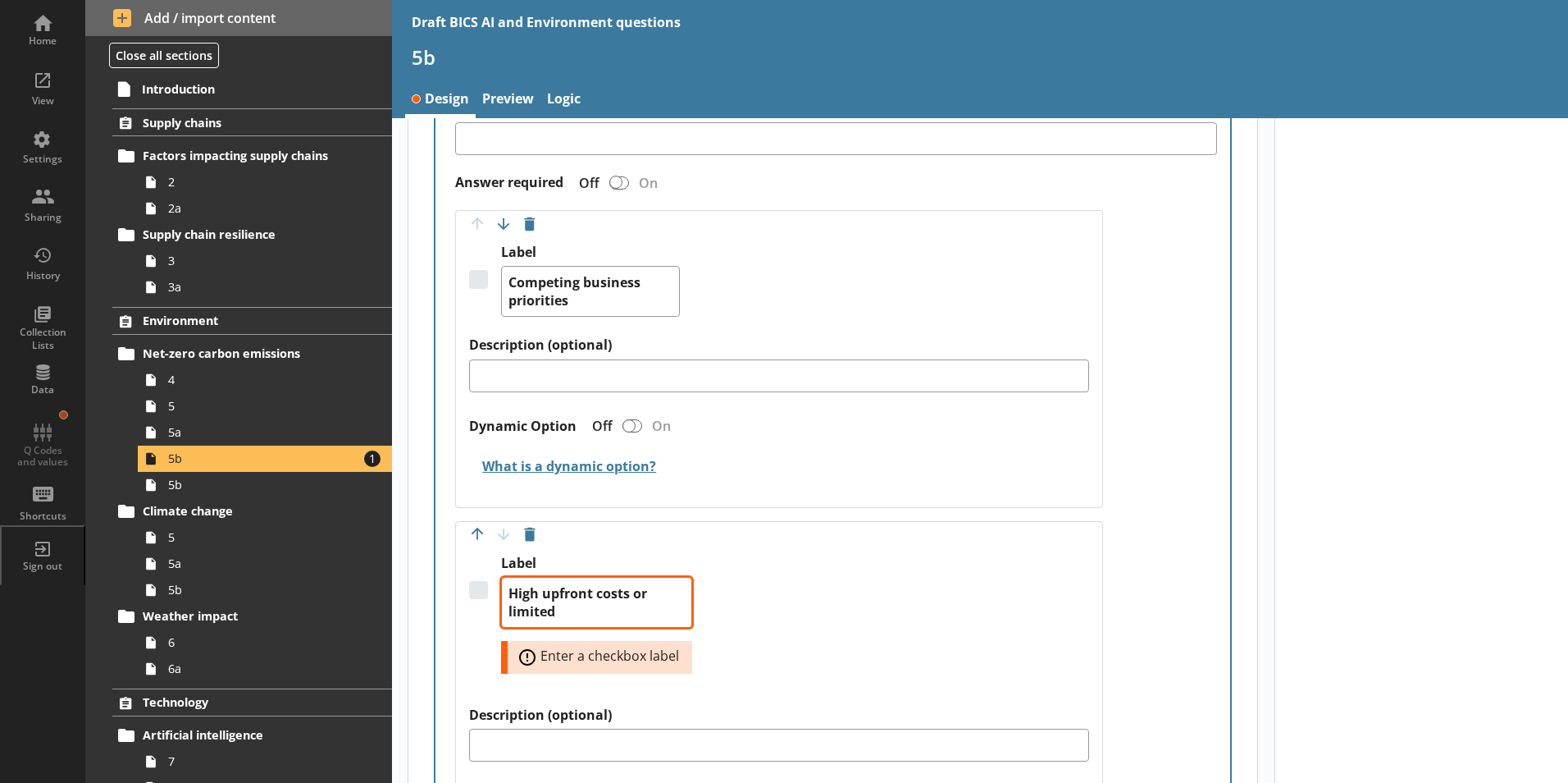
type textarea "x"
type textarea "High upfront costs or limited"
type textarea "x"
type textarea "High upfront costs or limited c"
type textarea "x"
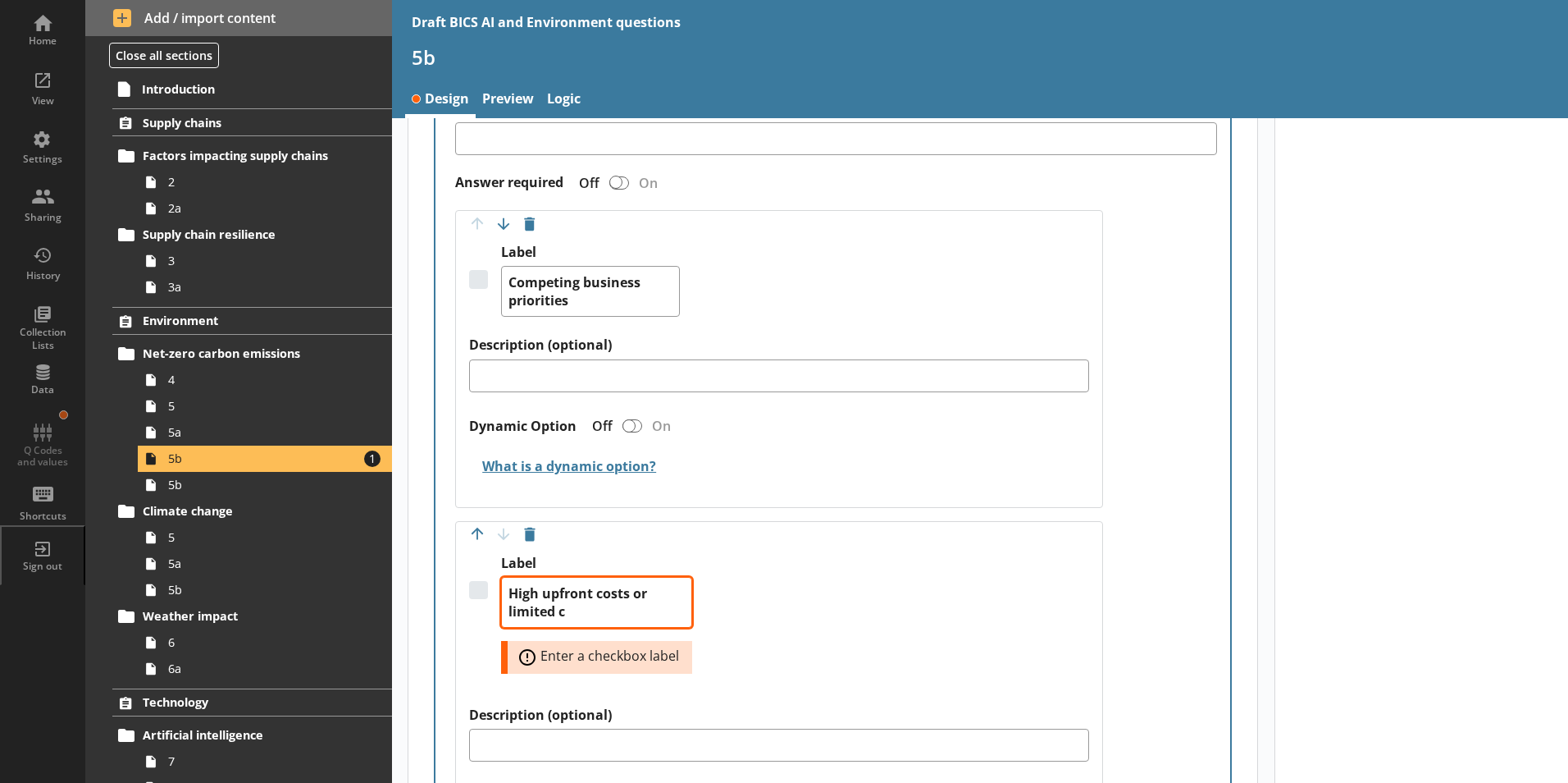
type textarea "High upfront costs or limited ca"
type textarea "x"
type textarea "High upfront costs or limited cap"
type textarea "x"
type textarea "High upfront costs or limited capi"
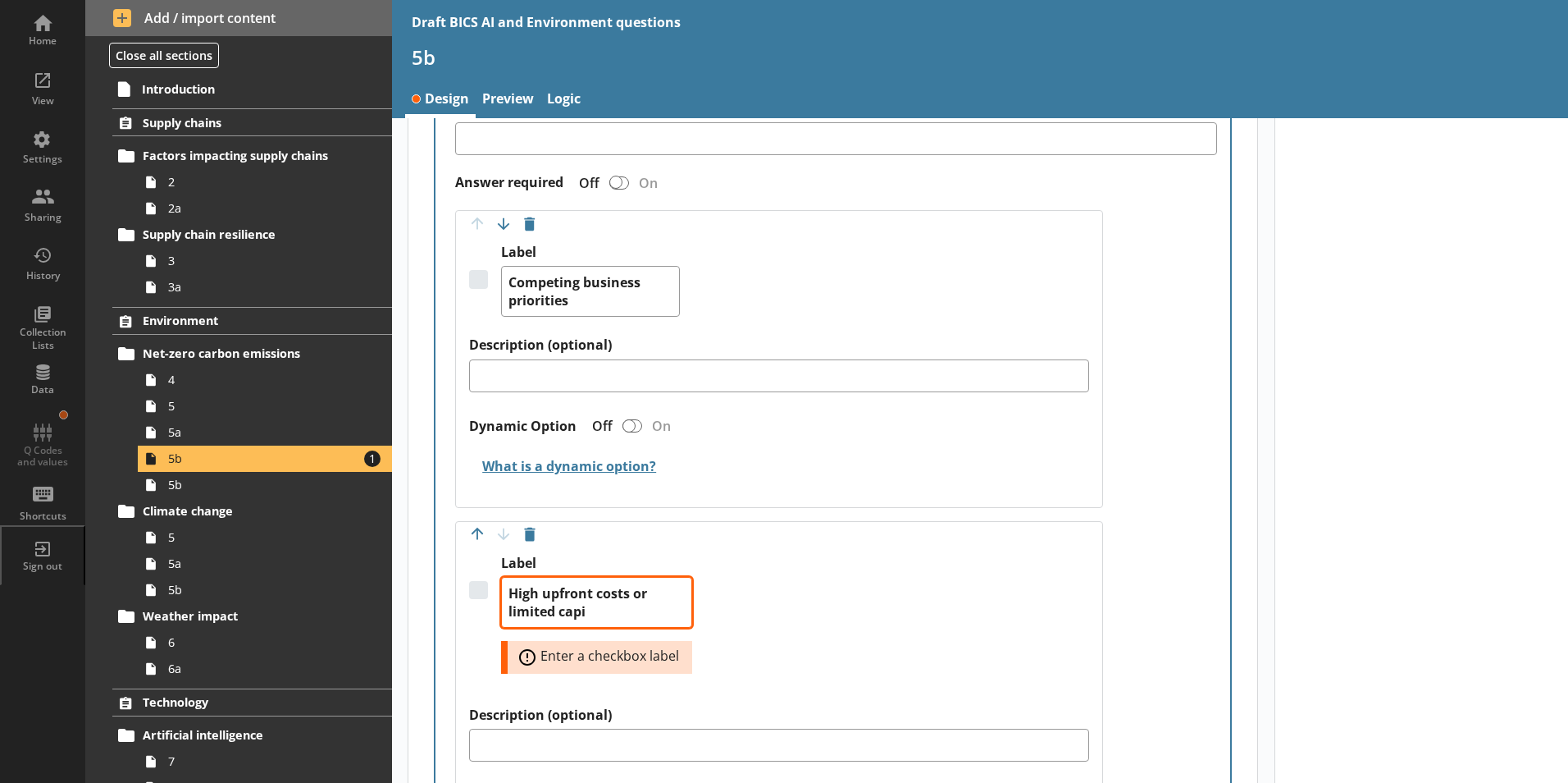
type textarea "x"
type textarea "High upfront costs or limited capit"
type textarea "x"
type textarea "High upfront costs or limited capita"
type textarea "x"
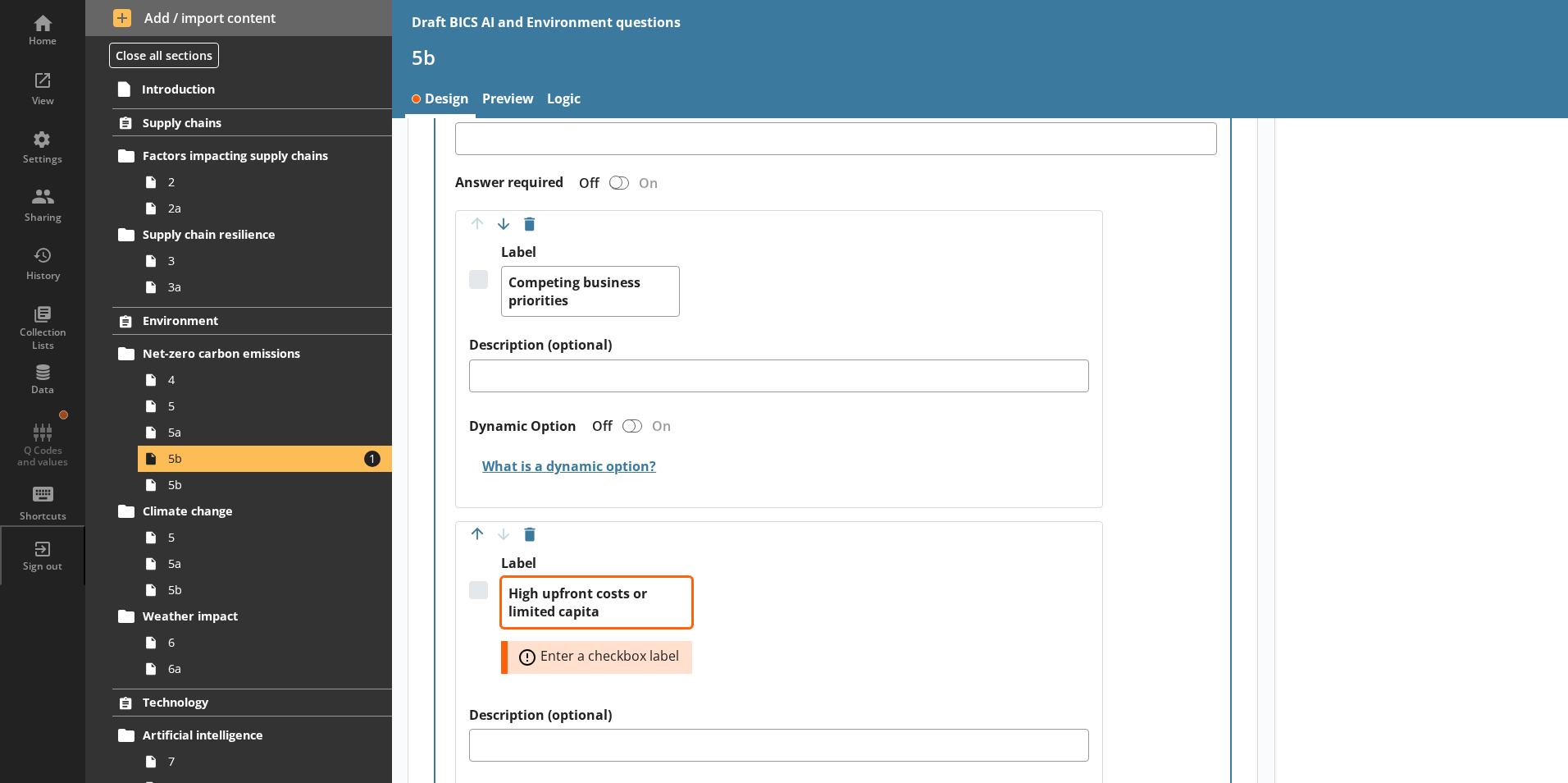
type textarea "High upfront costs or limited capital"
type textarea "x"
type textarea "High upfront costs or limited capital"
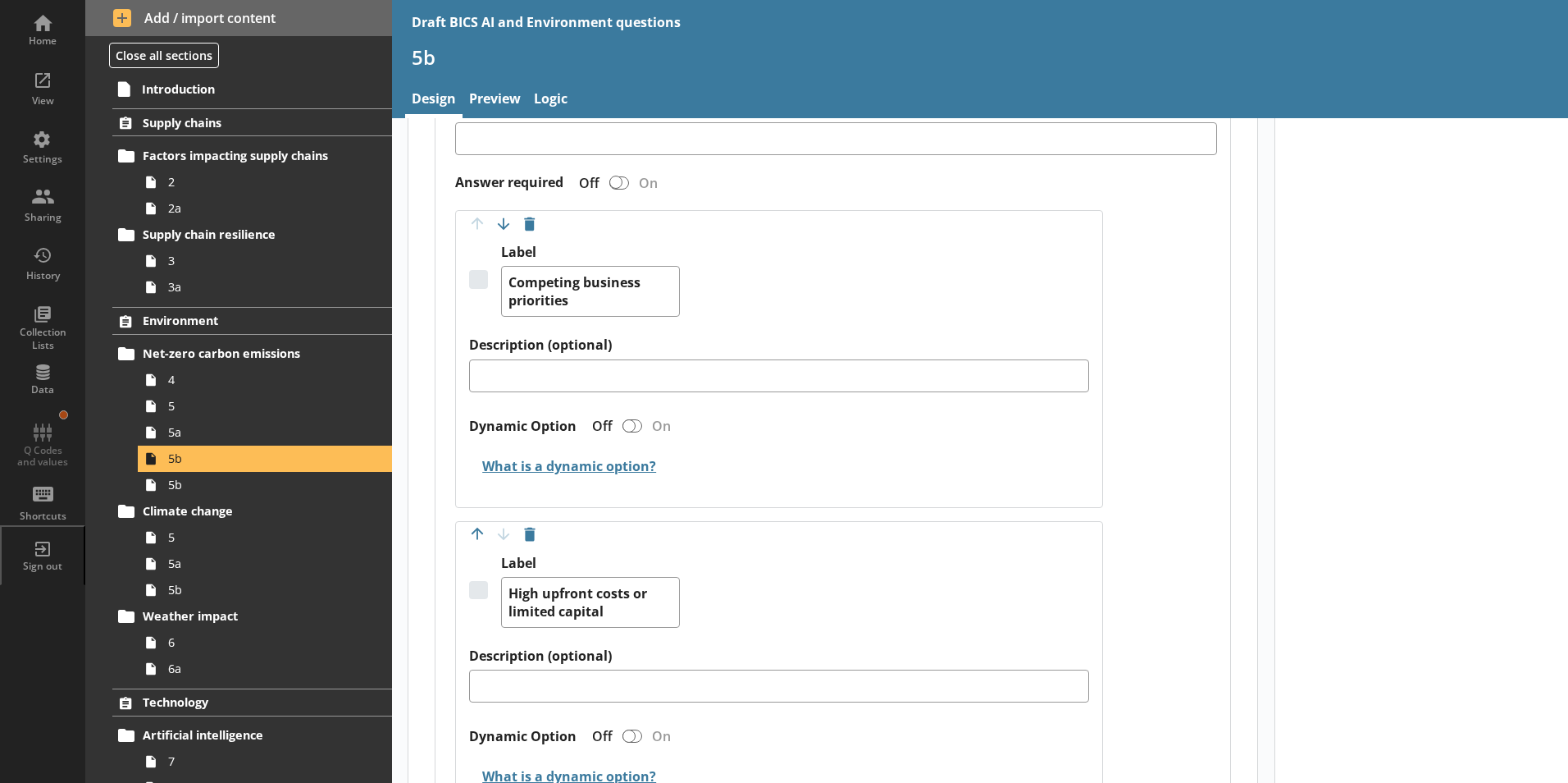
type textarea "x"
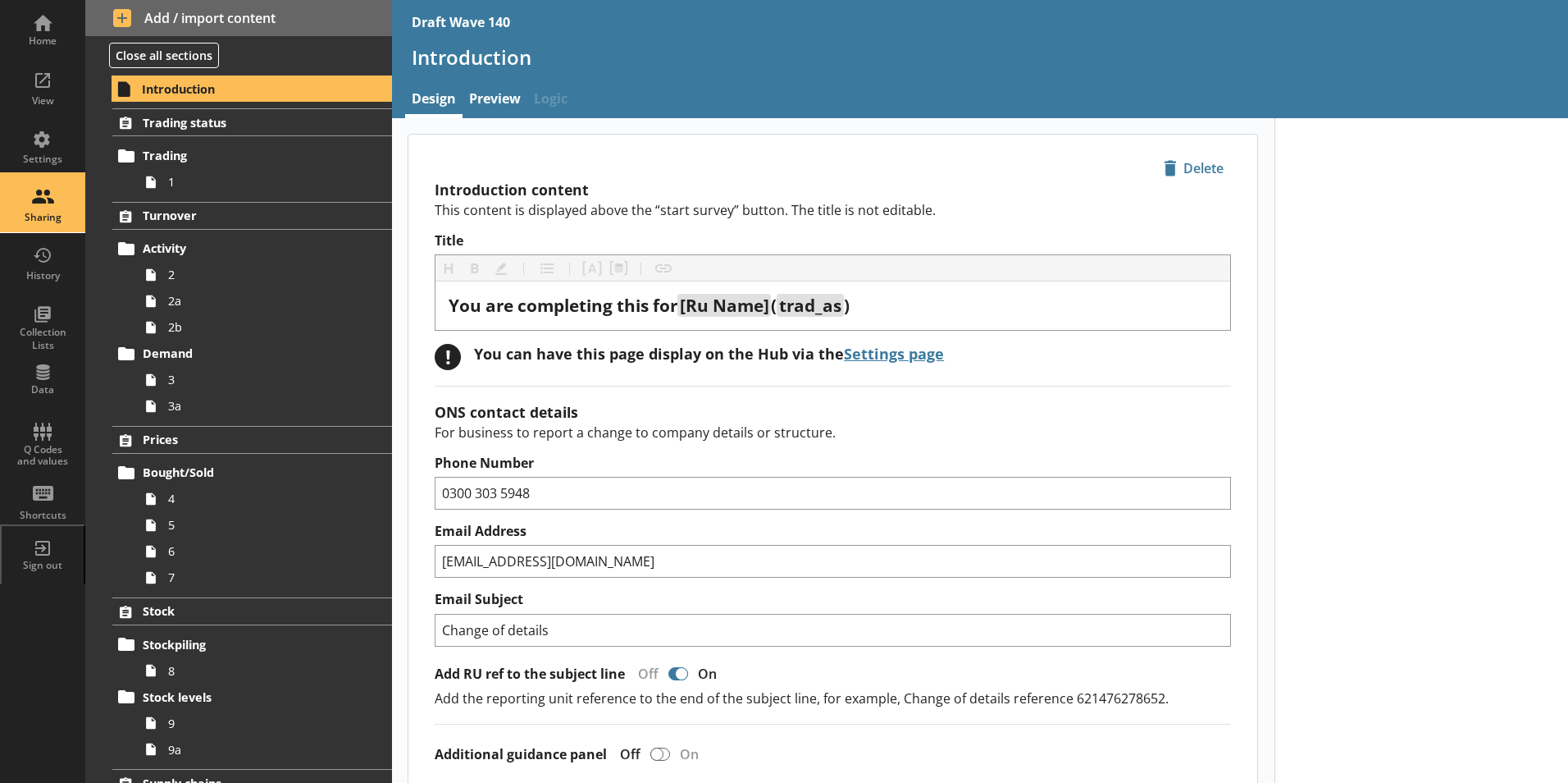
click at [37, 223] on div "Sharing" at bounding box center [43, 218] width 57 height 14
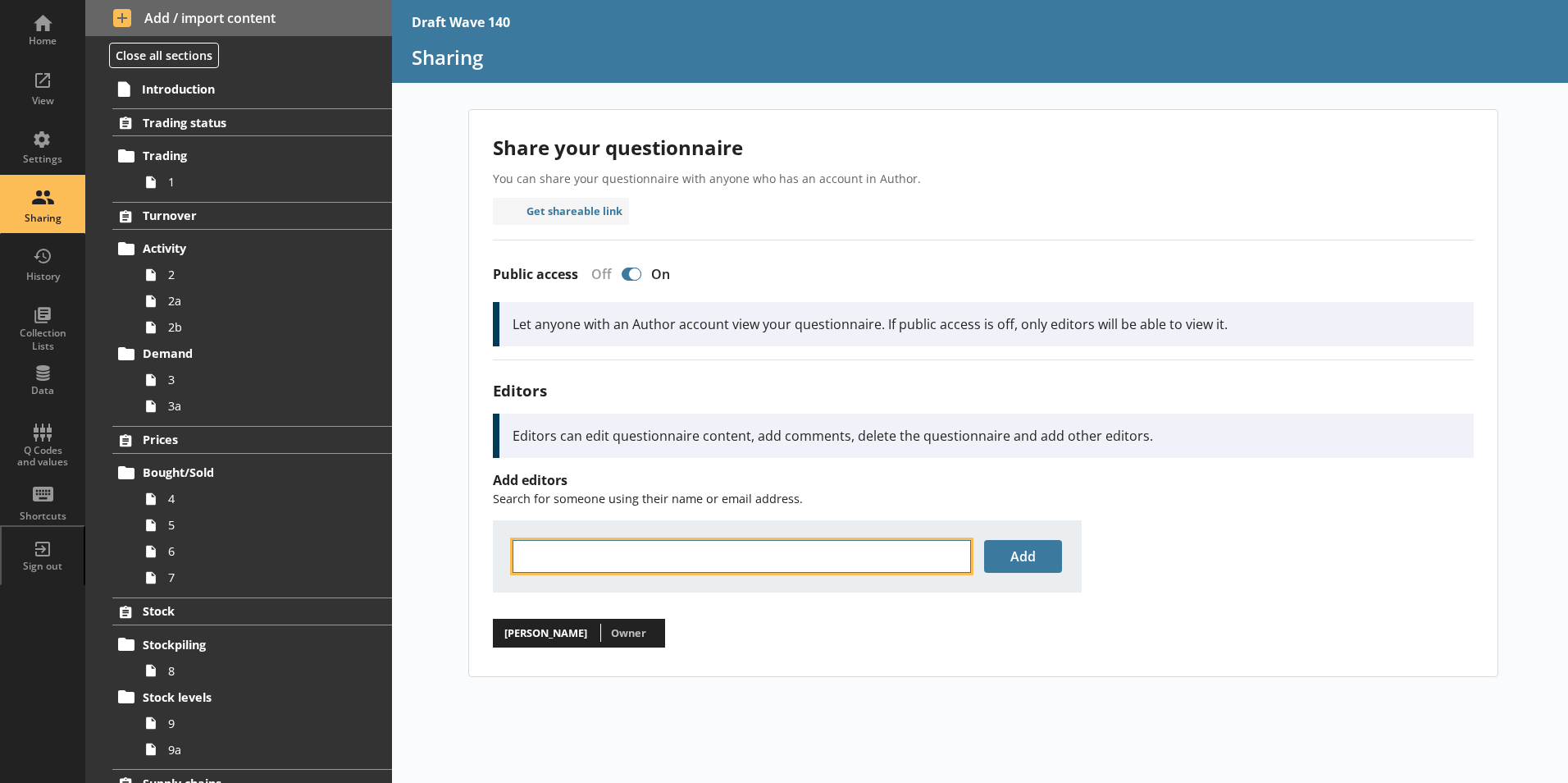
click at [667, 559] on input "text" at bounding box center [742, 556] width 459 height 33
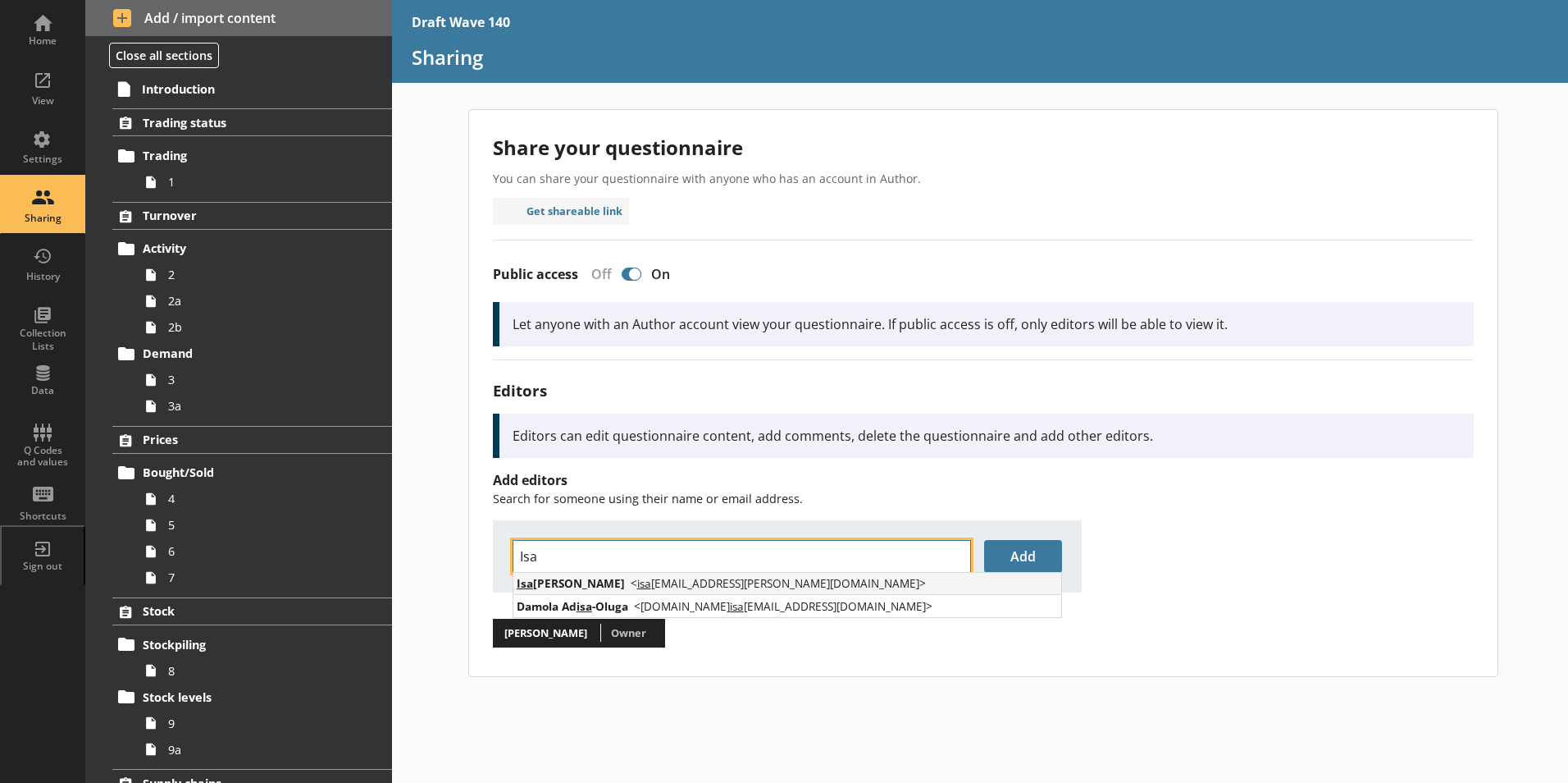
click at [679, 586] on span "< [PERSON_NAME] [PERSON_NAME][EMAIL_ADDRESS][DOMAIN_NAME] >" at bounding box center [779, 583] width 295 height 15
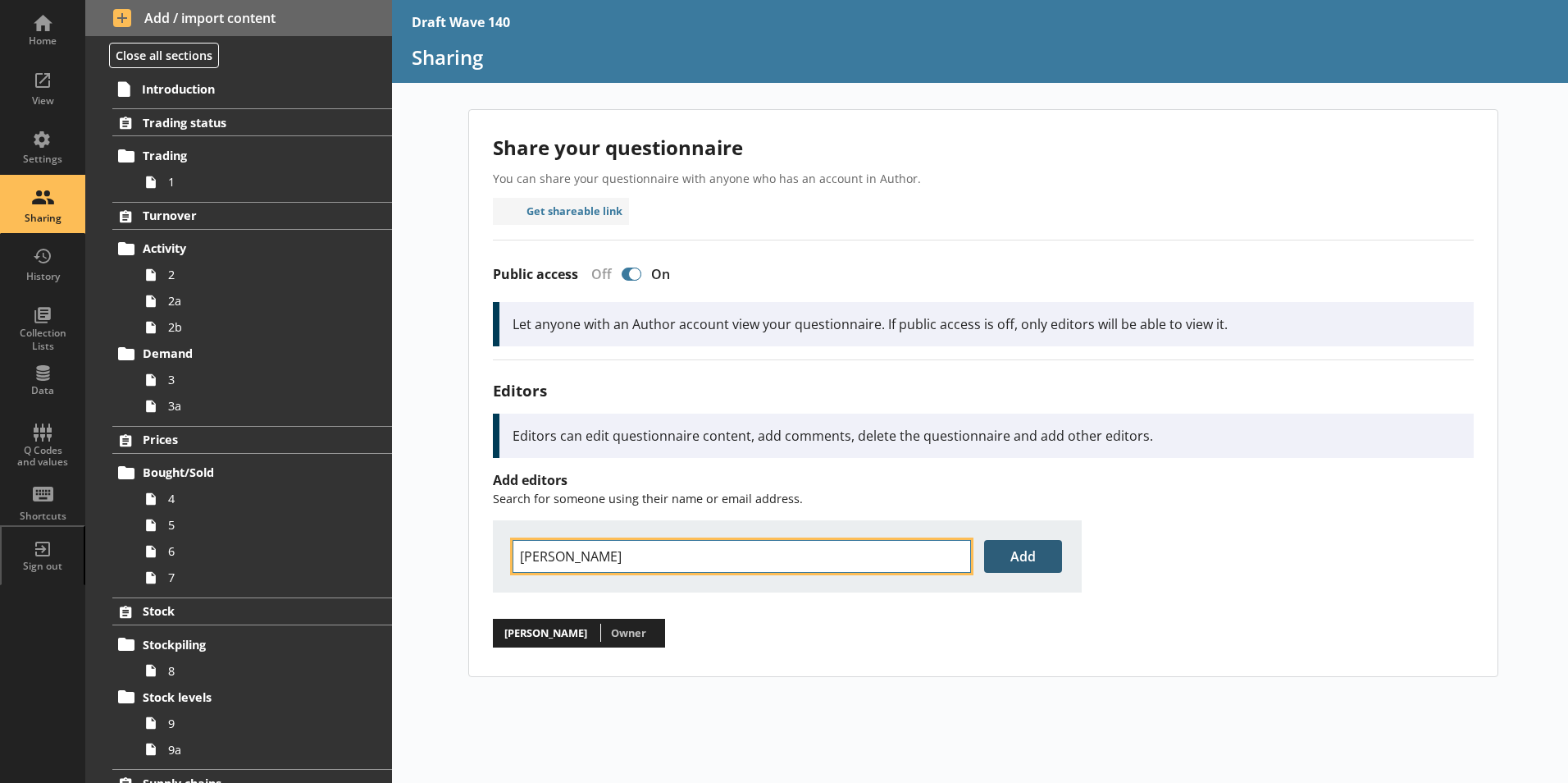
type input "[PERSON_NAME]"
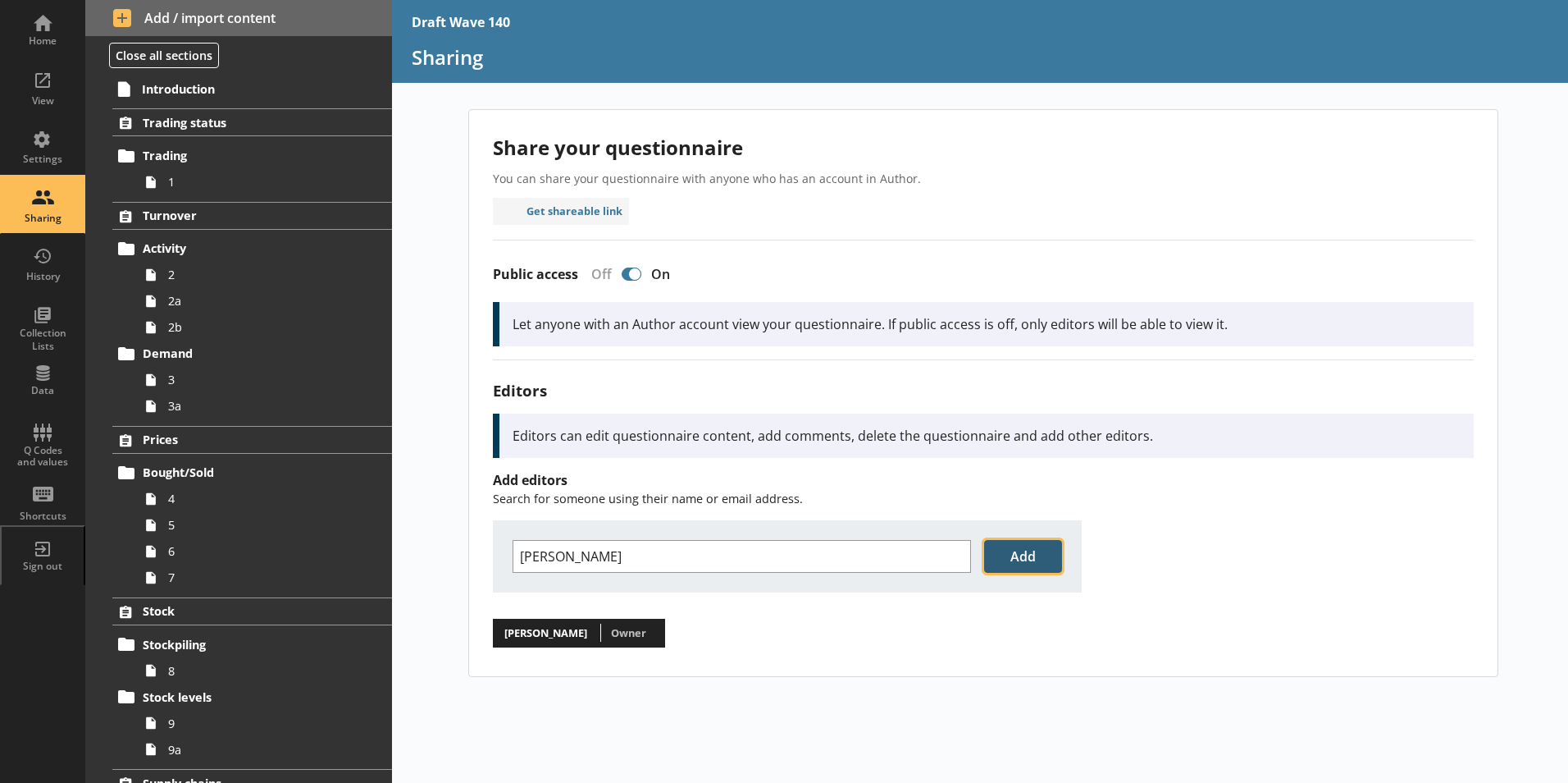
click at [1023, 564] on button "Add" at bounding box center [1023, 556] width 78 height 33
